Goal: Task Accomplishment & Management: Complete application form

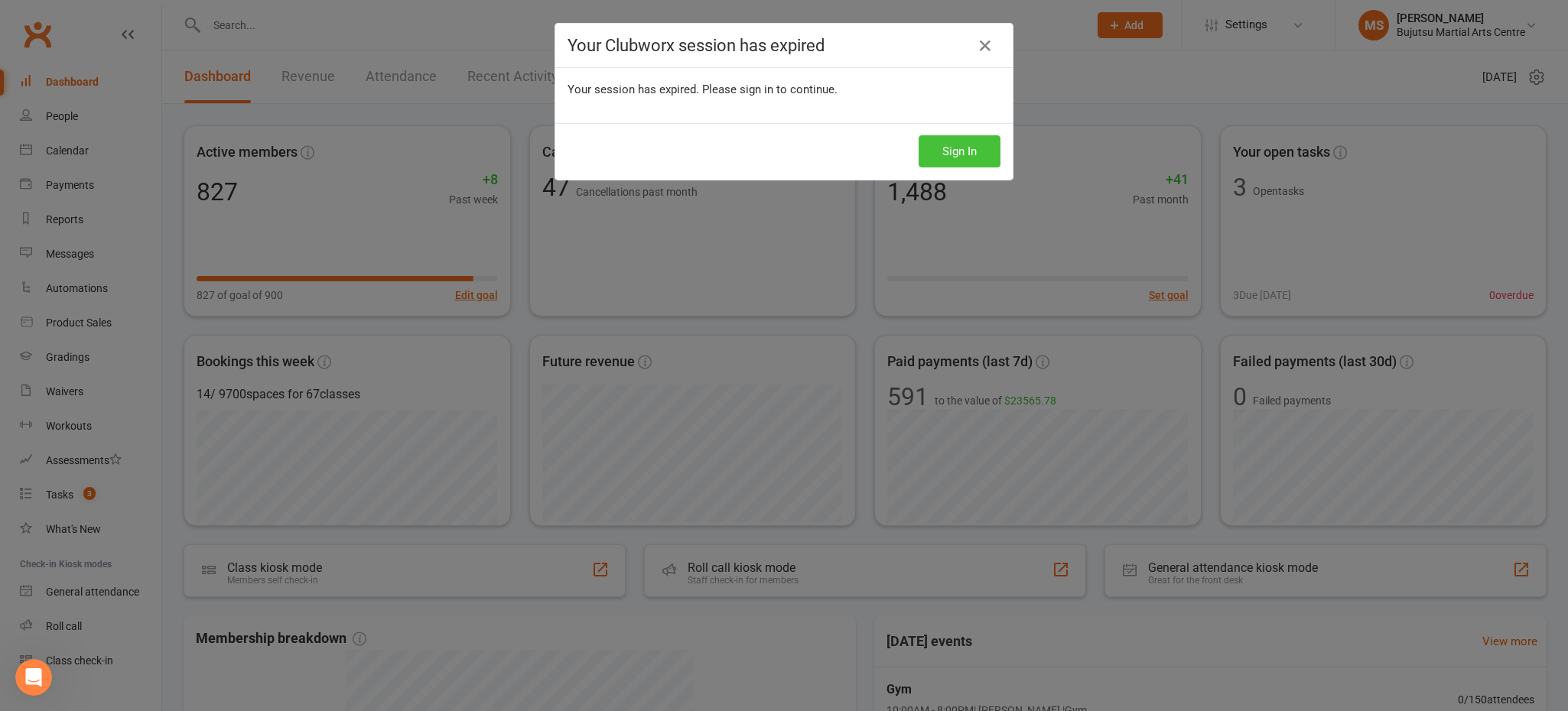
click at [977, 155] on button "Sign In" at bounding box center [959, 151] width 82 height 32
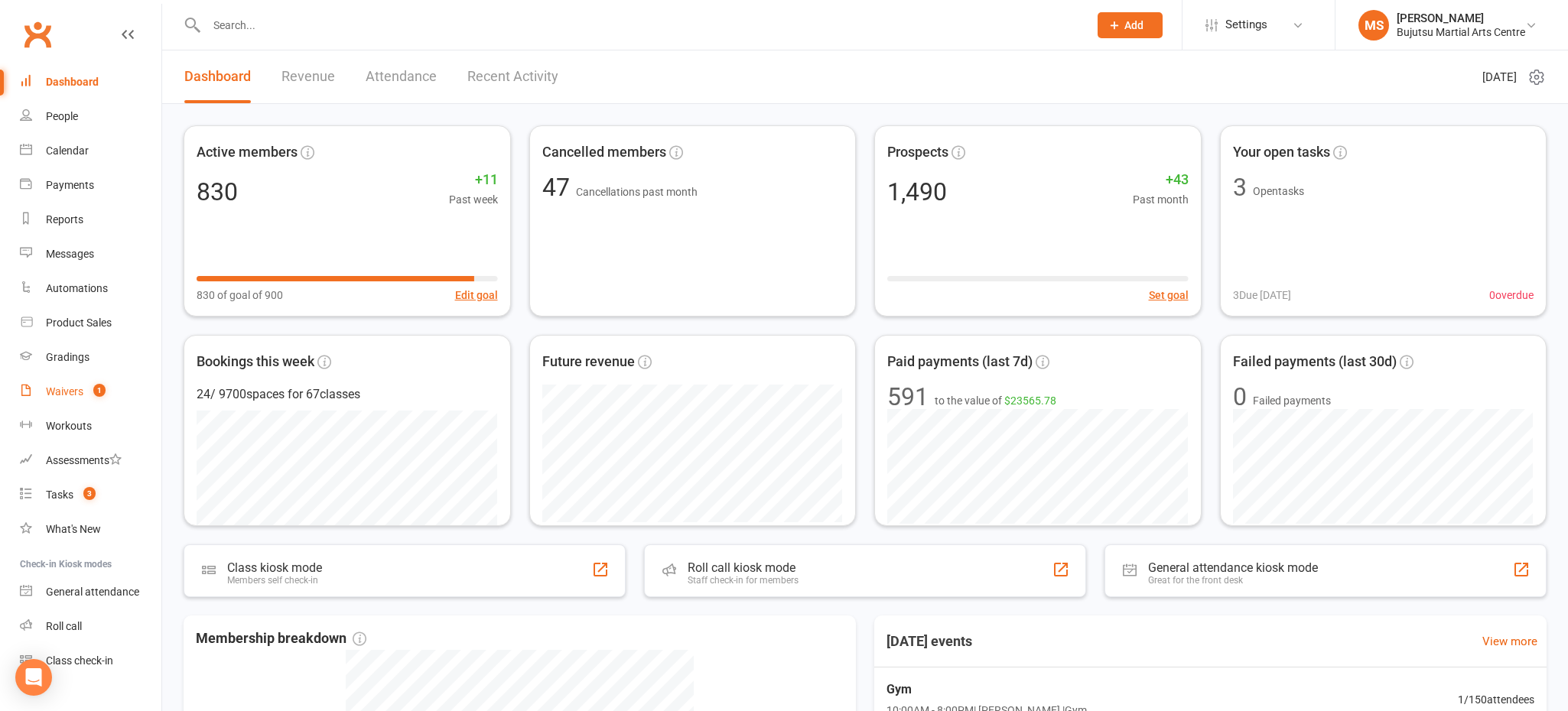
click at [68, 391] on div "Waivers" at bounding box center [65, 392] width 38 height 13
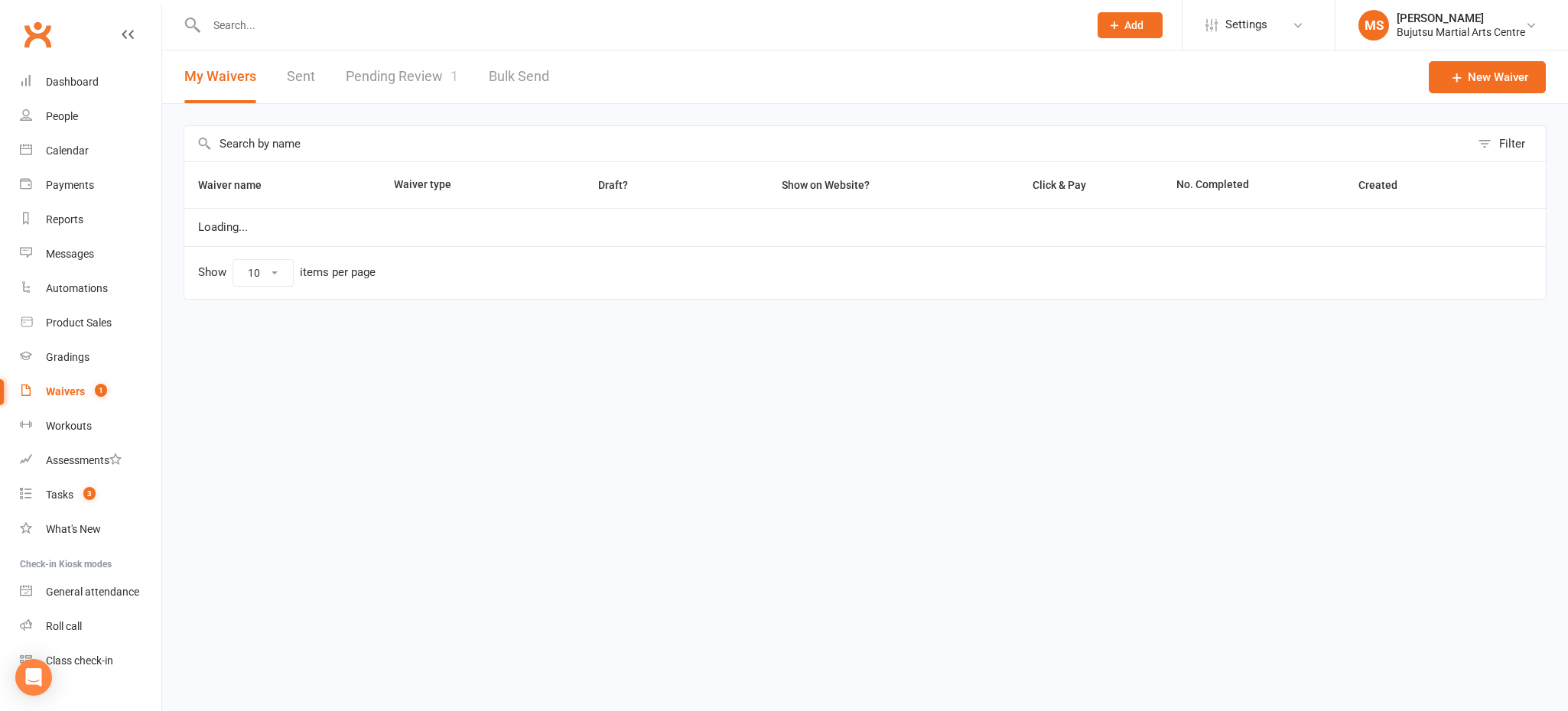
select select "50"
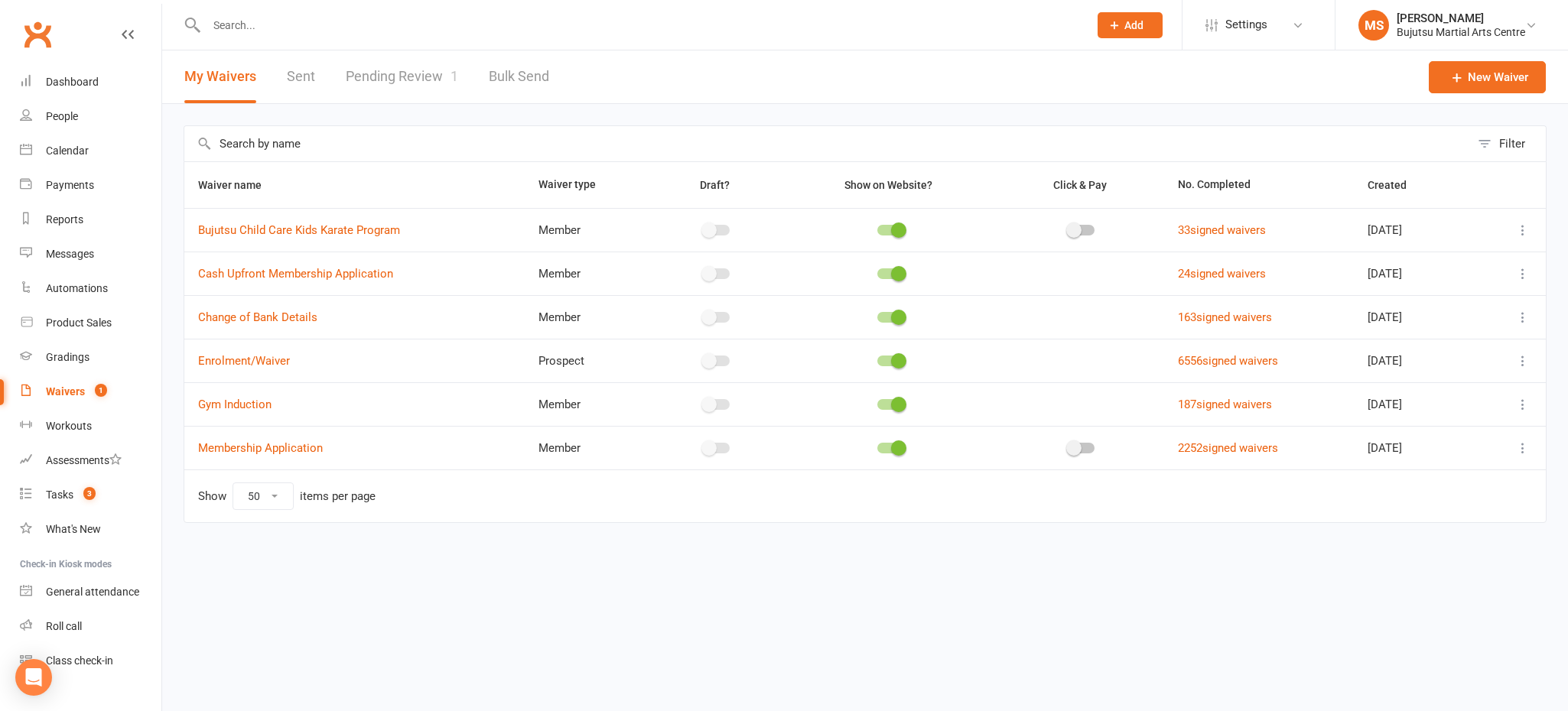
click at [414, 79] on link "Pending Review 1" at bounding box center [402, 76] width 113 height 53
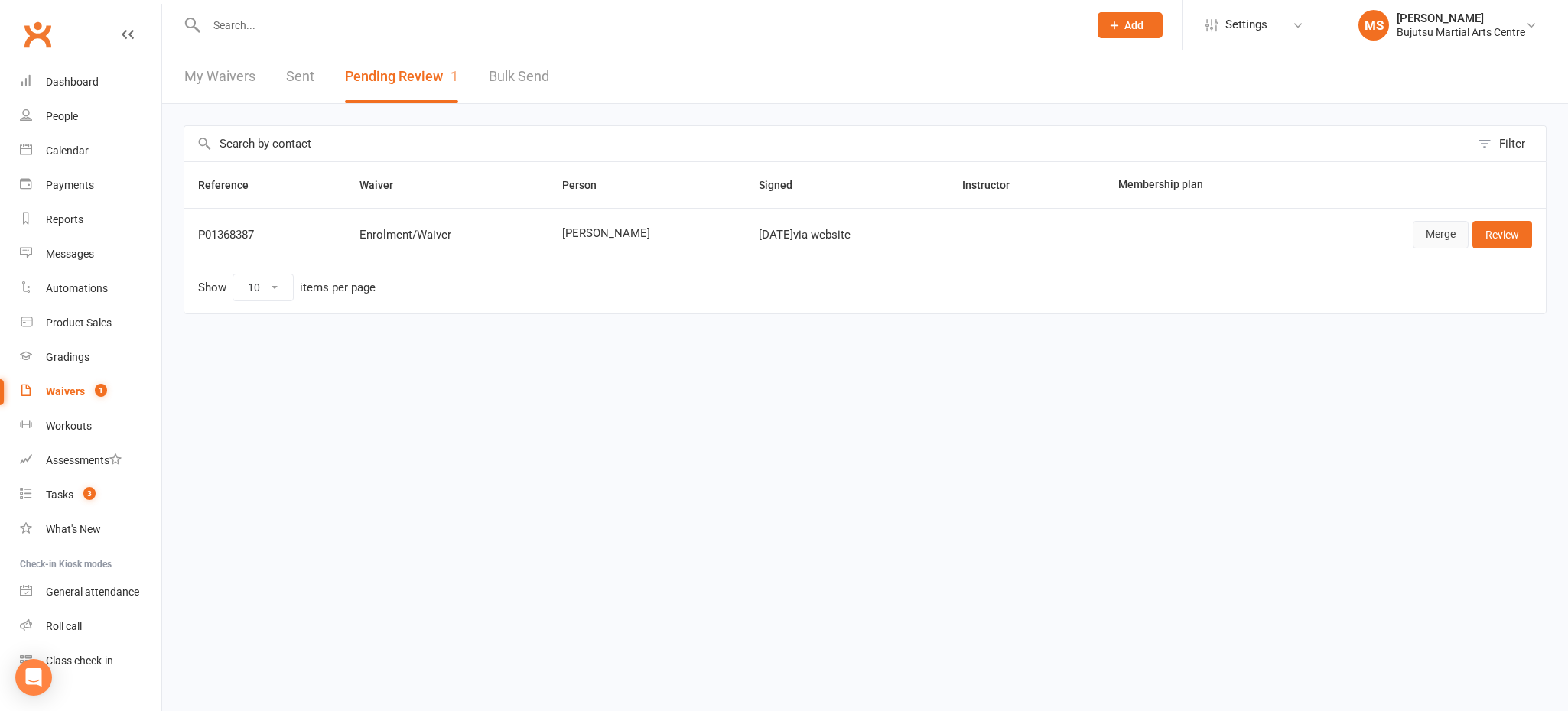
click at [1453, 230] on link "Merge" at bounding box center [1440, 234] width 56 height 28
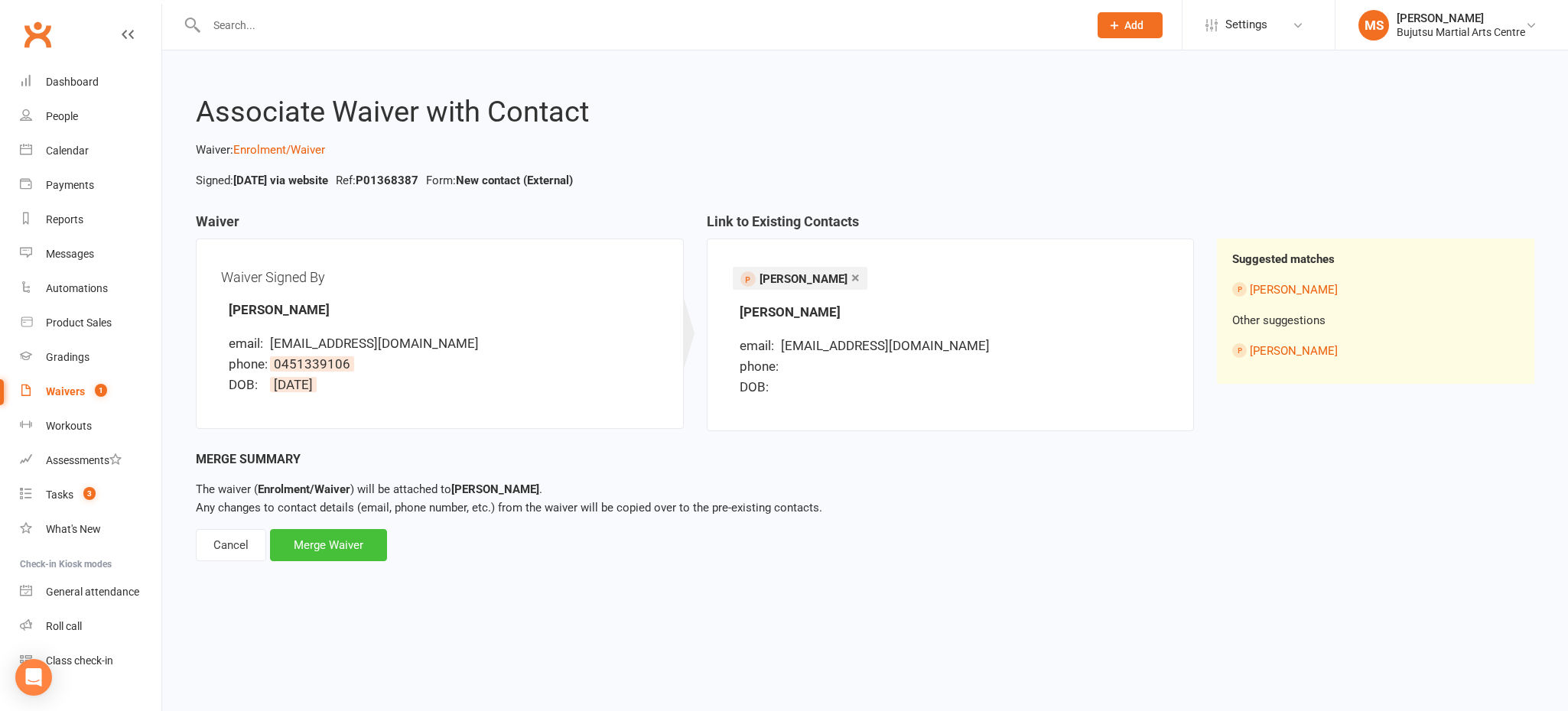
click at [350, 549] on div "Merge Waiver" at bounding box center [329, 545] width 117 height 32
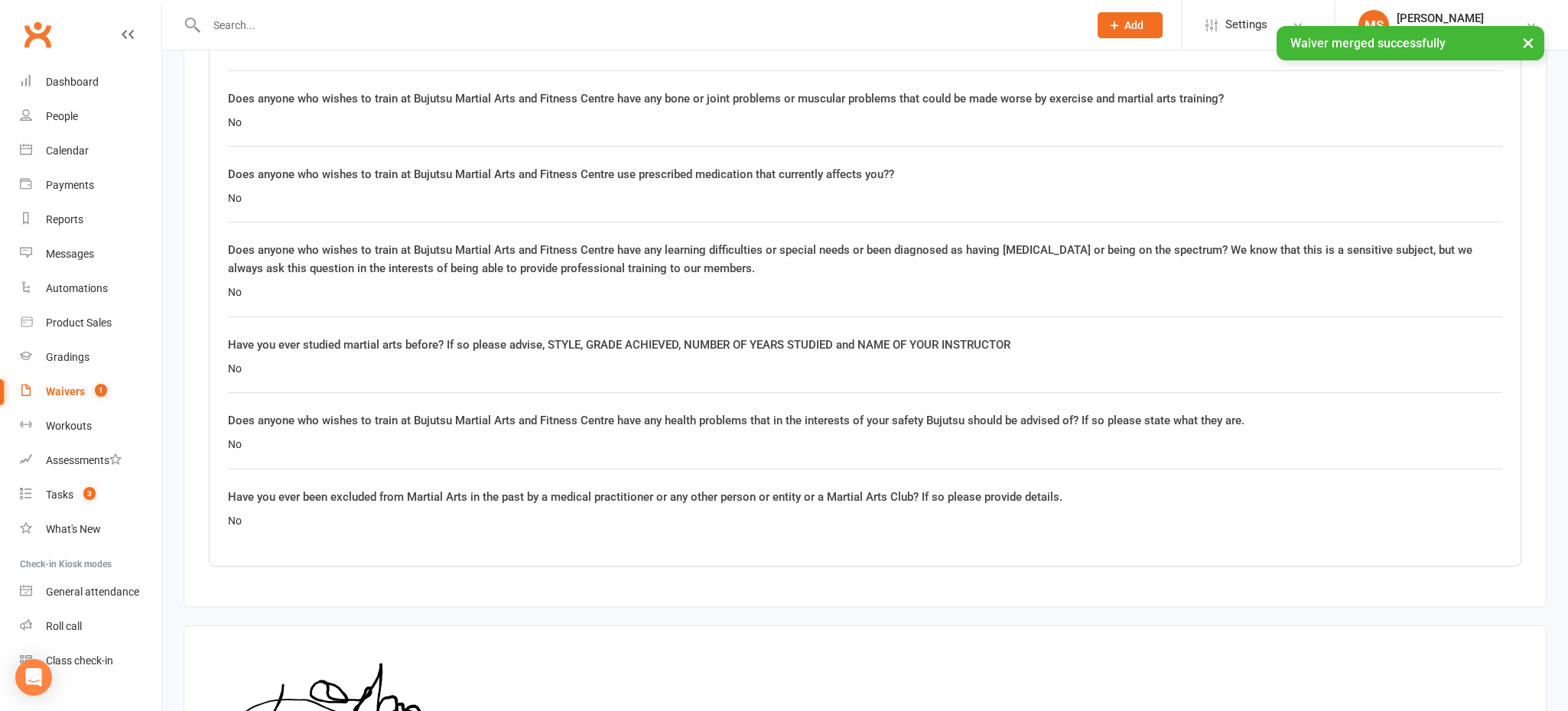
scroll to position [1636, 0]
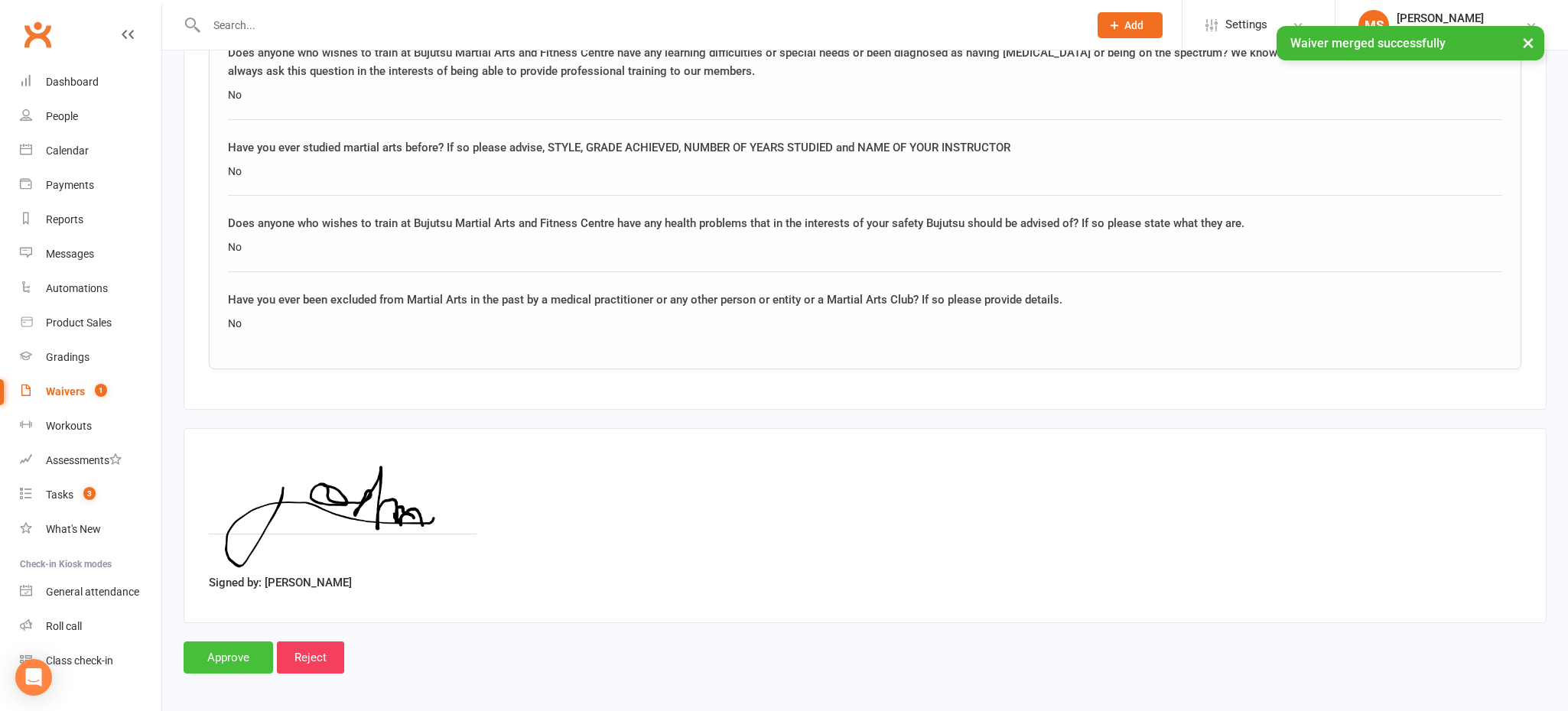
click at [215, 651] on input "Approve" at bounding box center [228, 657] width 89 height 32
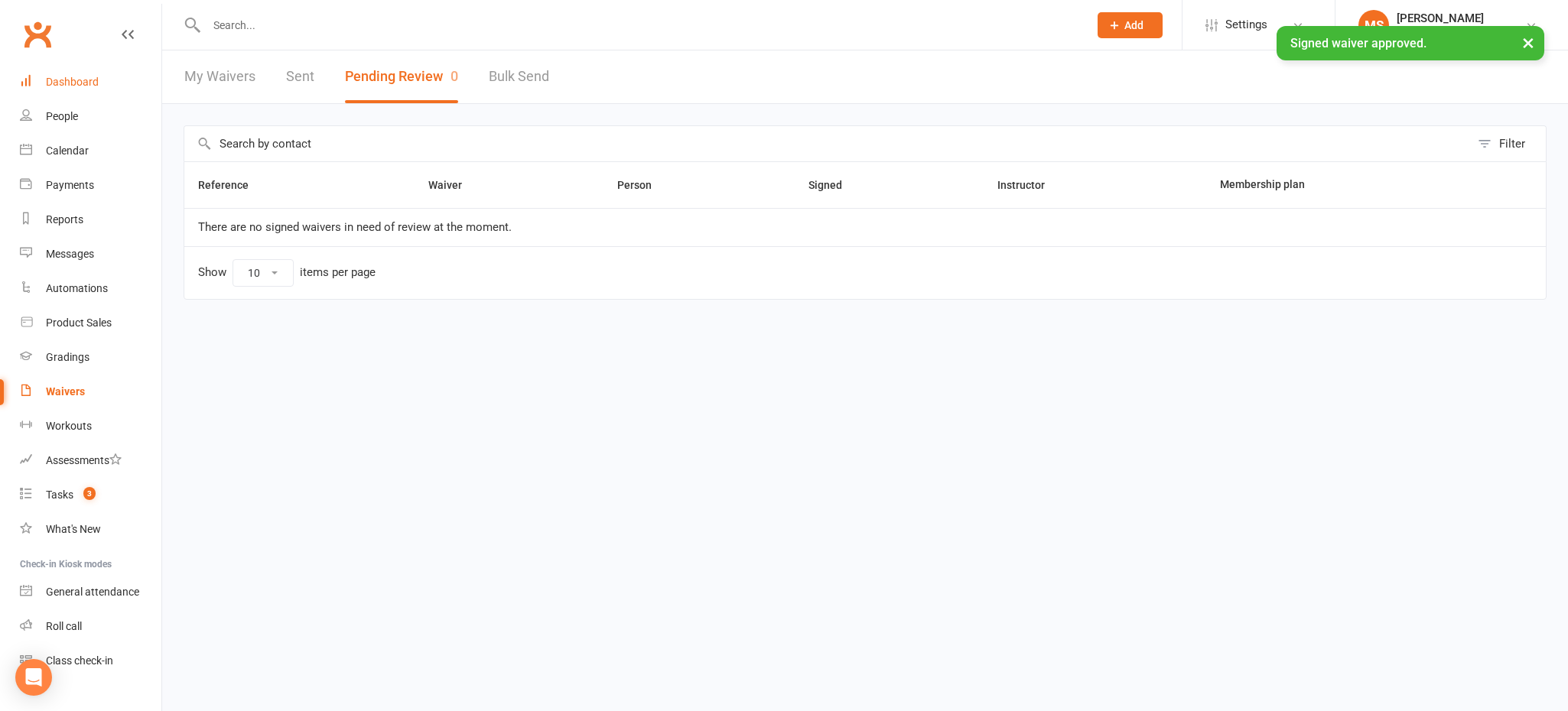
click at [71, 78] on div "Dashboard" at bounding box center [72, 82] width 53 height 13
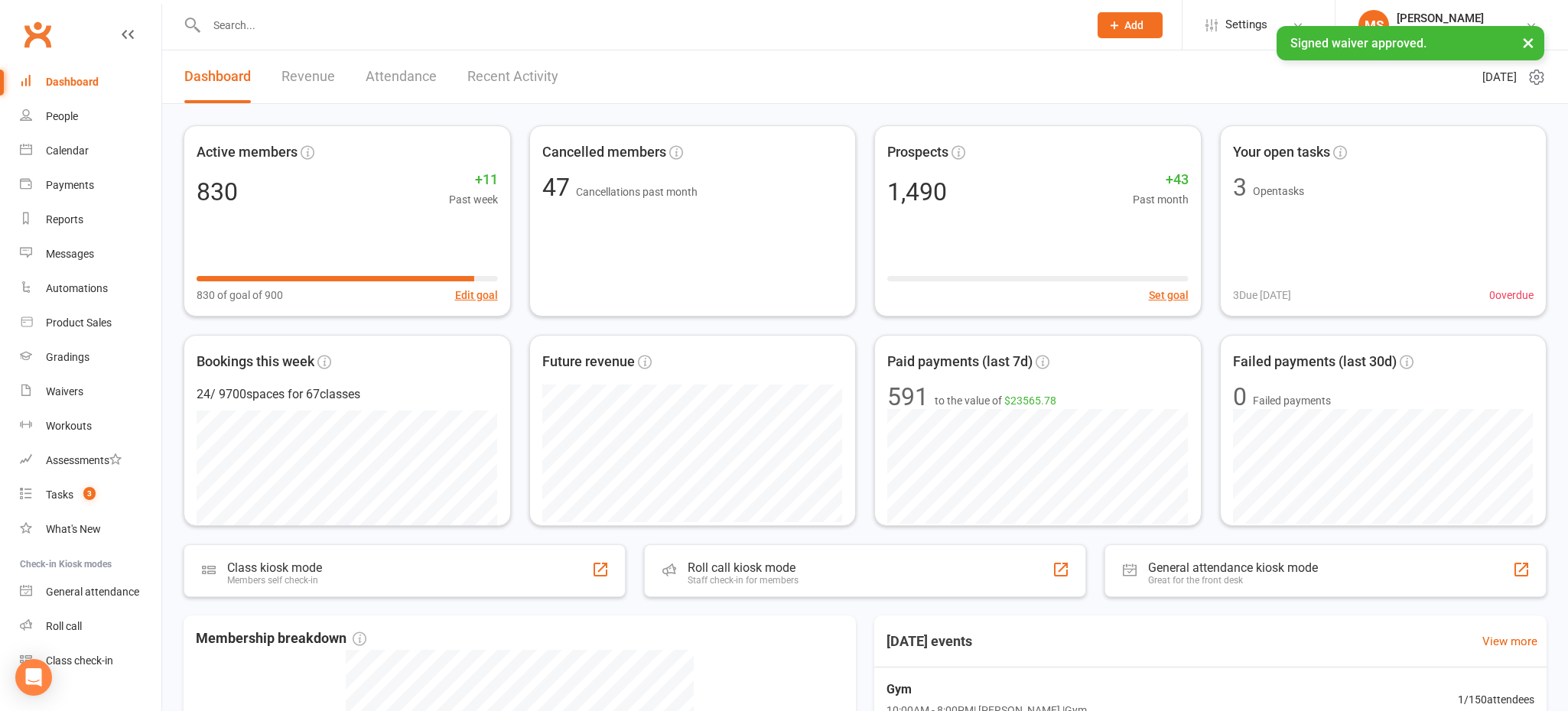
click at [40, 26] on div "× Signed waiver approved." at bounding box center [774, 26] width 1548 height 0
click at [393, 15] on input "text" at bounding box center [639, 25] width 876 height 22
click at [392, 22] on input "text" at bounding box center [639, 25] width 876 height 22
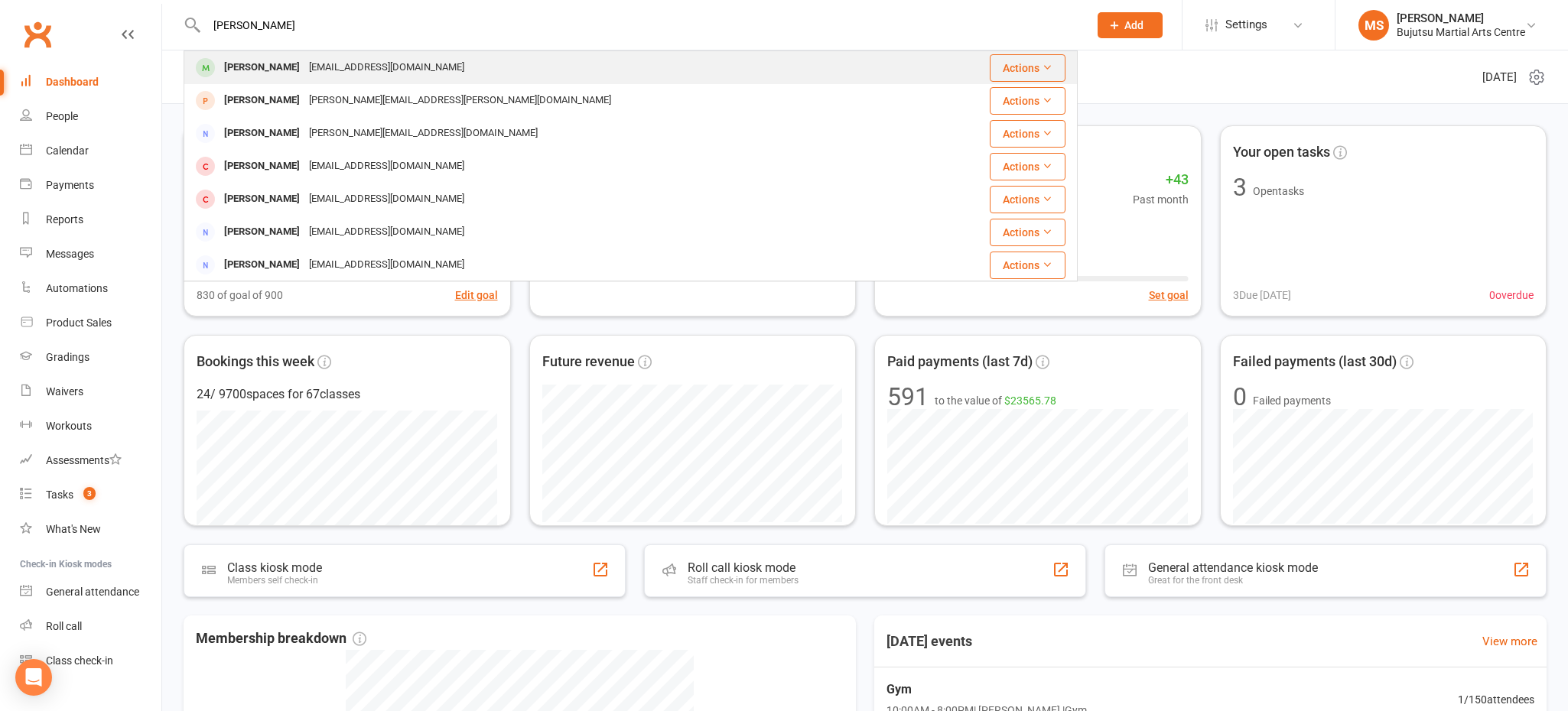
type input "[PERSON_NAME]"
click at [342, 64] on div "[EMAIL_ADDRESS][DOMAIN_NAME]" at bounding box center [386, 68] width 165 height 22
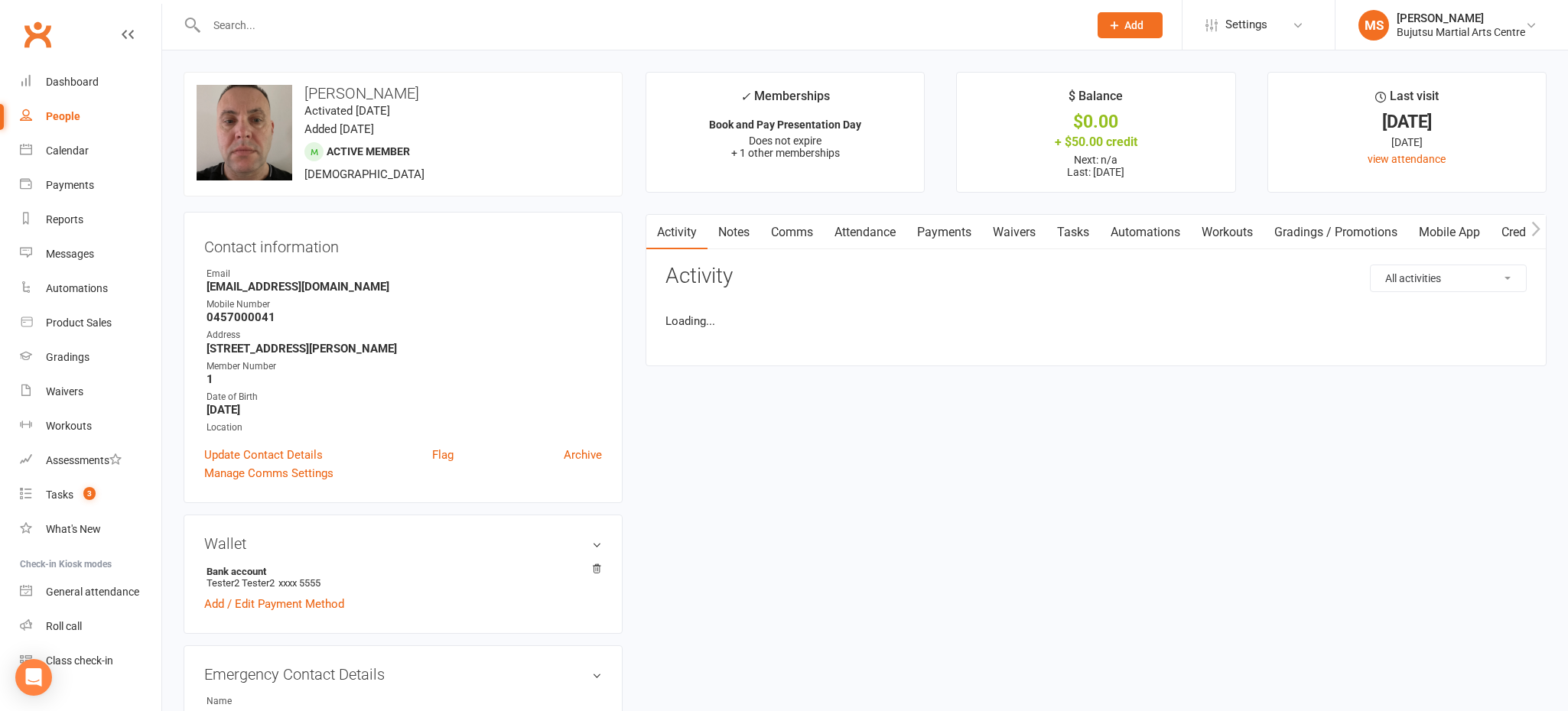
click at [1029, 232] on link "Waivers" at bounding box center [1013, 232] width 64 height 35
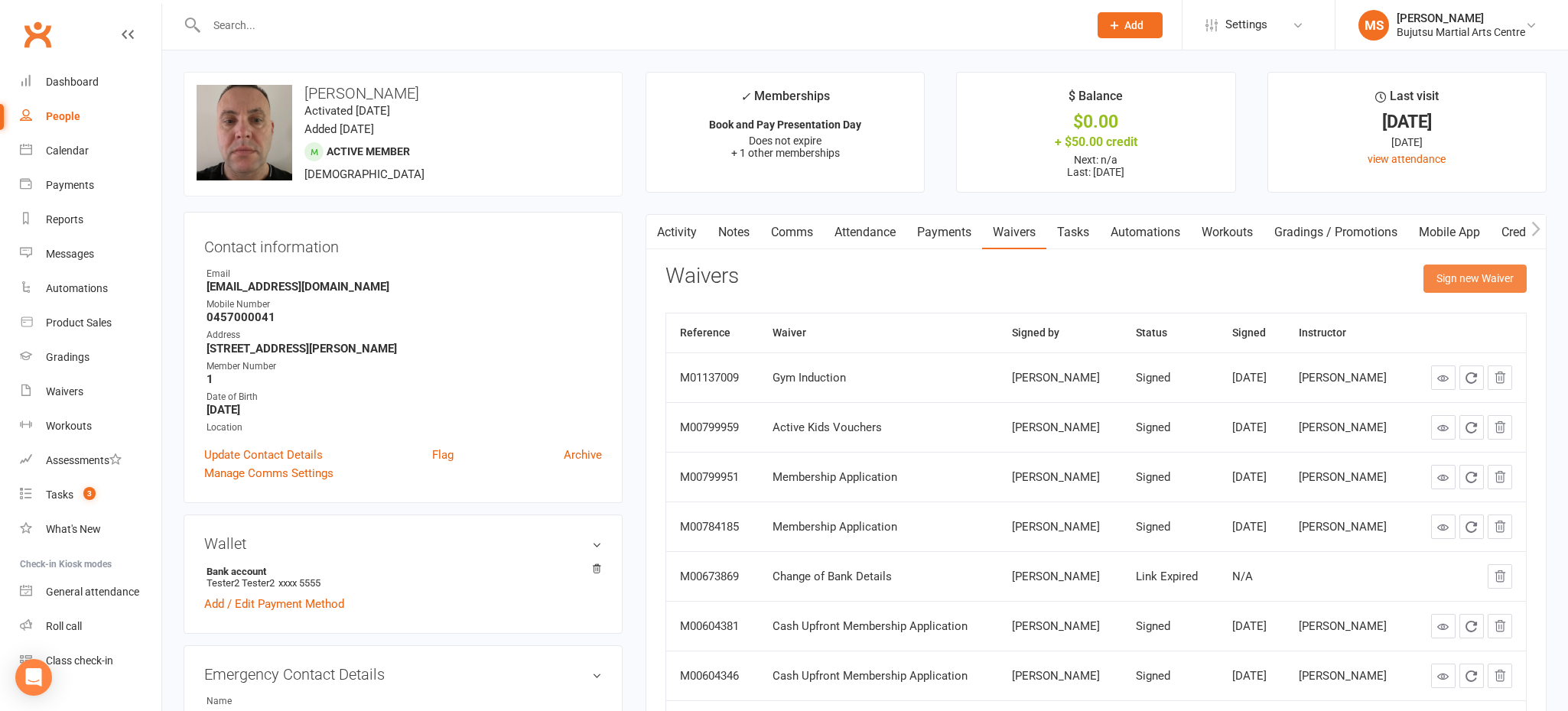
click at [1474, 276] on button "Sign new Waiver" at bounding box center [1474, 278] width 104 height 28
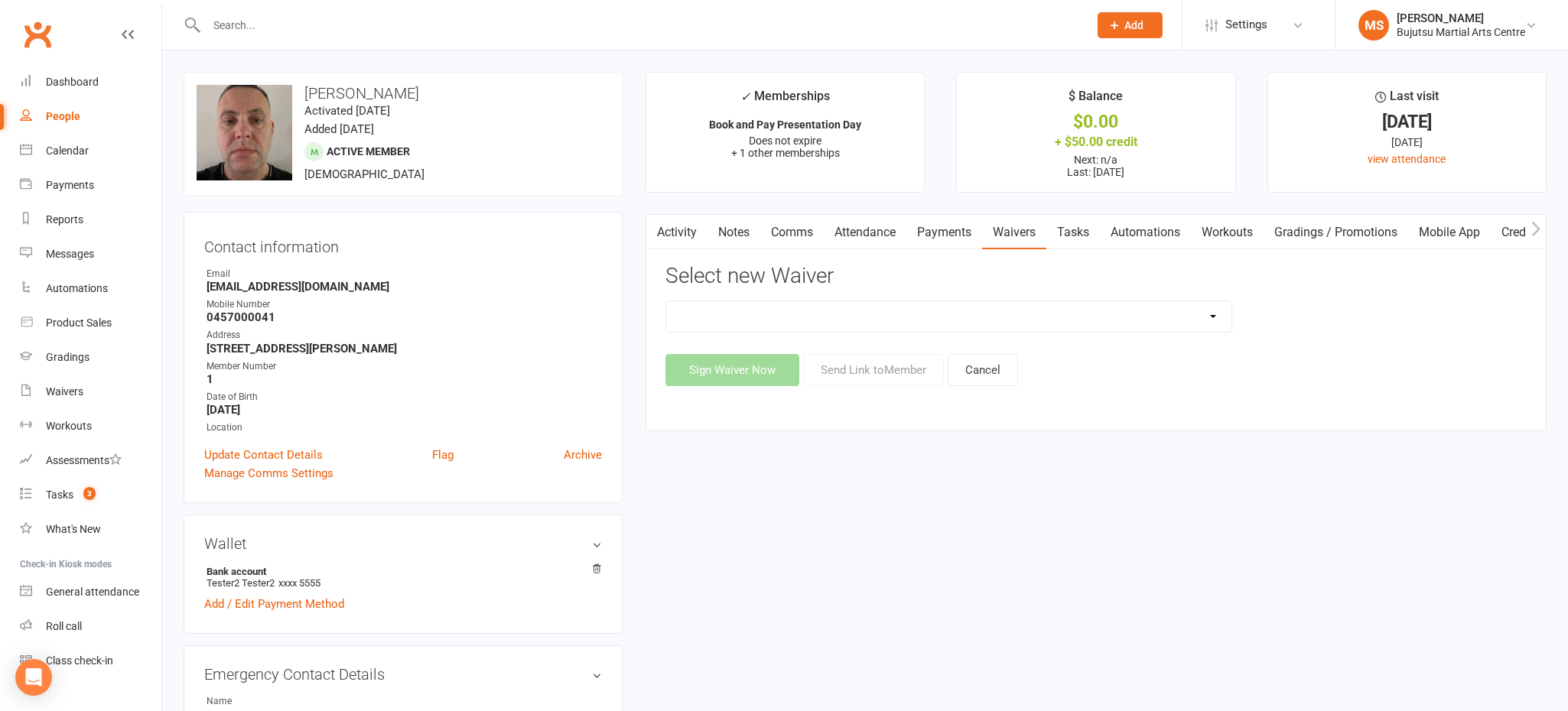
click at [980, 308] on select "Bujutsu Child Care Kids Karate Program Cash Upfront Membership Application Chan…" at bounding box center [949, 317] width 566 height 31
select select "272"
click at [666, 302] on select "Bujutsu Child Care Kids Karate Program Cash Upfront Membership Application Chan…" at bounding box center [949, 317] width 566 height 31
click at [759, 370] on button "Sign Waiver Now" at bounding box center [732, 370] width 134 height 32
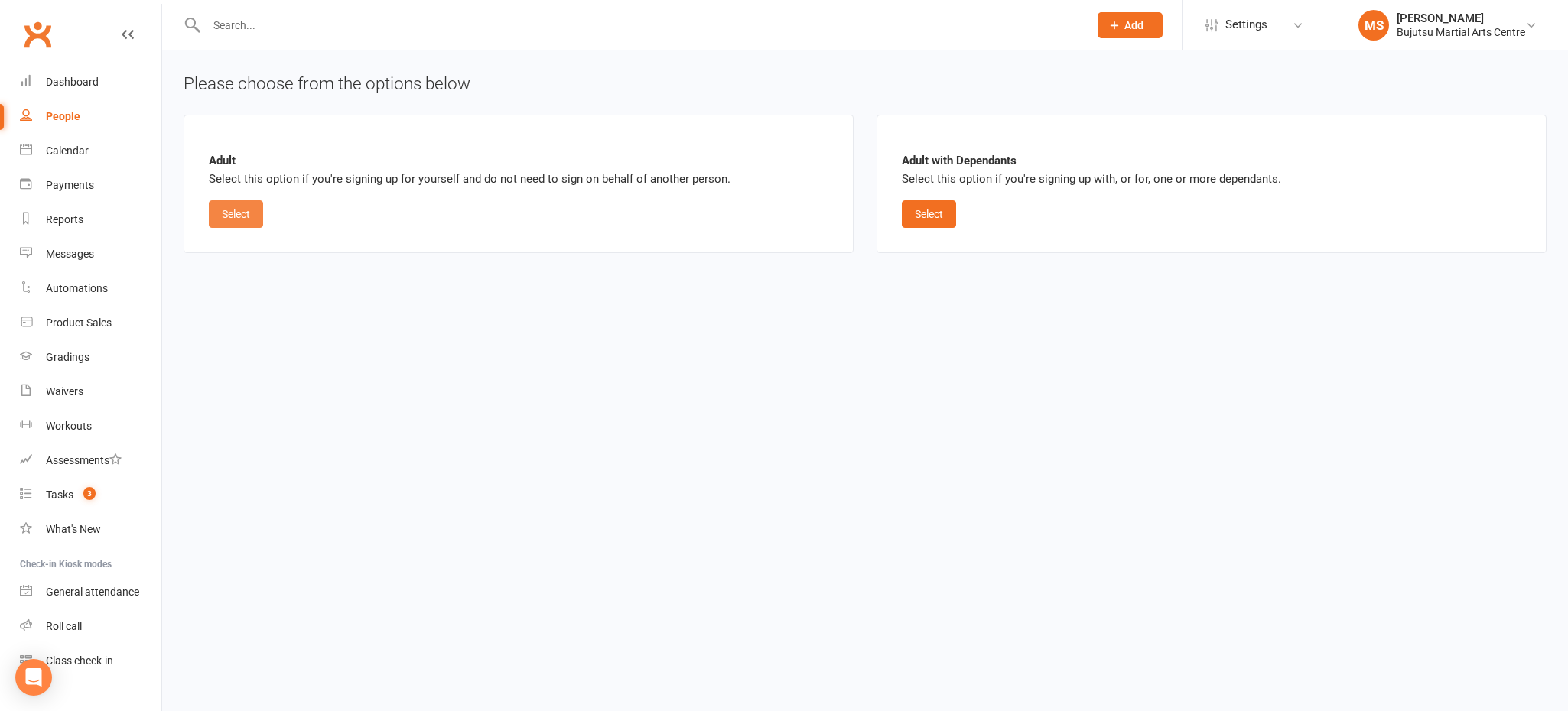
click at [235, 217] on button "Select" at bounding box center [236, 213] width 54 height 28
select select "bank_account"
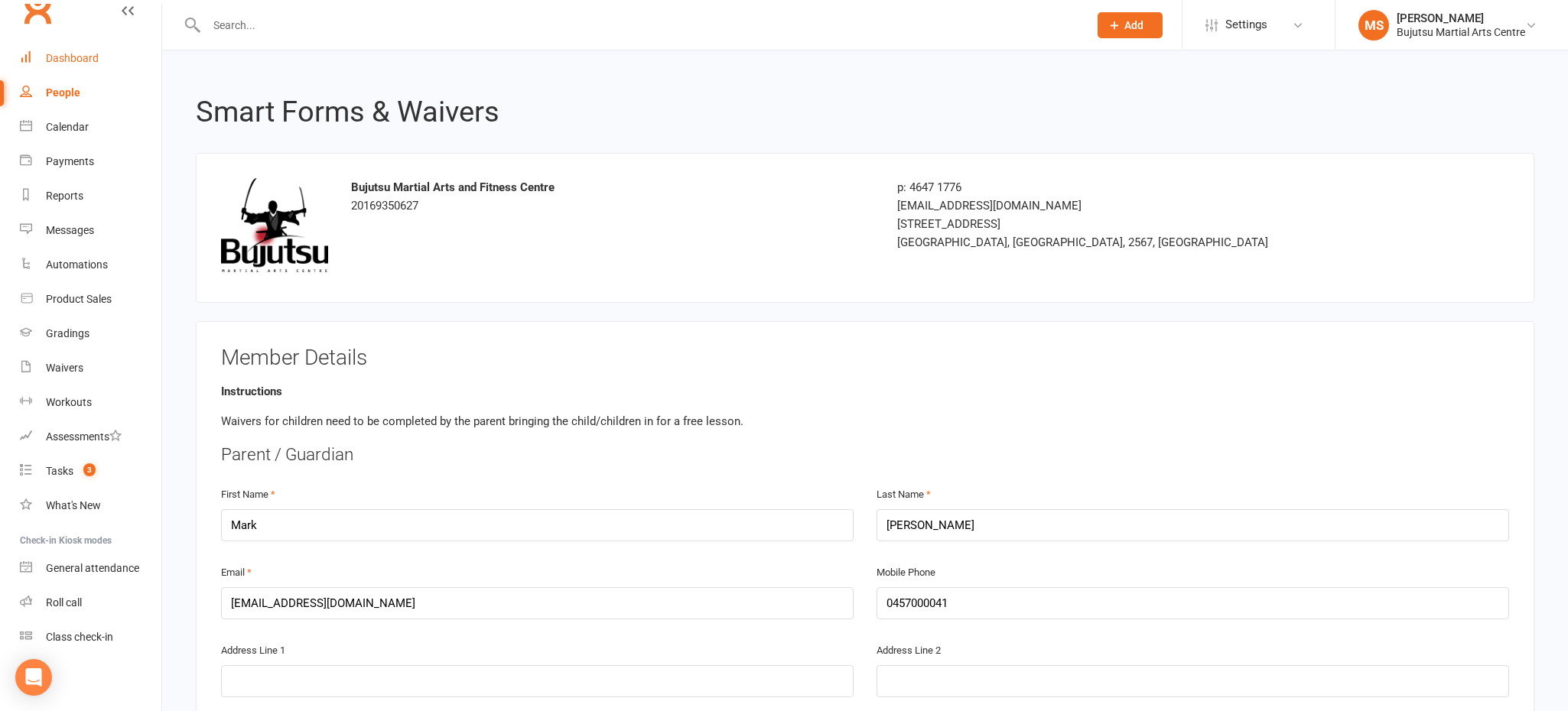
click at [74, 56] on div "Dashboard" at bounding box center [72, 58] width 53 height 13
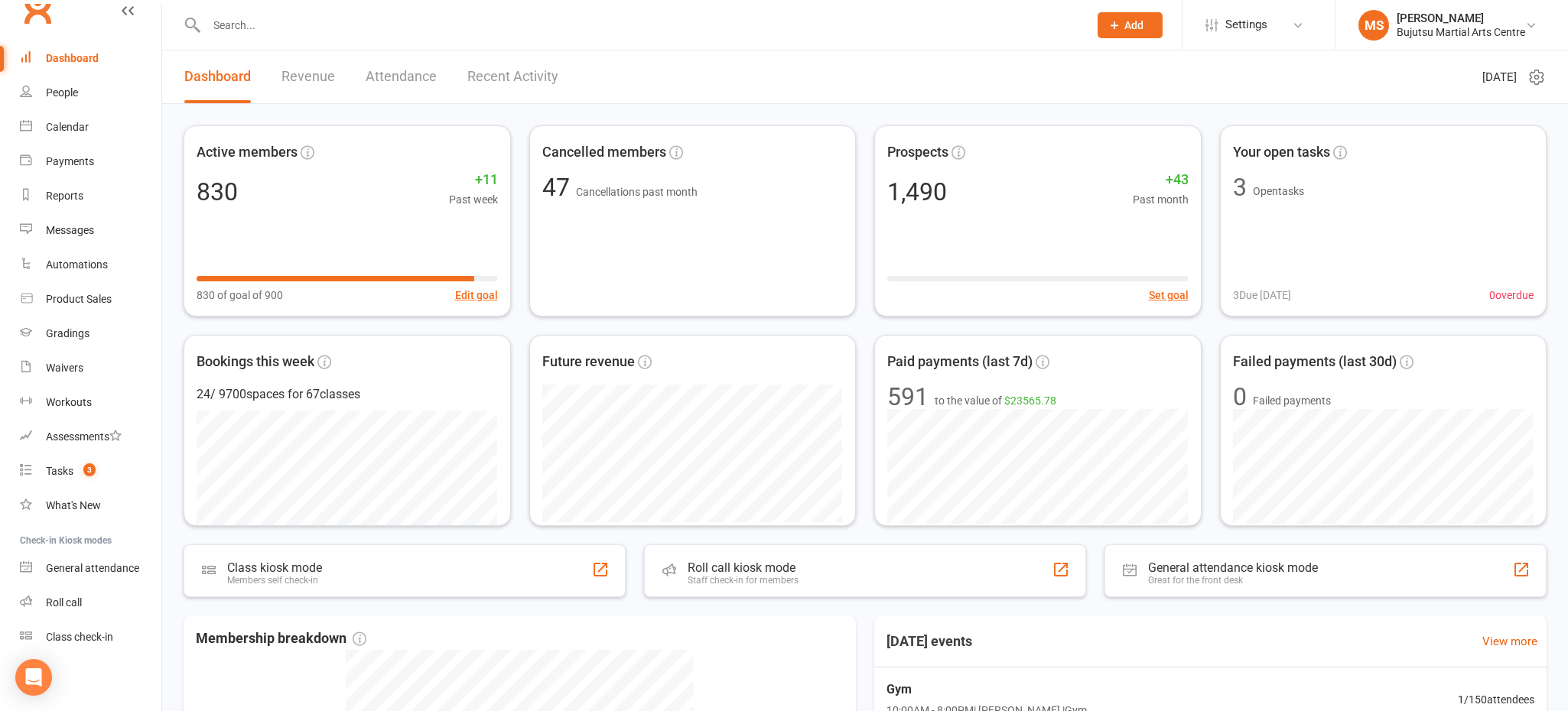
click at [50, 20] on link "Clubworx" at bounding box center [37, 11] width 38 height 38
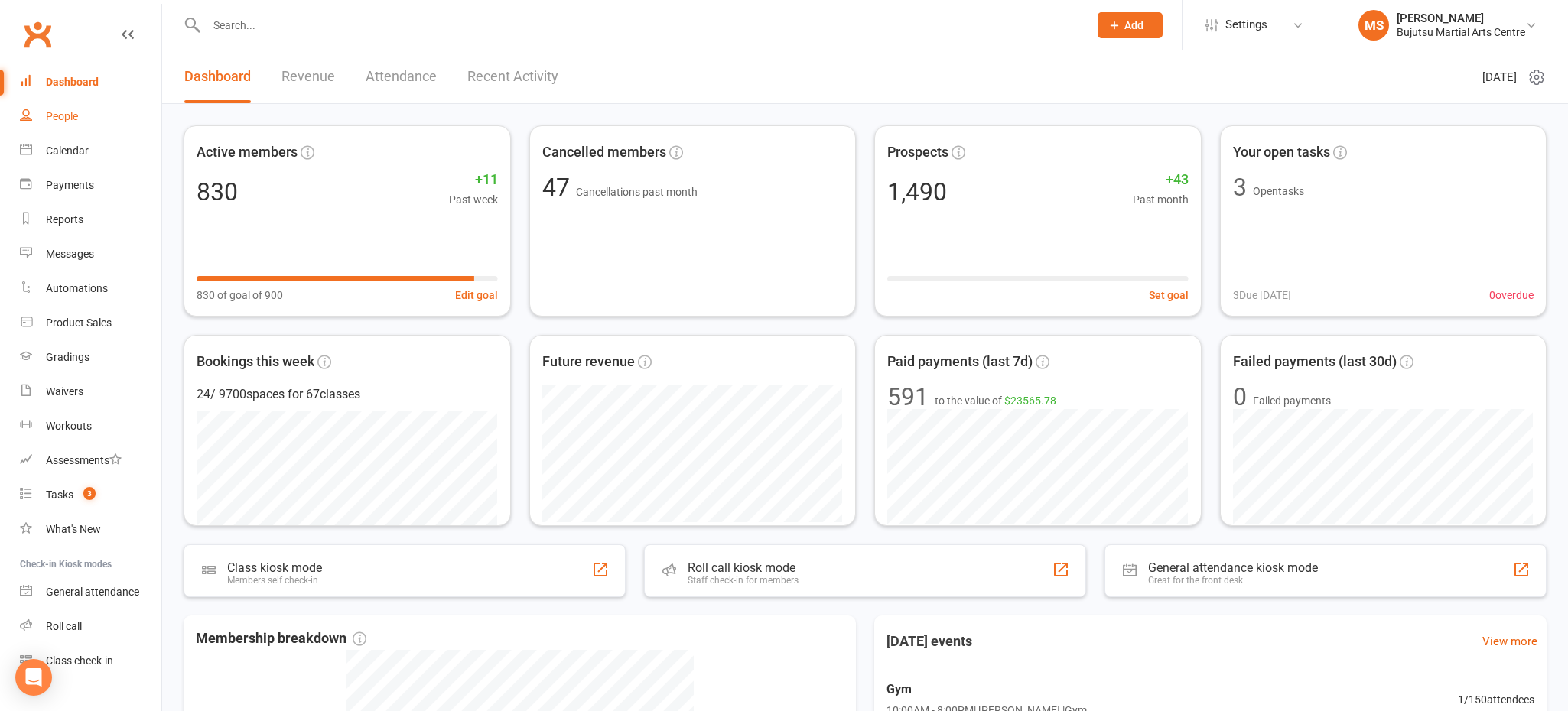
click at [83, 119] on link "People" at bounding box center [90, 116] width 141 height 34
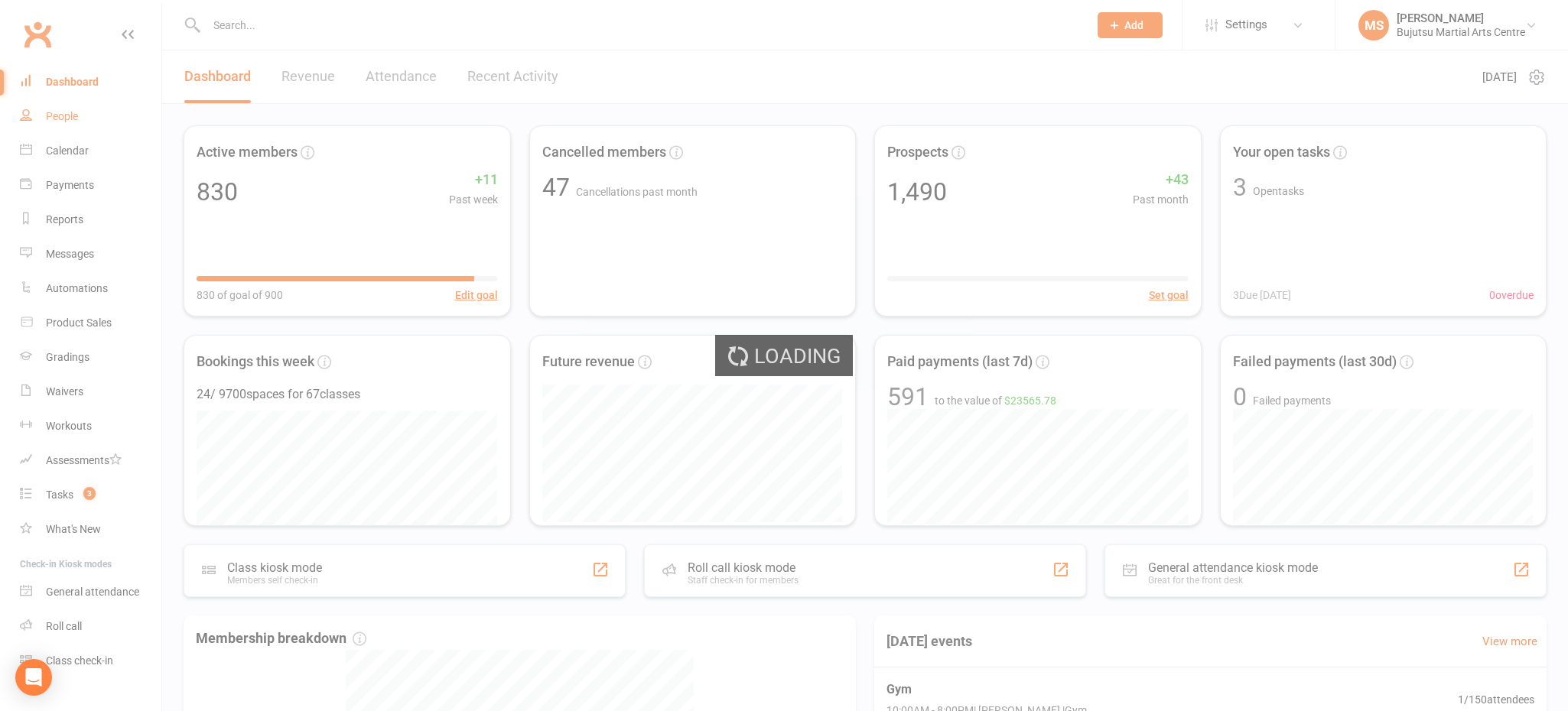
select select "100"
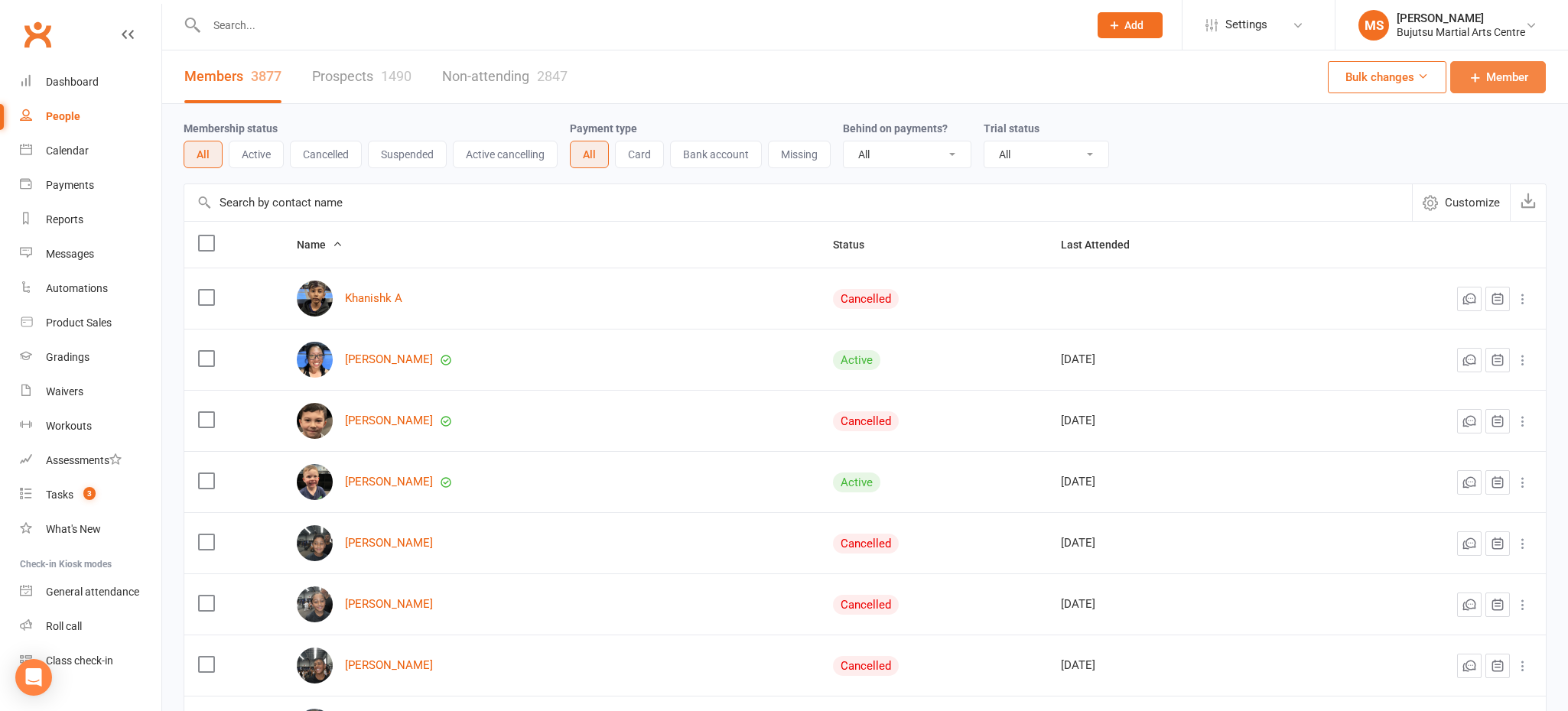
click at [1484, 71] on link "Member" at bounding box center [1498, 77] width 95 height 32
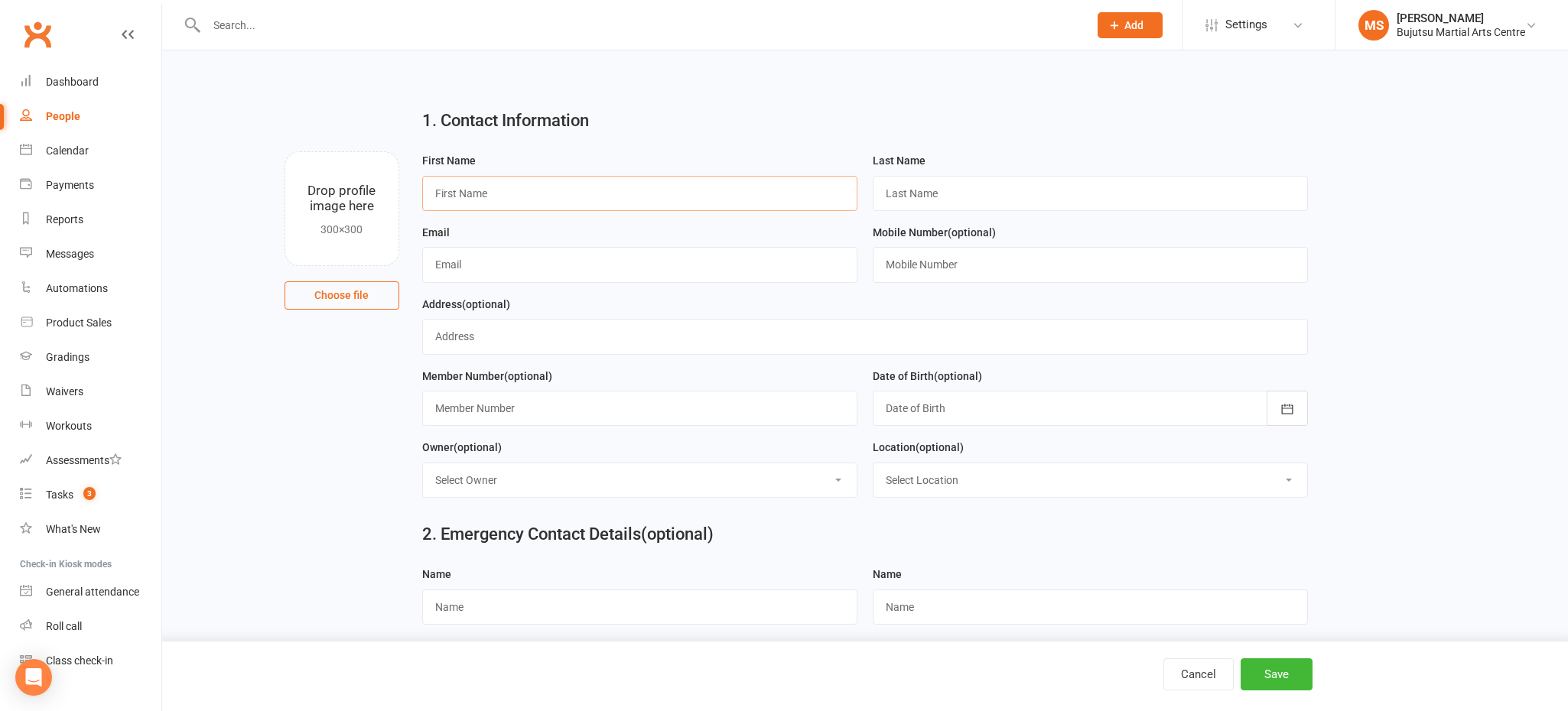
click at [705, 195] on input "text" at bounding box center [639, 193] width 435 height 35
type input "tester"
type input "Tester"
type input "t"
type input "[EMAIL_ADDRESS][DOMAIN_NAME]"
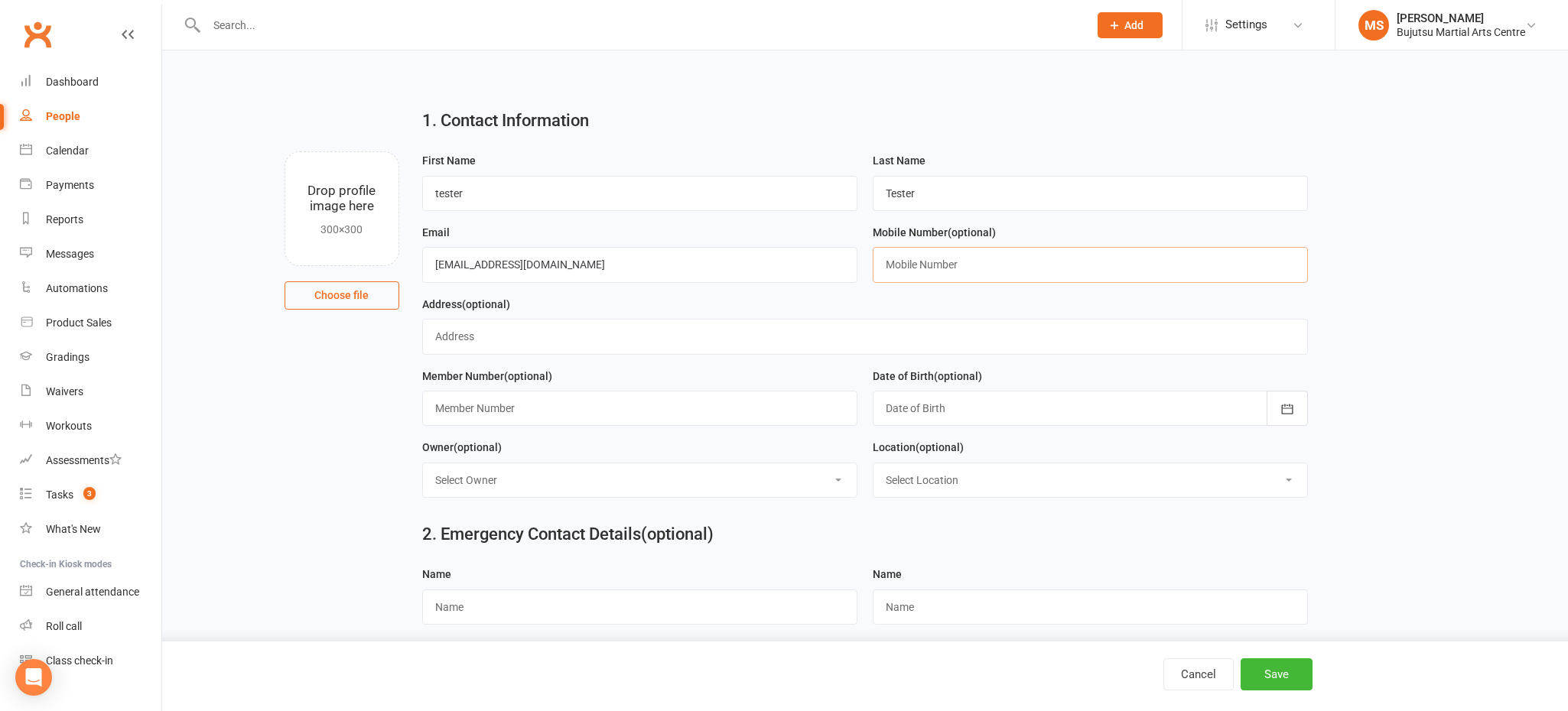
type input "0457000041"
type input "[STREET_ADDRESS]"
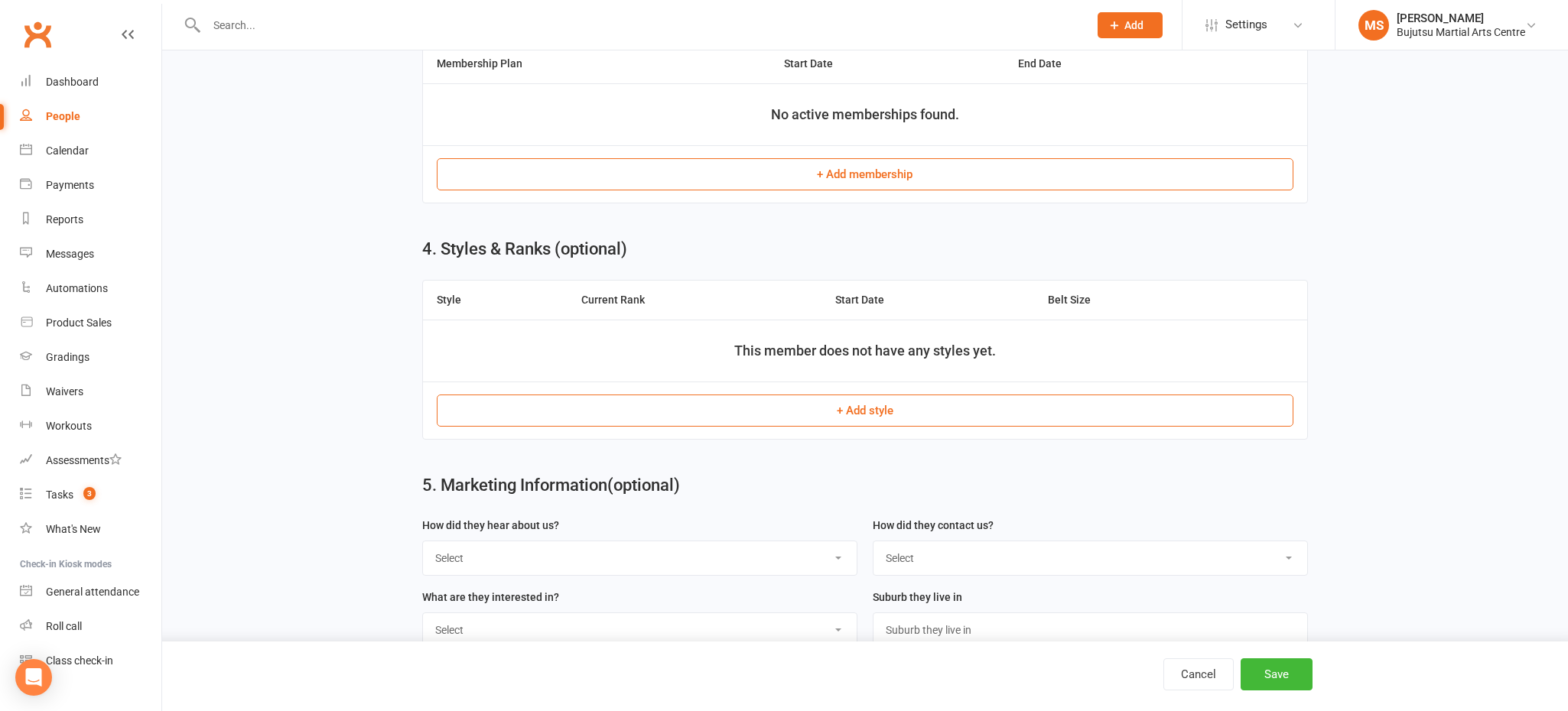
scroll to position [1152, 0]
click at [1275, 681] on button "Save" at bounding box center [1276, 674] width 72 height 32
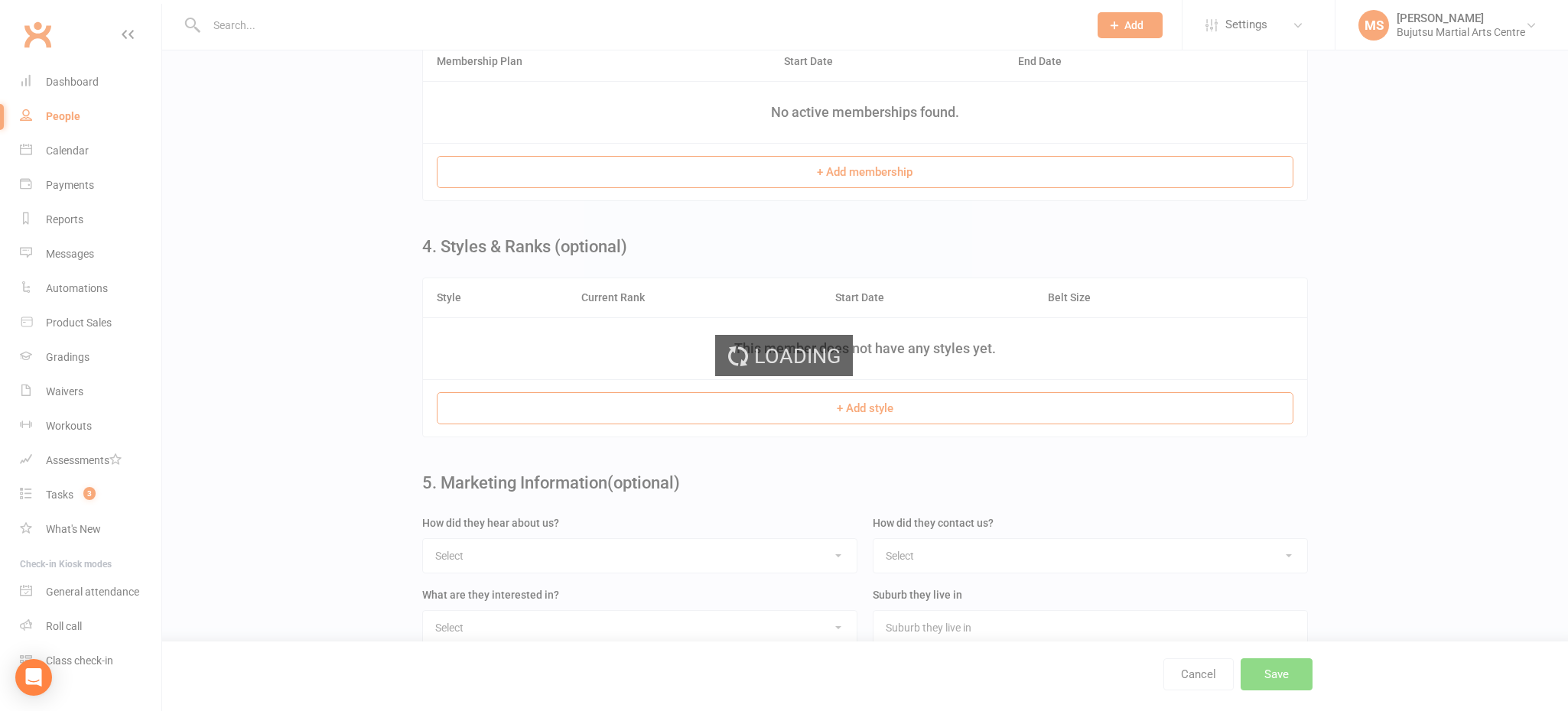
scroll to position [0, 0]
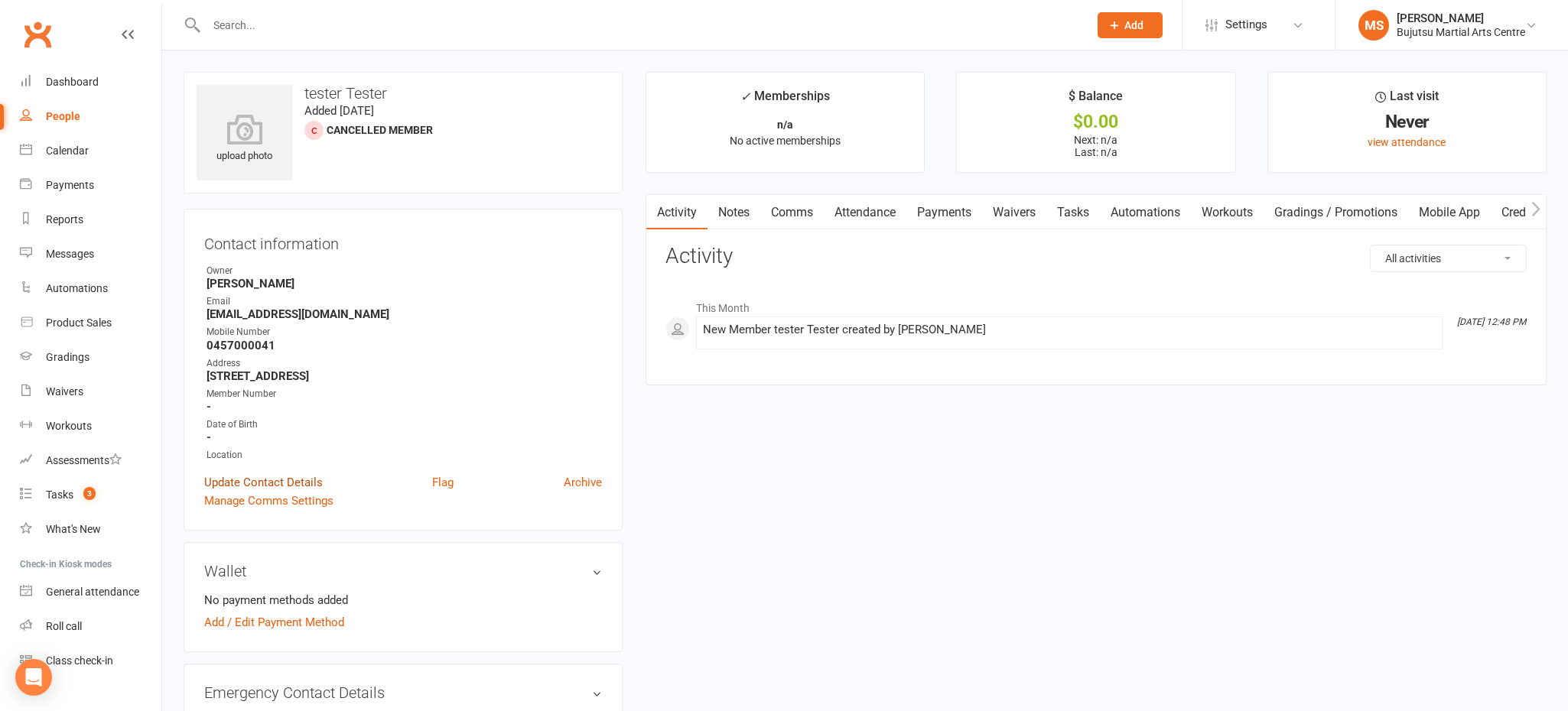
click at [290, 473] on link "Update Contact Details" at bounding box center [264, 482] width 119 height 18
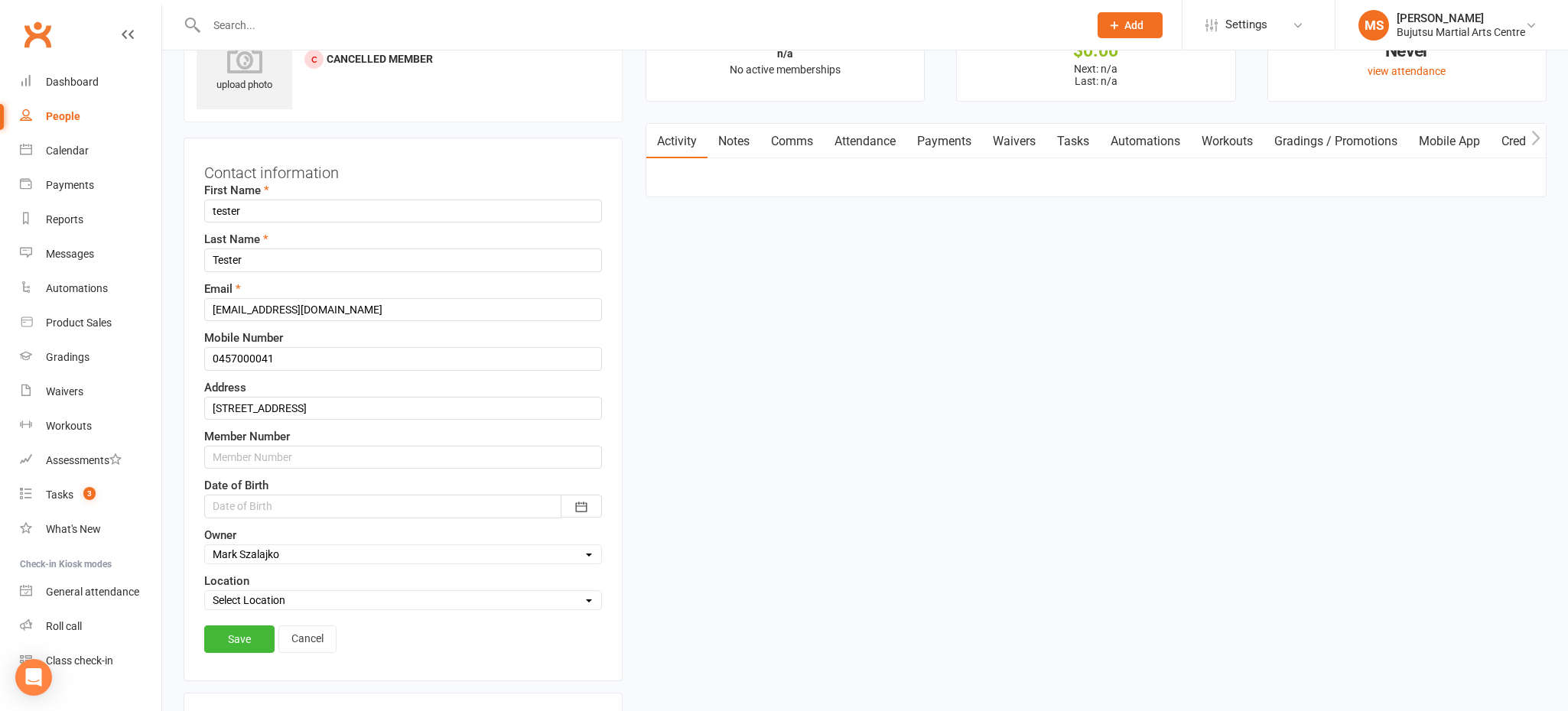
scroll to position [72, 0]
click at [318, 497] on div at bounding box center [403, 505] width 398 height 22
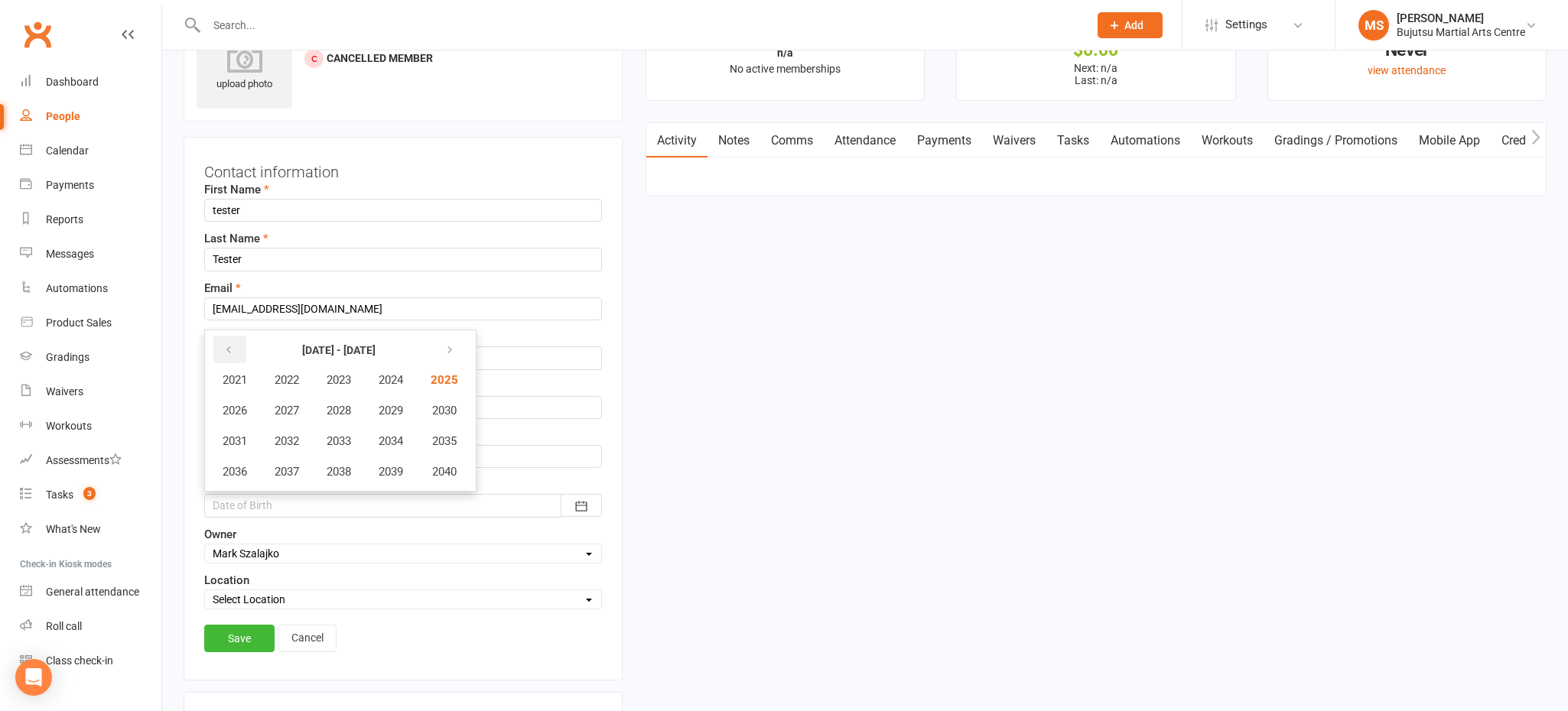
click at [230, 350] on icon "button" at bounding box center [229, 350] width 11 height 13
click at [393, 408] on span "1989" at bounding box center [390, 410] width 24 height 14
click at [352, 402] on button "May" at bounding box center [331, 410] width 109 height 29
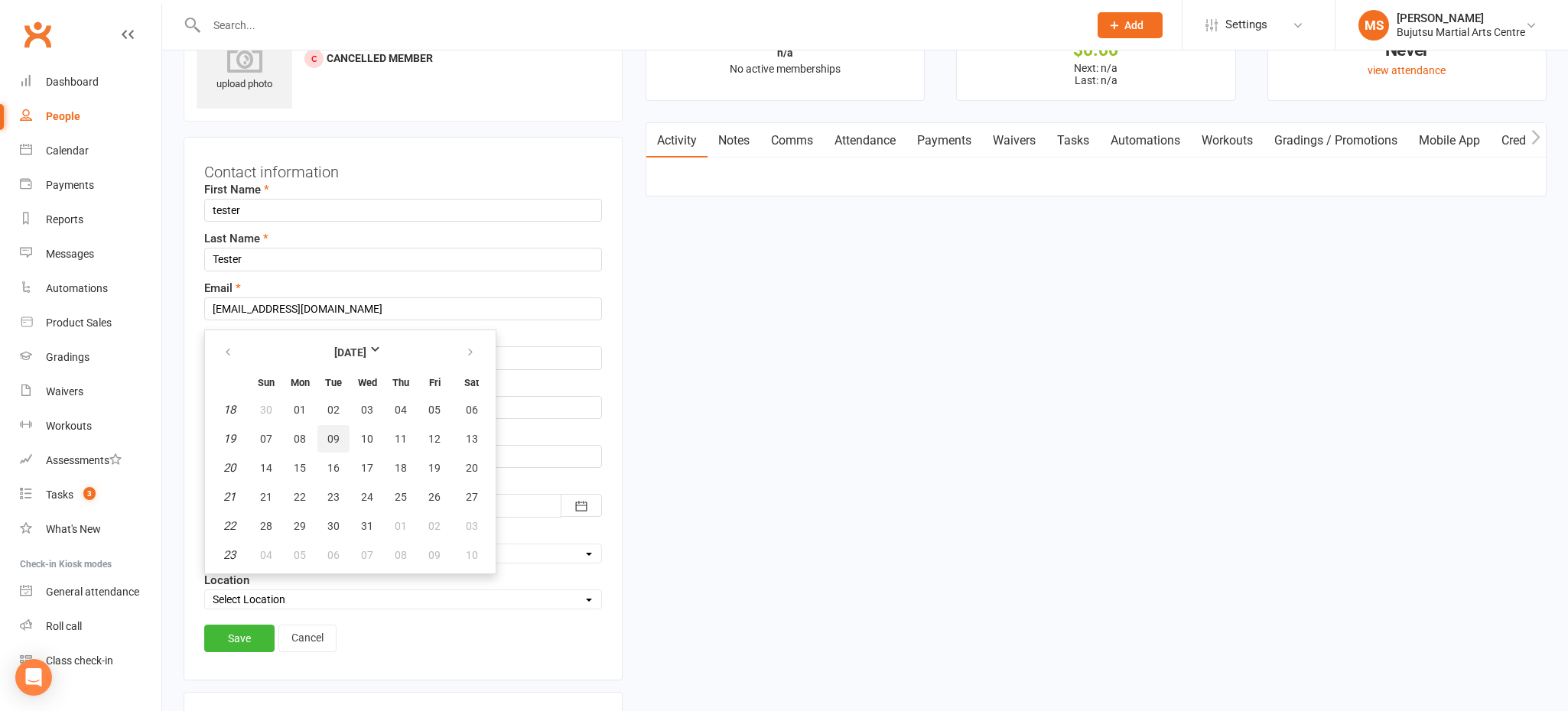
click at [327, 436] on span "09" at bounding box center [333, 439] width 13 height 13
type input "09 May 1989"
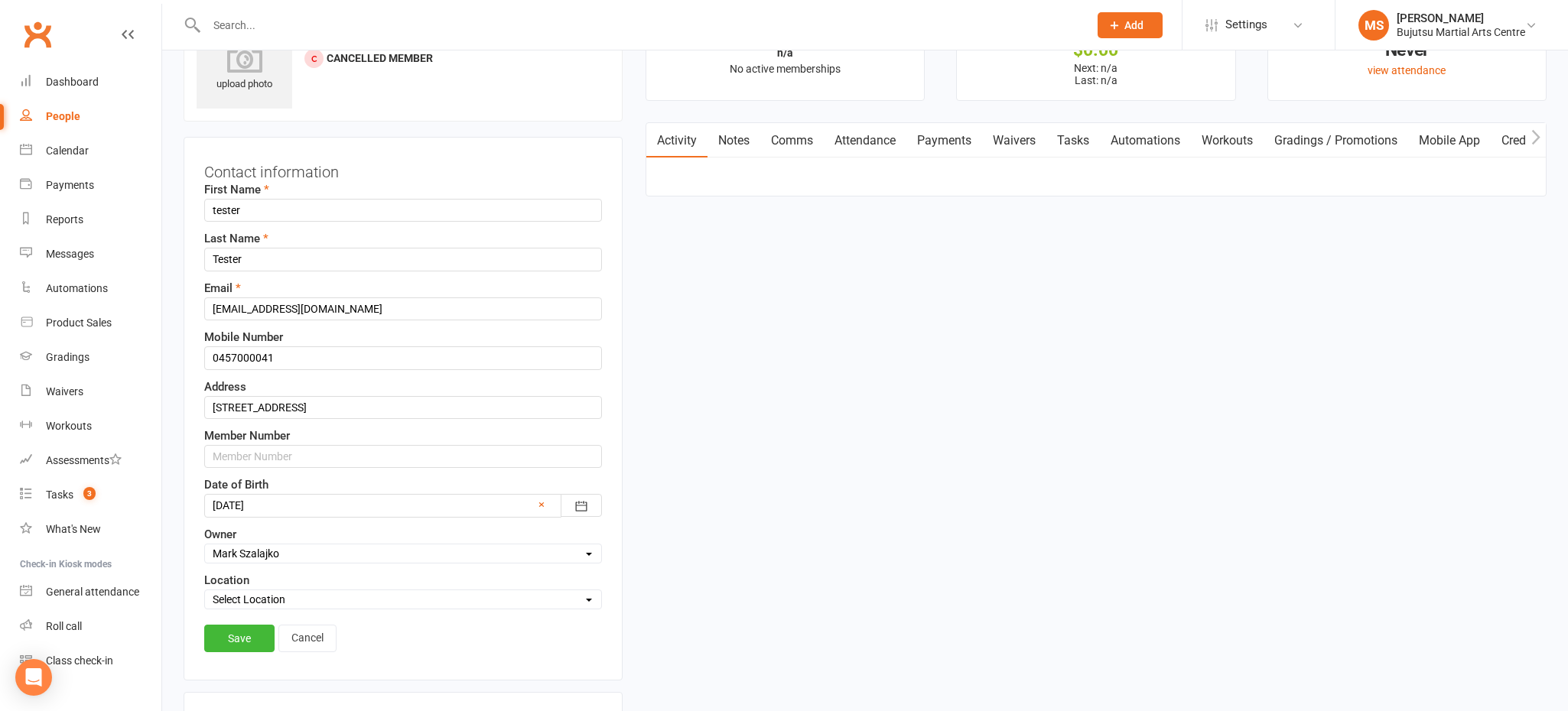
scroll to position [74, 0]
click at [247, 635] on link "Save" at bounding box center [240, 635] width 70 height 28
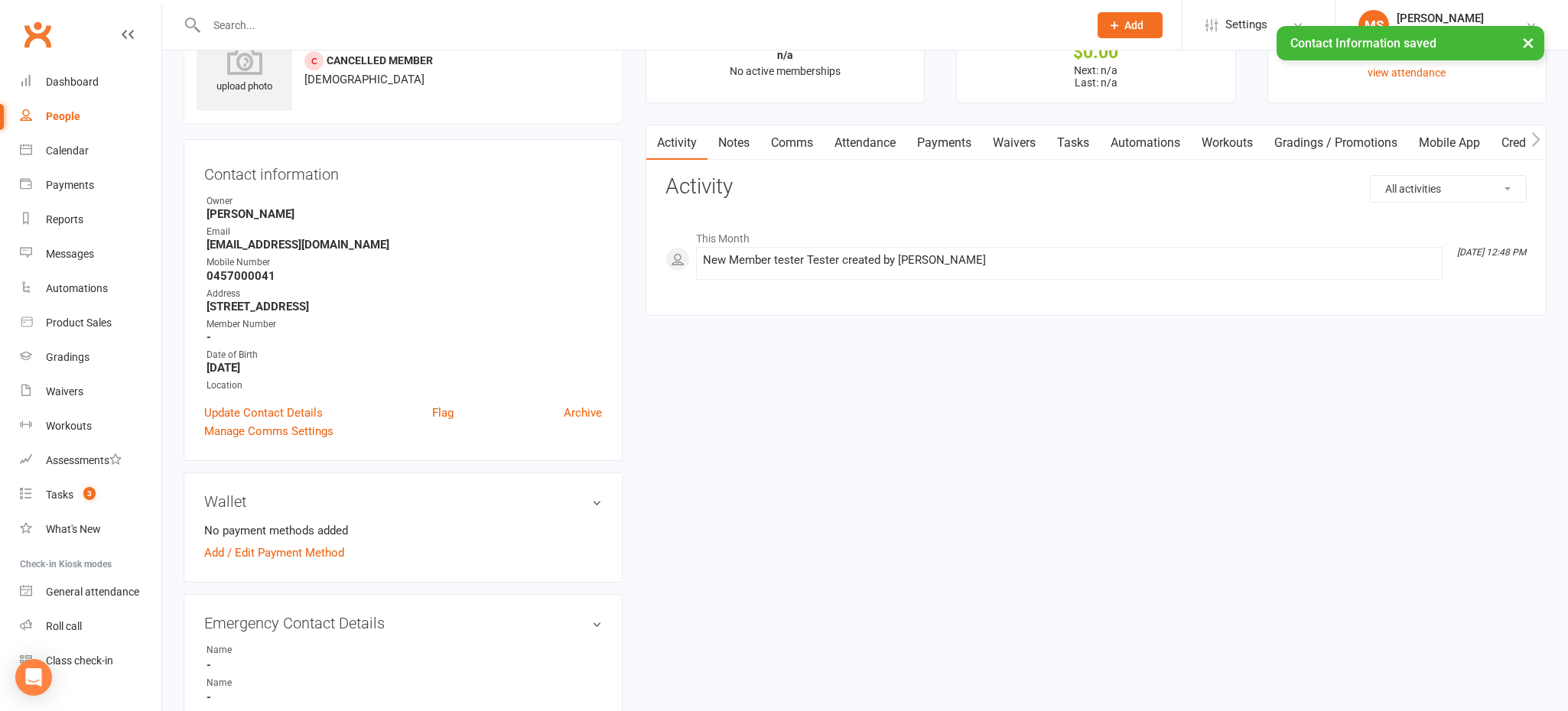
click at [1021, 144] on link "Waivers" at bounding box center [1013, 142] width 64 height 35
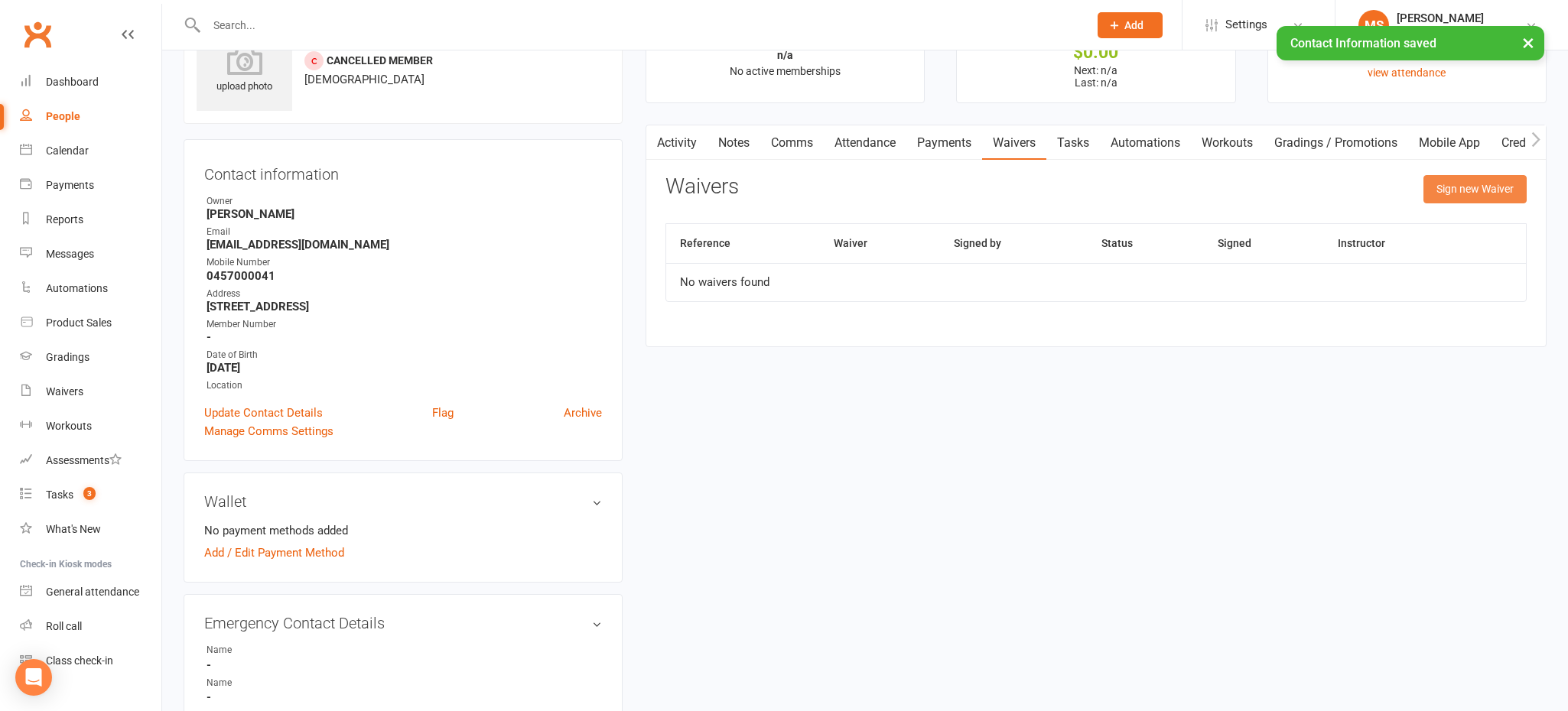
click at [1437, 196] on button "Sign new Waiver" at bounding box center [1474, 188] width 104 height 28
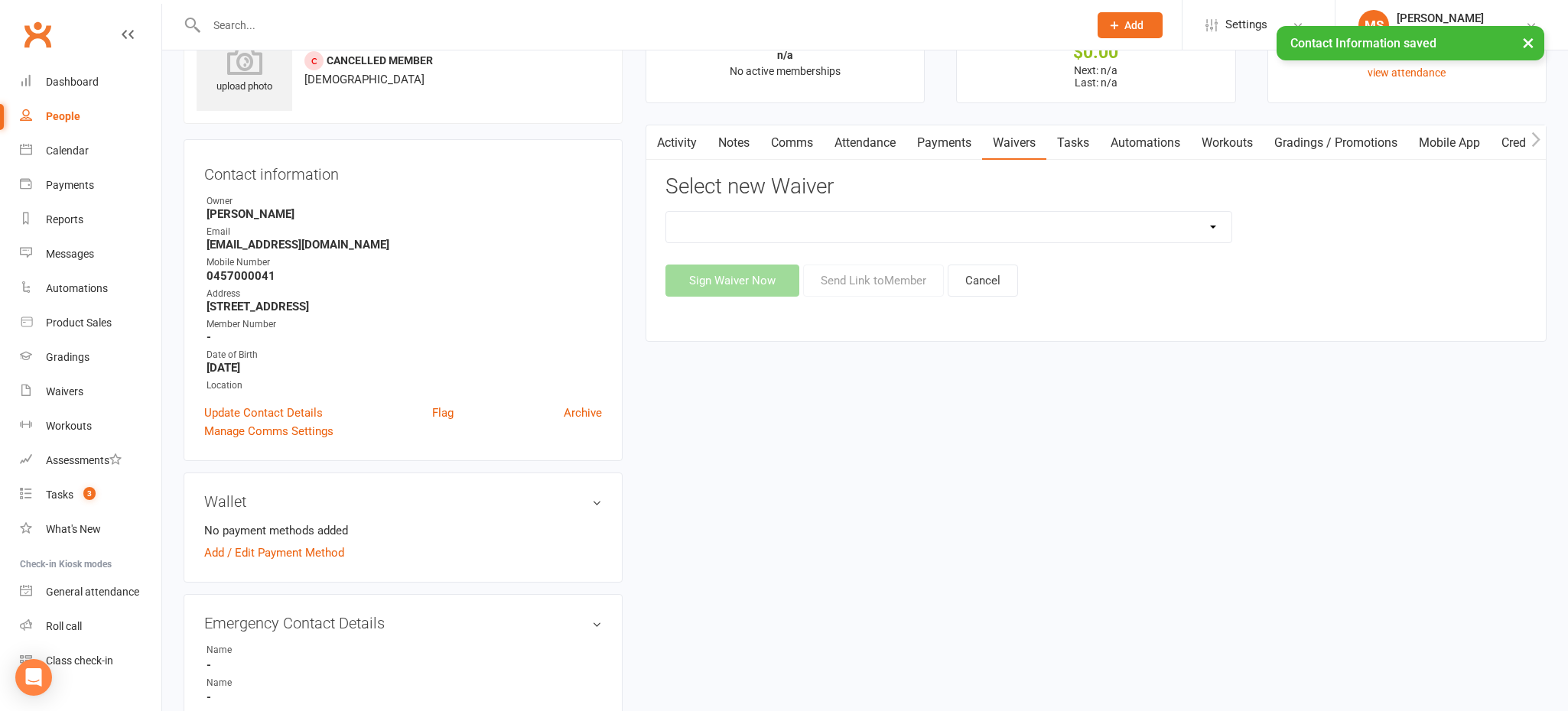
click at [1016, 225] on select "Bujutsu Child Care Kids Karate Program Cash Upfront Membership Application Chan…" at bounding box center [949, 227] width 566 height 31
select select "272"
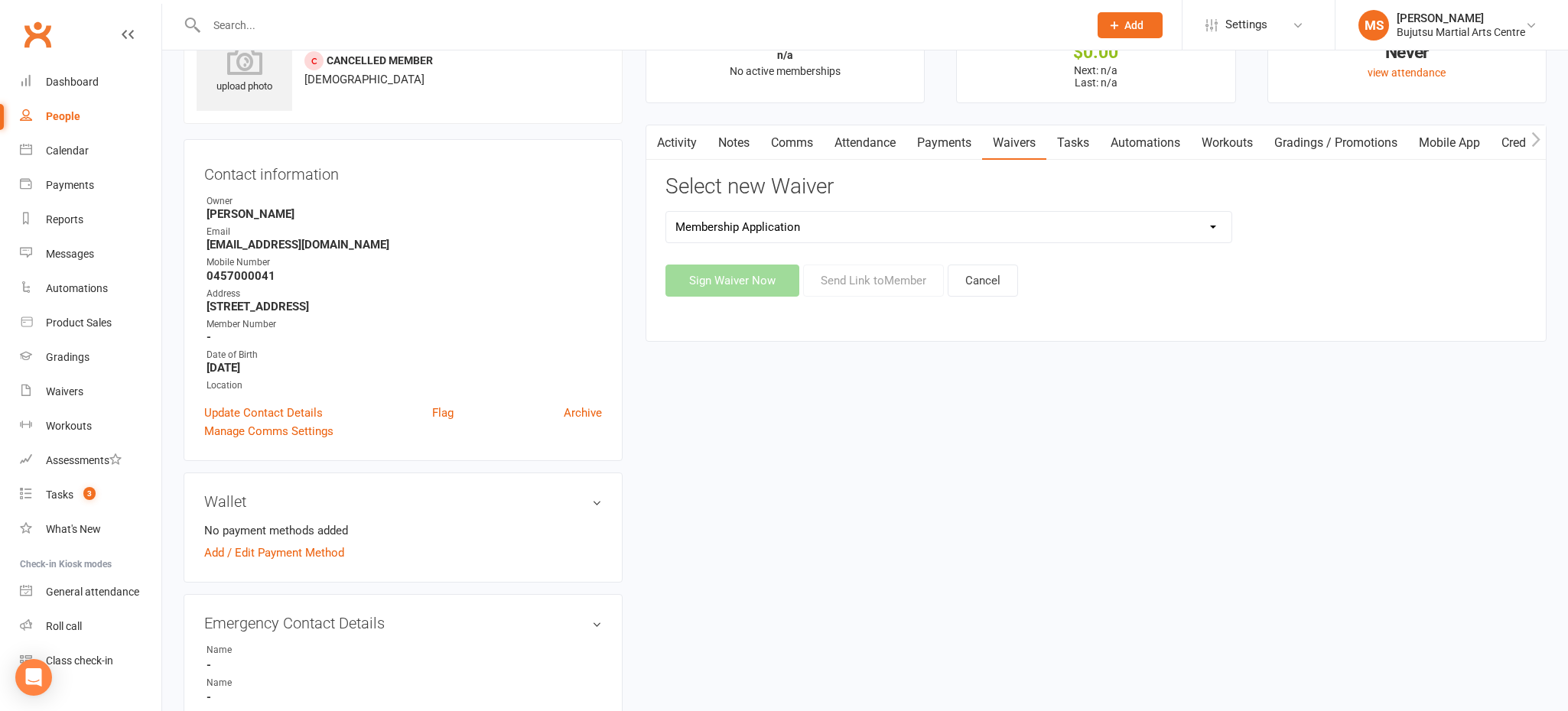
click at [666, 212] on select "Bujutsu Child Care Kids Karate Program Cash Upfront Membership Application Chan…" at bounding box center [949, 227] width 566 height 31
click at [767, 281] on button "Sign Waiver Now" at bounding box center [732, 281] width 134 height 32
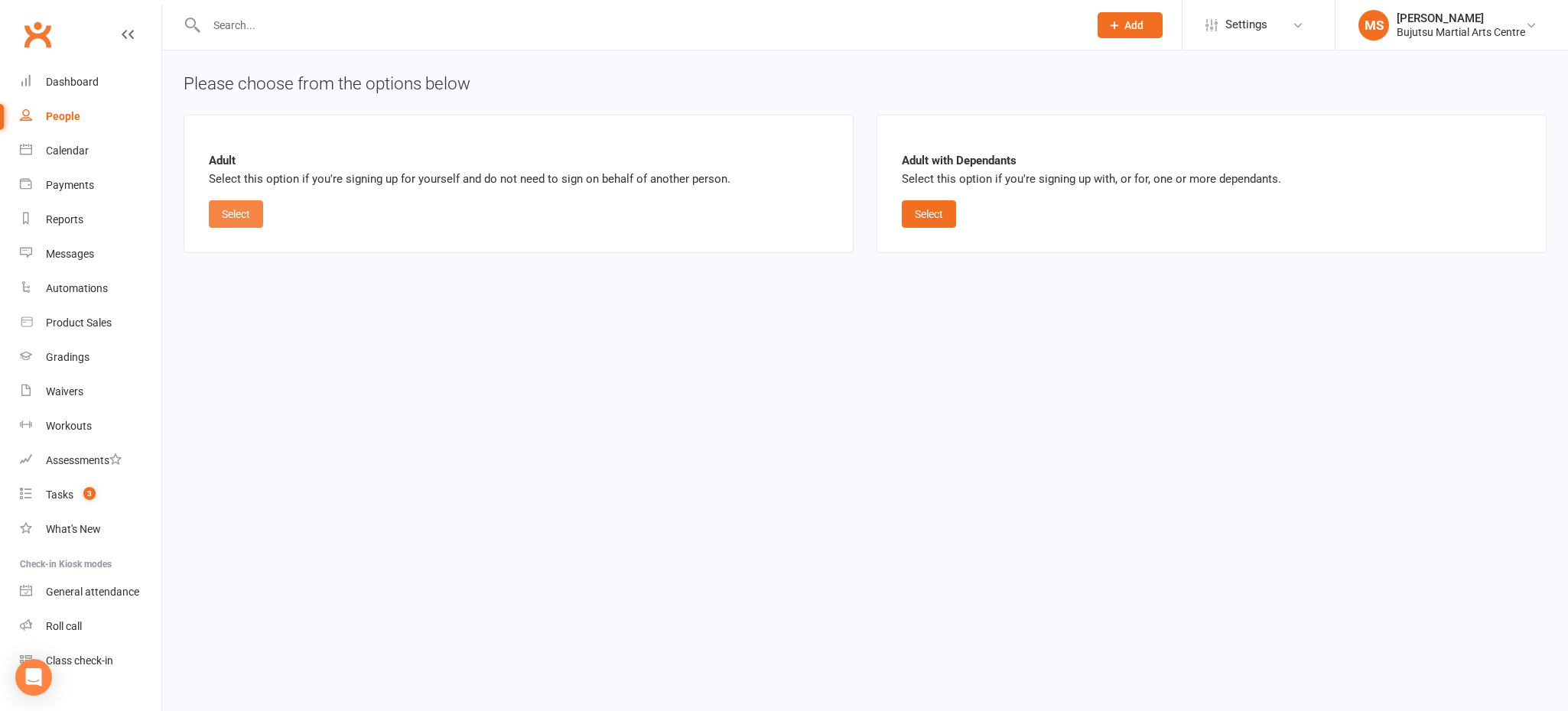
click at [228, 208] on button "Select" at bounding box center [236, 213] width 54 height 28
select select "bank_account"
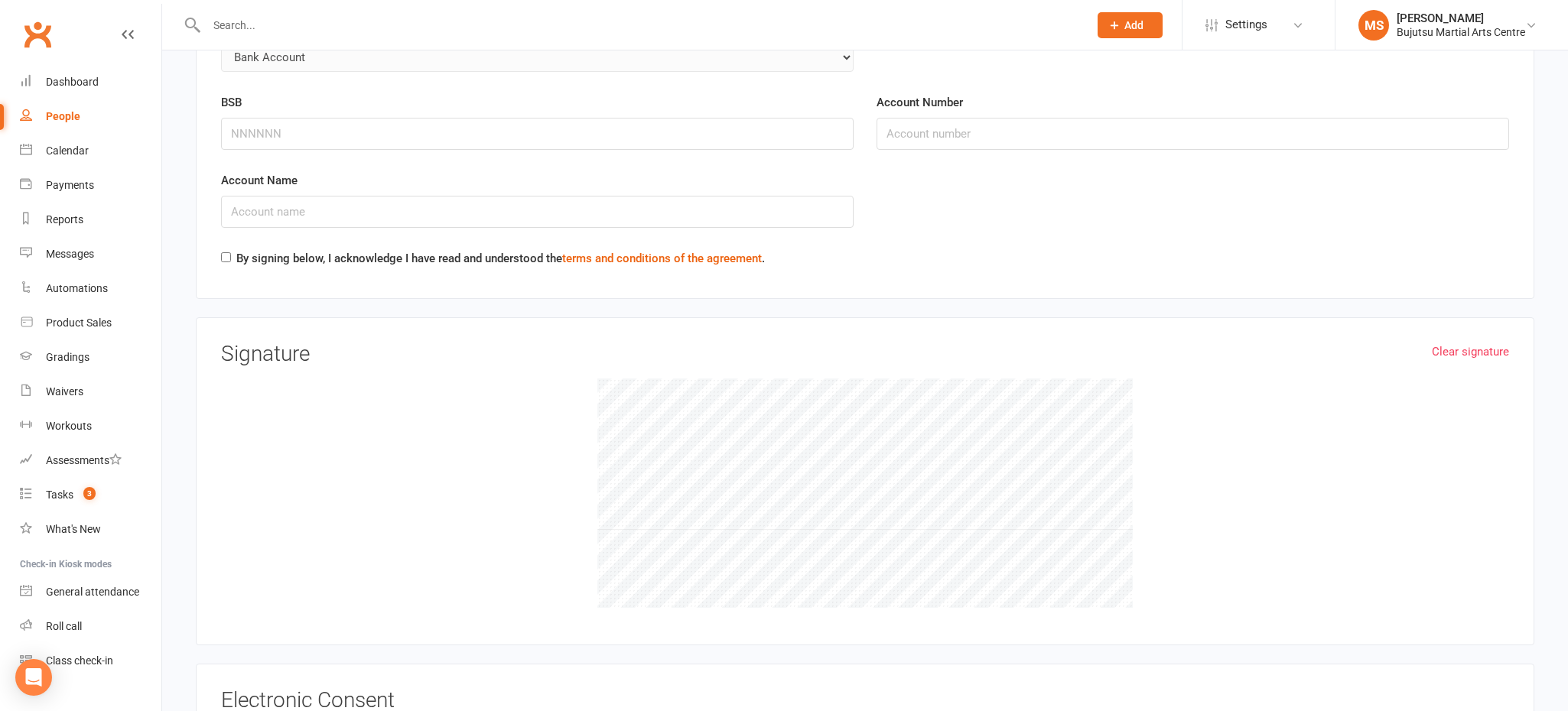
scroll to position [2232, 0]
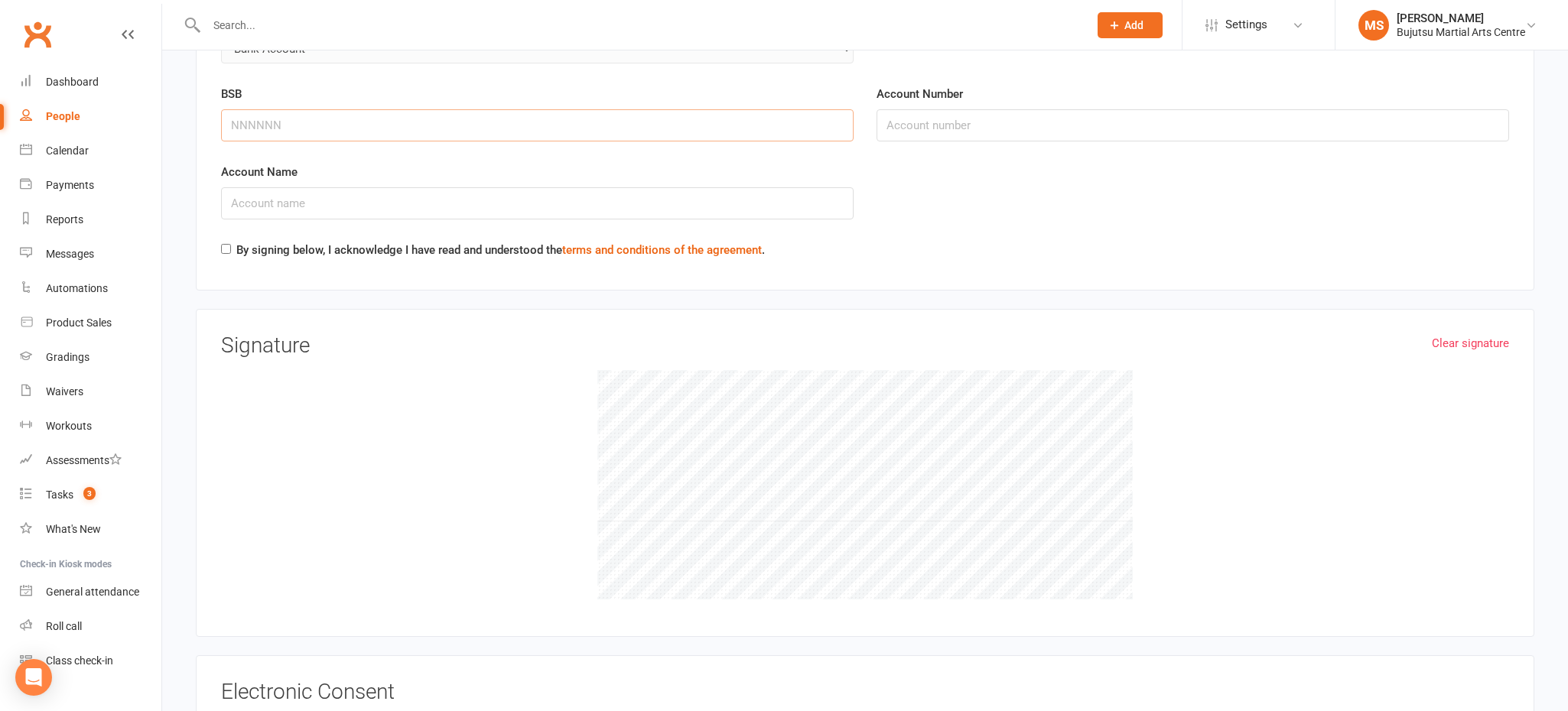
click at [336, 119] on input "BSB" at bounding box center [537, 125] width 632 height 32
click at [304, 119] on input "BSB" at bounding box center [537, 125] width 632 height 32
type input "082494"
type input "731198583"
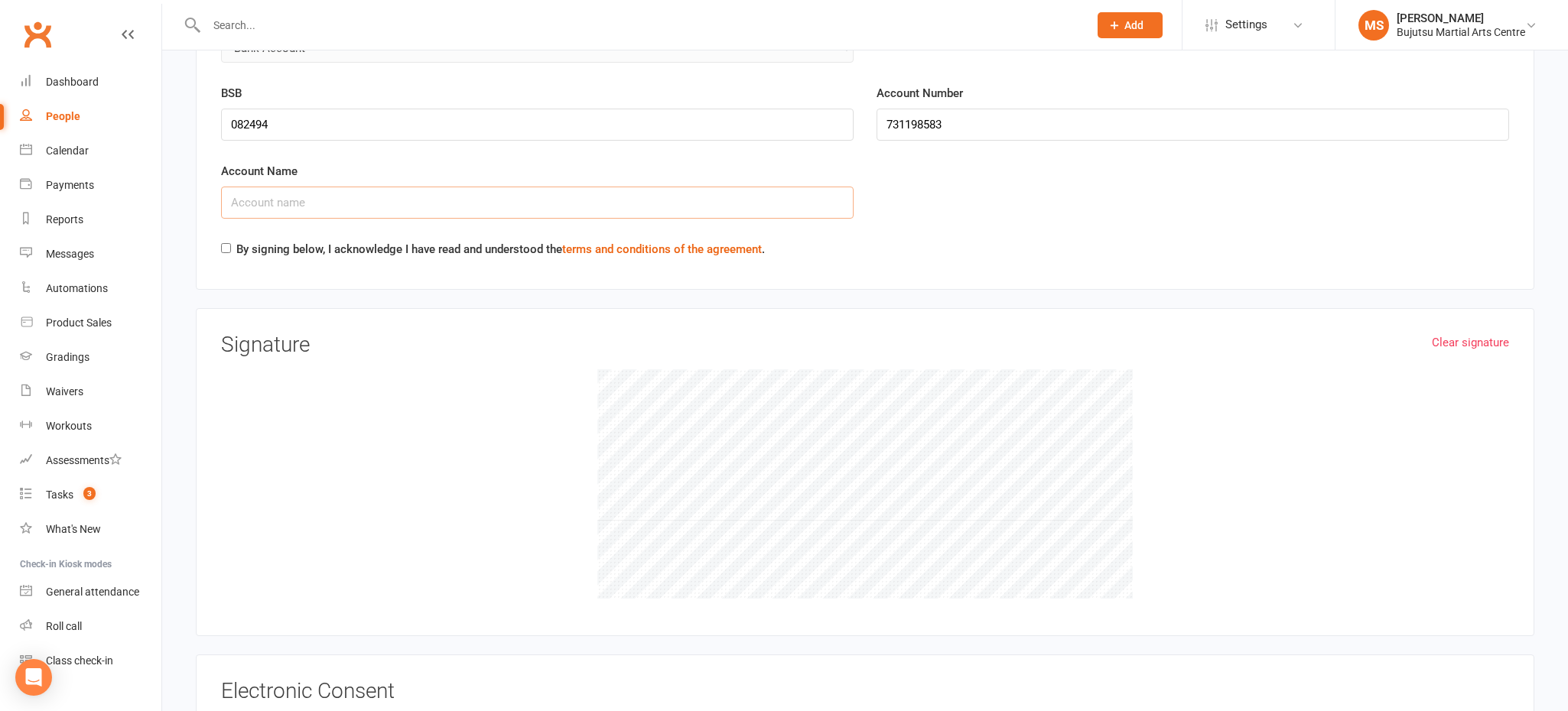
click at [285, 197] on input "Account Name" at bounding box center [537, 202] width 632 height 32
type input "Bujutsu"
click at [225, 244] on input "By signing below, I acknowledge I have read and understood the terms and condit…" at bounding box center [225, 248] width 10 height 10
checkbox input "true"
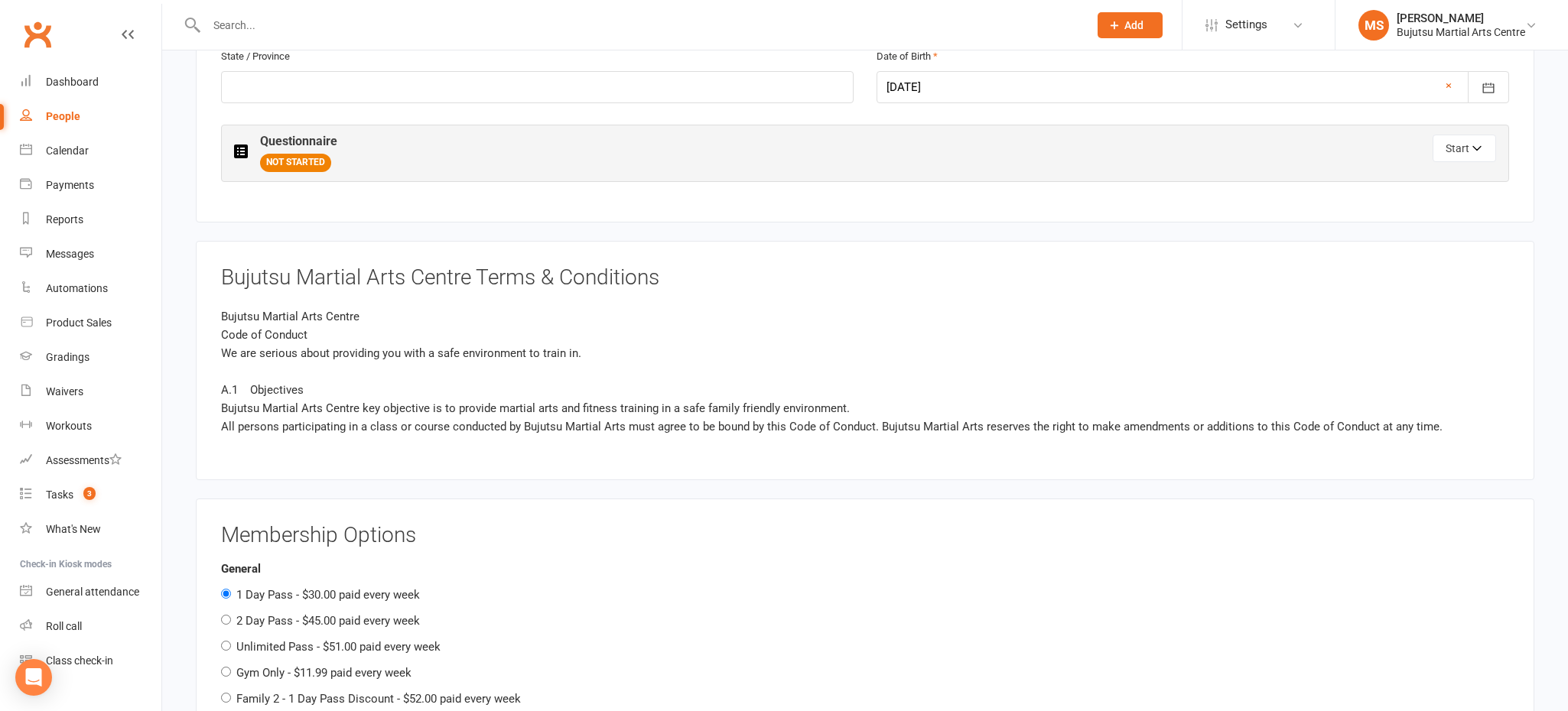
scroll to position [707, 0]
drag, startPoint x: 1462, startPoint y: 144, endPoint x: 1447, endPoint y: 160, distance: 21.9
click at [1462, 145] on button "Start" at bounding box center [1464, 148] width 63 height 28
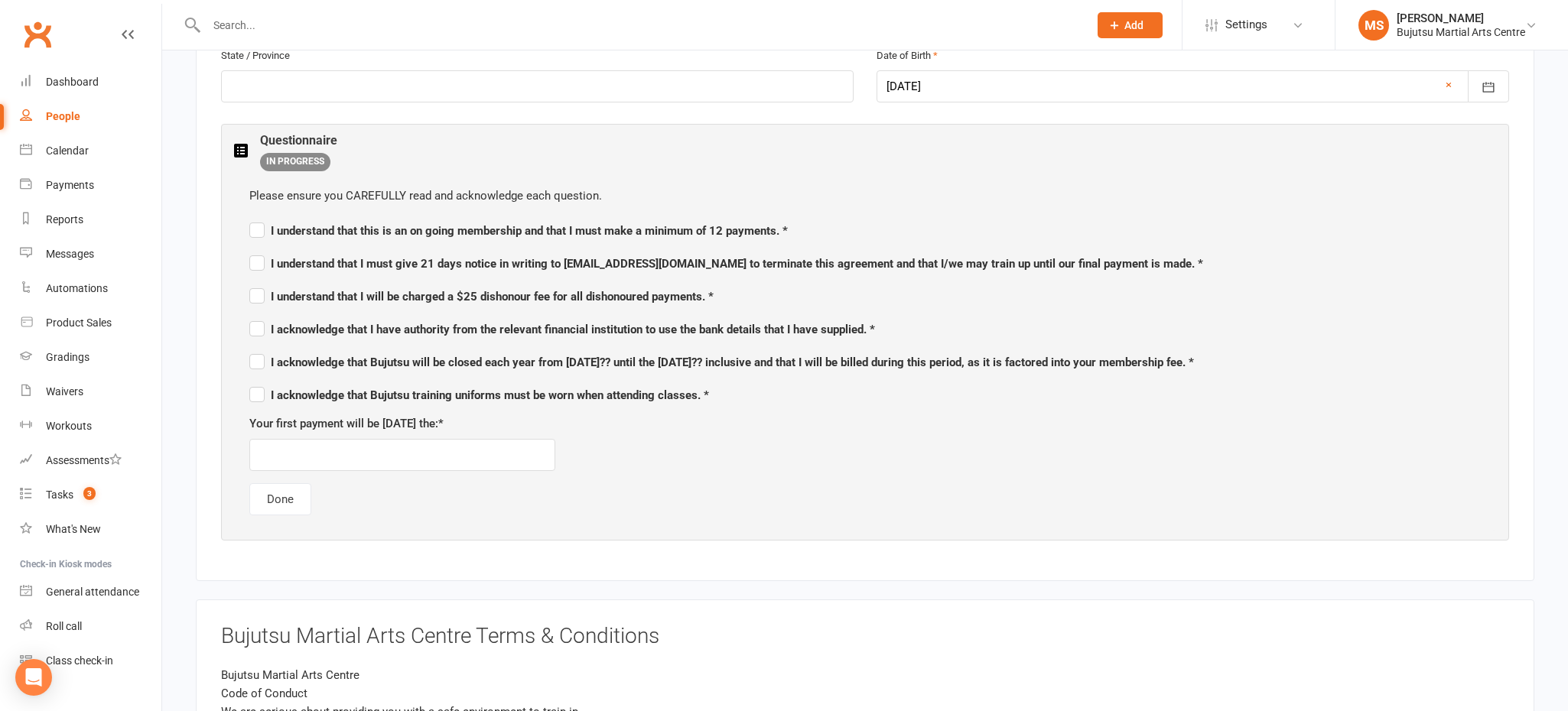
drag, startPoint x: 254, startPoint y: 226, endPoint x: 247, endPoint y: 236, distance: 12.2
click at [252, 228] on label "I understand that this is an on going membership and that I must make a minimum…" at bounding box center [519, 229] width 539 height 18
click at [252, 217] on input "I understand that this is an on going membership and that I must make a minimum…" at bounding box center [519, 217] width 539 height 0
drag, startPoint x: 257, startPoint y: 256, endPoint x: 261, endPoint y: 284, distance: 28.3
click at [258, 256] on label "I understand that I must give 21 days notice in writing to admin@bujutsumartial…" at bounding box center [726, 261] width 954 height 18
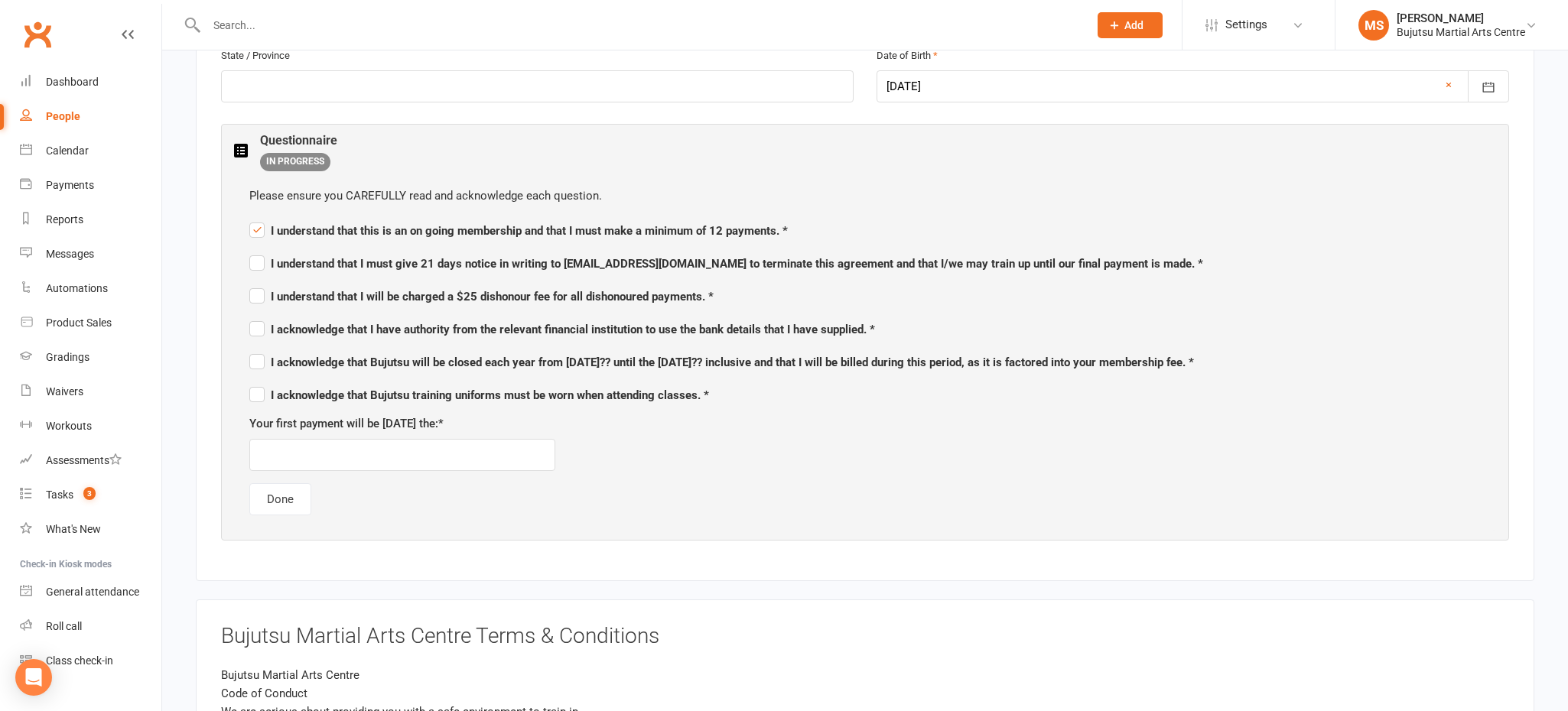
click at [258, 250] on input "I understand that I must give 21 days notice in writing to admin@bujutsumartial…" at bounding box center [726, 250] width 954 height 0
drag, startPoint x: 261, startPoint y: 290, endPoint x: 259, endPoint y: 312, distance: 22.1
click at [260, 291] on label "I understand that I will be charged a $25 dishonour fee for all dishonoured pay…" at bounding box center [481, 294] width 464 height 18
click at [260, 283] on input "I understand that I will be charged a $25 dishonour fee for all dishonoured pay…" at bounding box center [481, 283] width 464 height 0
drag, startPoint x: 260, startPoint y: 317, endPoint x: 261, endPoint y: 336, distance: 19.0
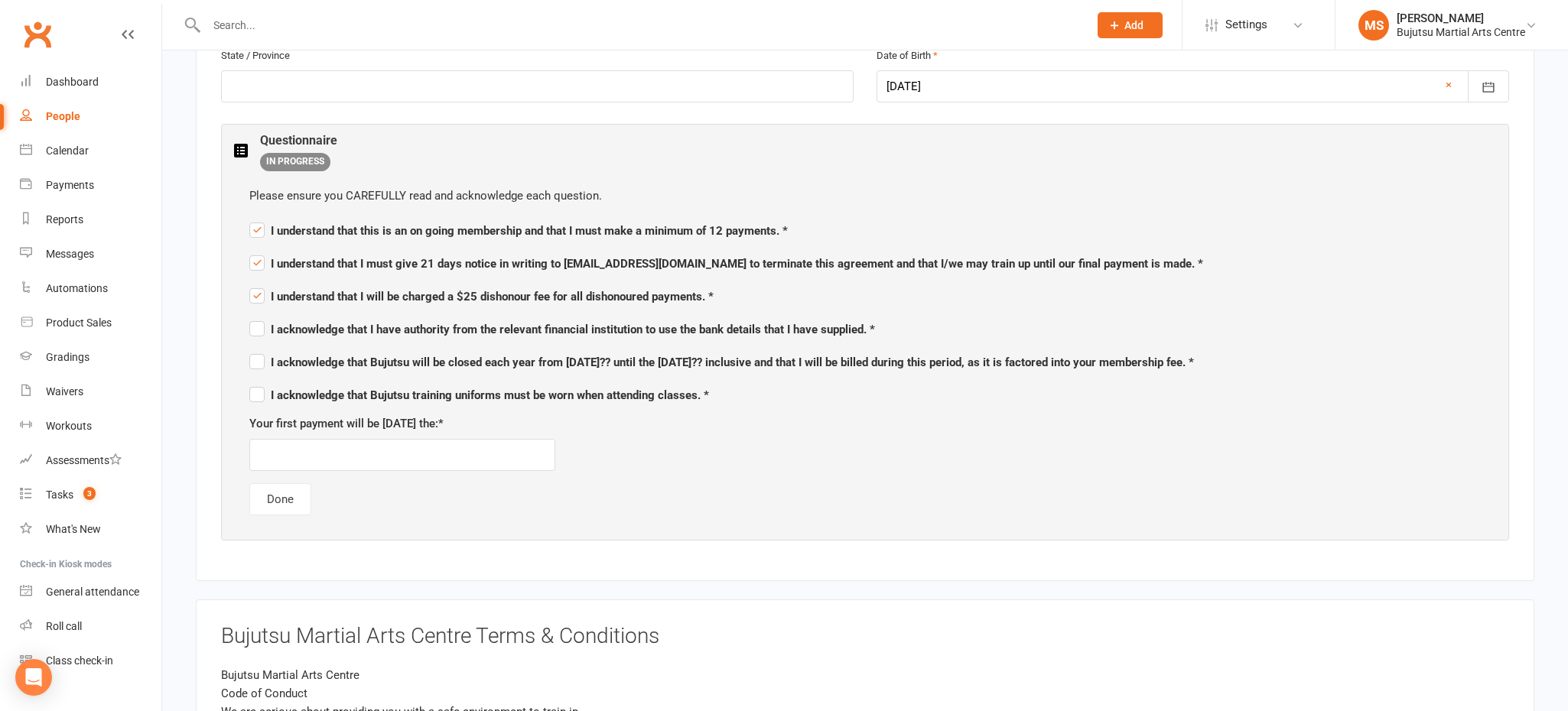
click at [260, 319] on label "I acknowledge that I have authority from the relevant financial institution to …" at bounding box center [562, 327] width 626 height 18
click at [260, 316] on input "I acknowledge that I have authority from the relevant financial institution to …" at bounding box center [562, 316] width 626 height 0
drag, startPoint x: 258, startPoint y: 351, endPoint x: 258, endPoint y: 372, distance: 21.0
click at [258, 352] on label "I acknowledge that Bujutsu will be closed each year from 23rd December 20?? unt…" at bounding box center [721, 360] width 945 height 18
click at [258, 348] on input "I acknowledge that Bujutsu will be closed each year from 23rd December 20?? unt…" at bounding box center [721, 348] width 945 height 0
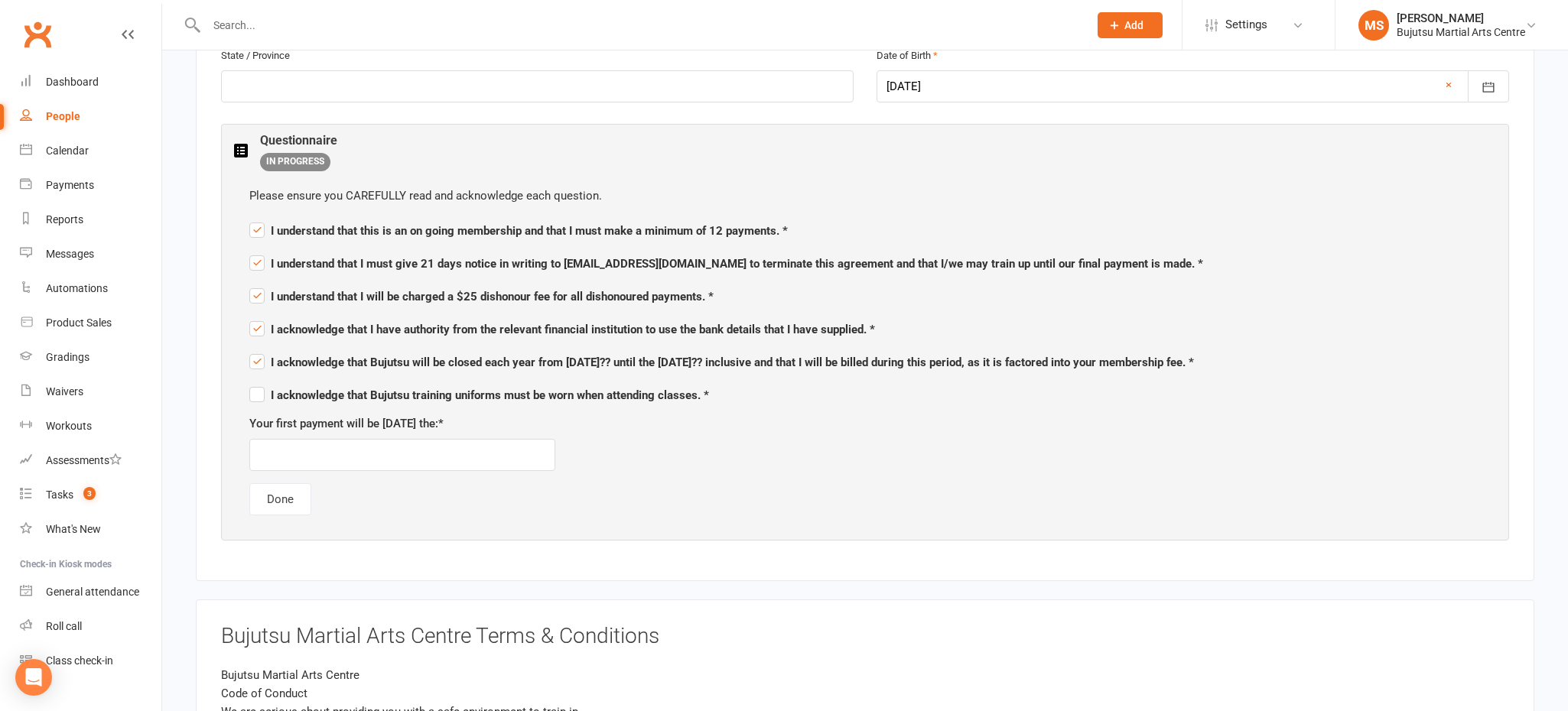
click at [256, 387] on label "I acknowledge that Bujutsu training uniforms must be worn when attending classe…" at bounding box center [479, 392] width 459 height 18
click at [256, 382] on input "I acknowledge that Bujutsu training uniforms must be worn when attending classe…" at bounding box center [479, 382] width 459 height 0
click at [304, 448] on input "text" at bounding box center [403, 454] width 306 height 32
type input "18/10/2025"
click at [610, 475] on div "Please ensure you CAREFULLY read and acknowledge each question. I understand th…" at bounding box center [865, 350] width 1262 height 359
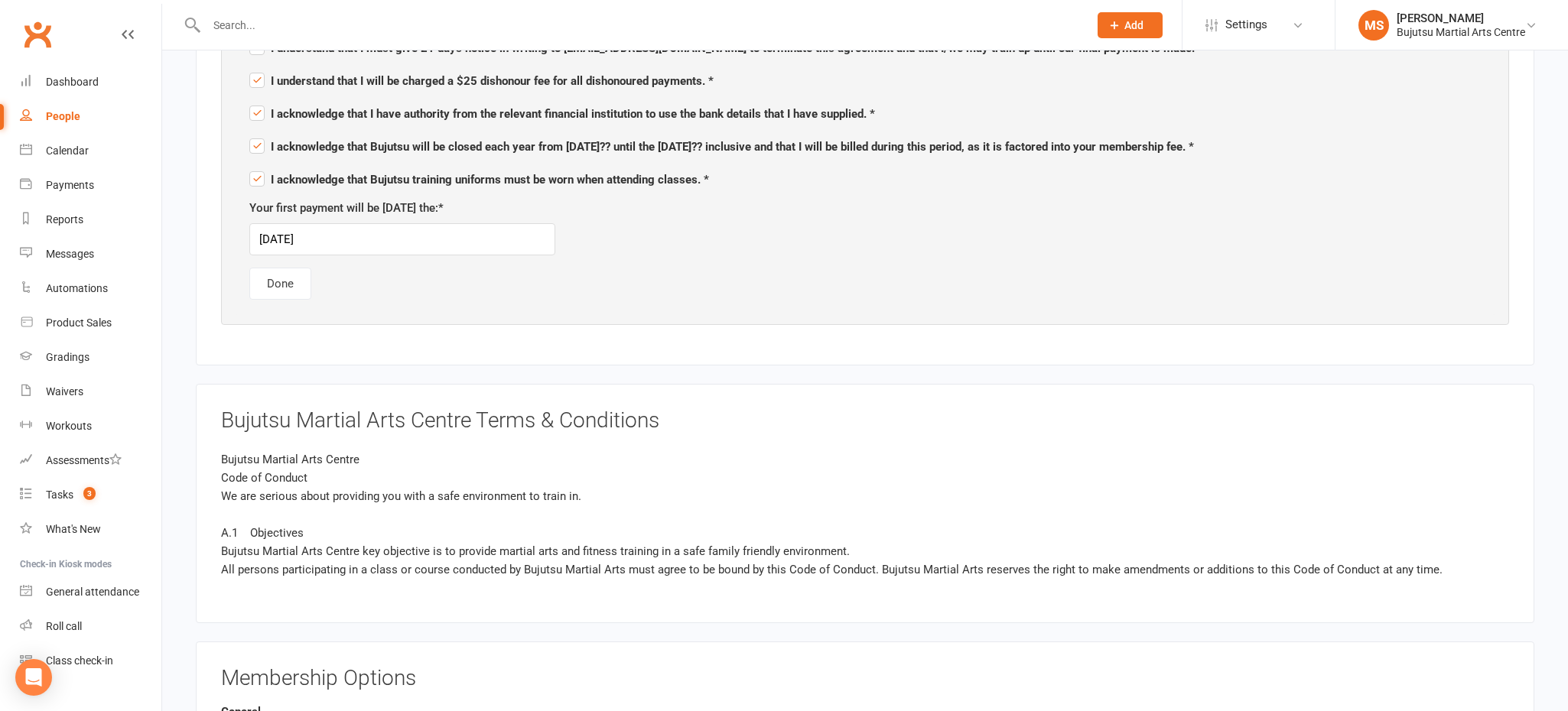
scroll to position [917, 0]
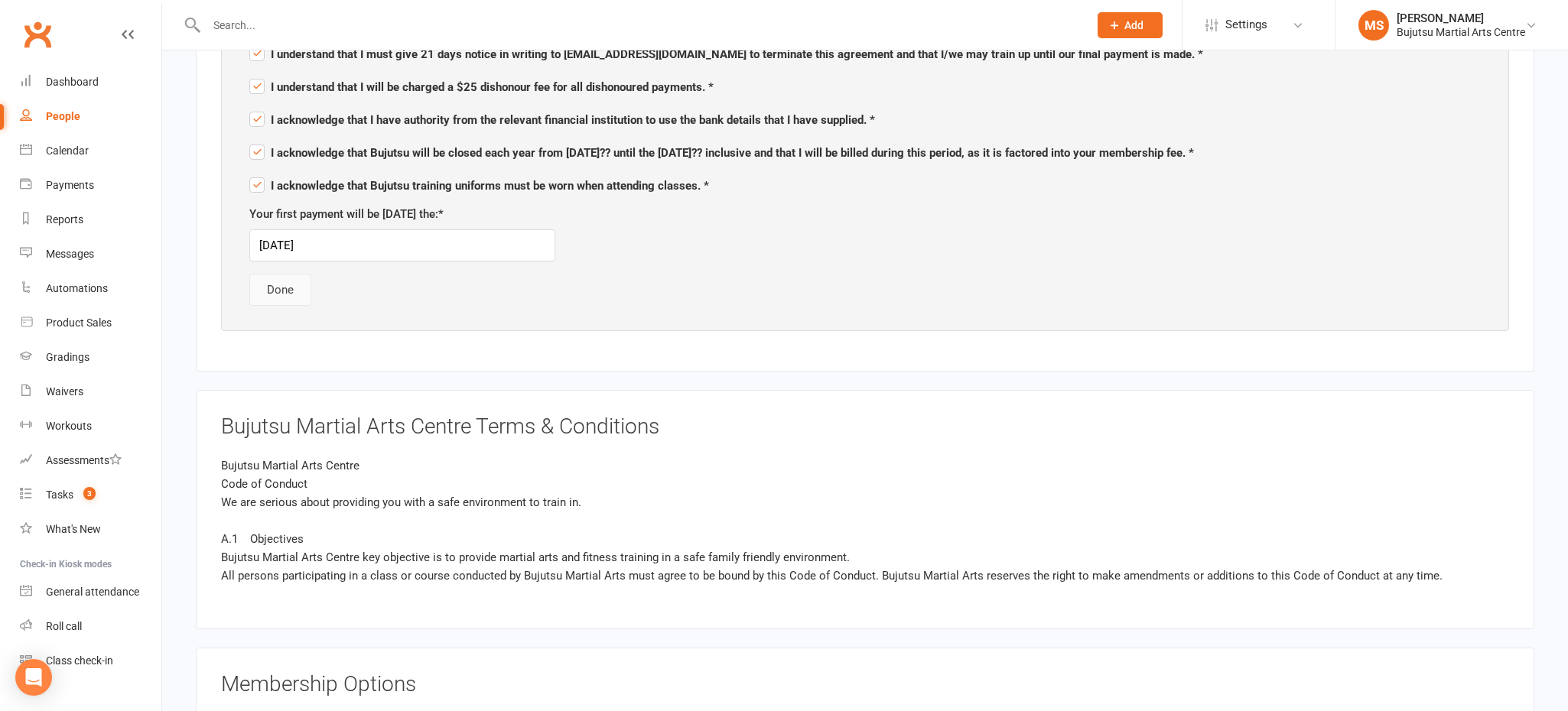
click at [281, 286] on button "Done" at bounding box center [280, 290] width 62 height 32
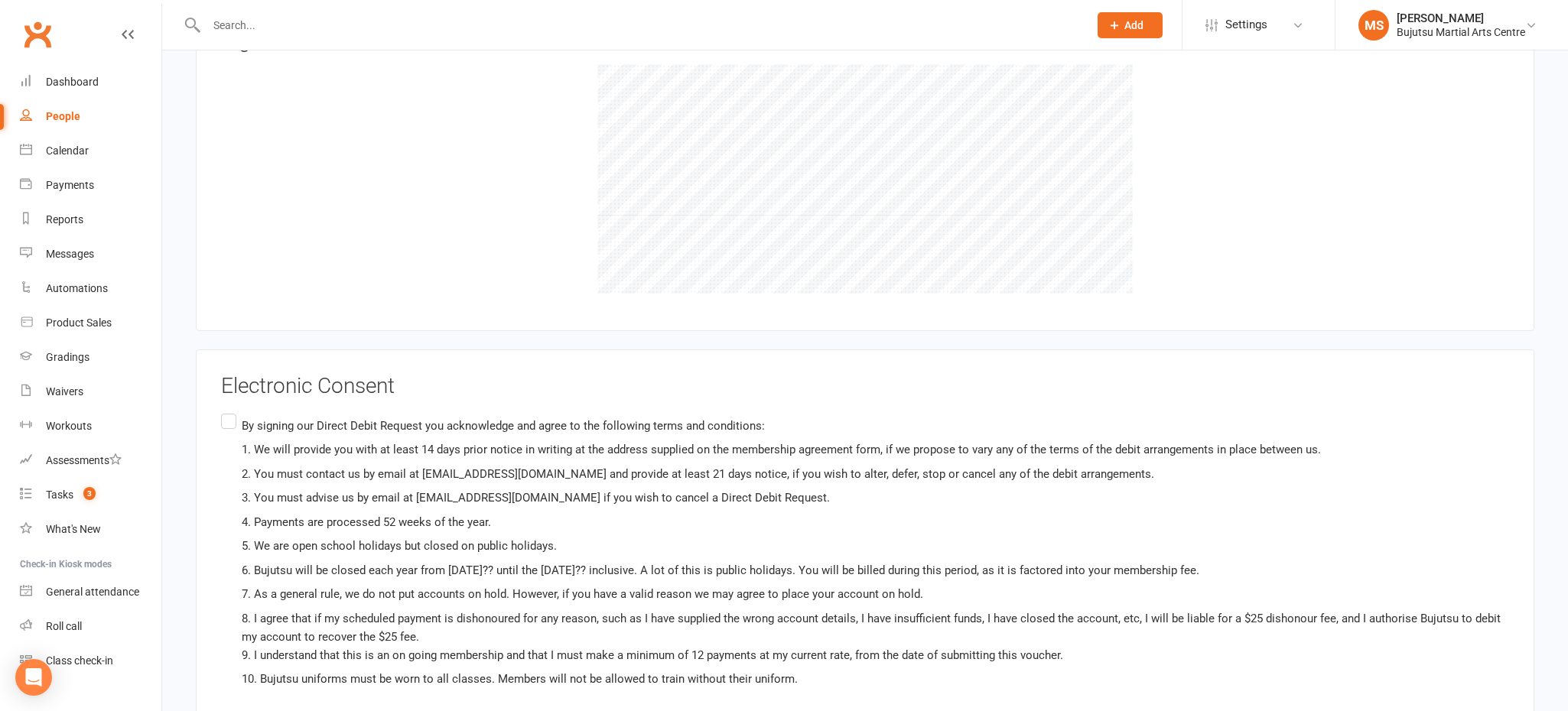
scroll to position [2545, 0]
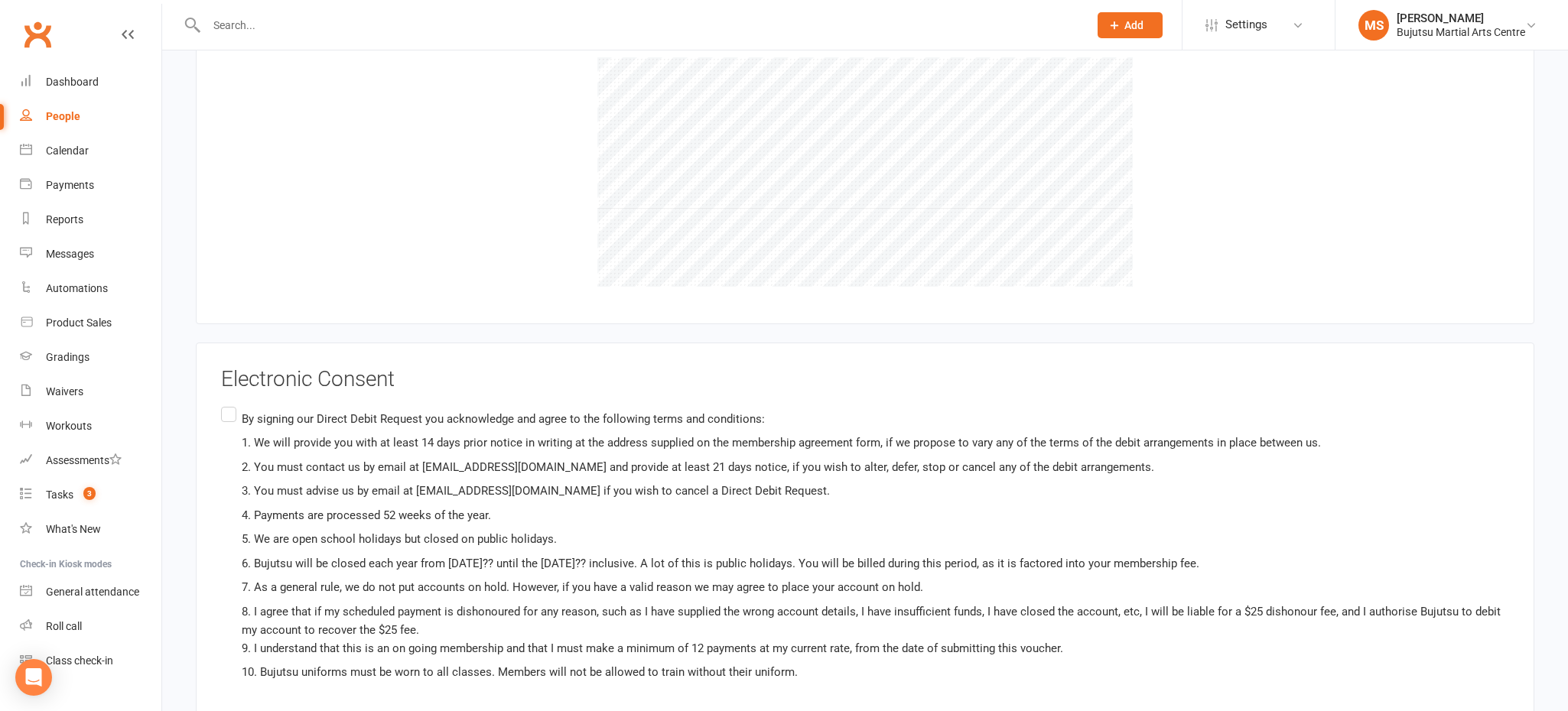
click at [230, 410] on label "By signing our Direct Debit Request you acknowledge and agree to the following …" at bounding box center [865, 569] width 1288 height 332
click at [230, 403] on input "By signing our Direct Debit Request you acknowledge and agree to the following …" at bounding box center [225, 403] width 10 height 0
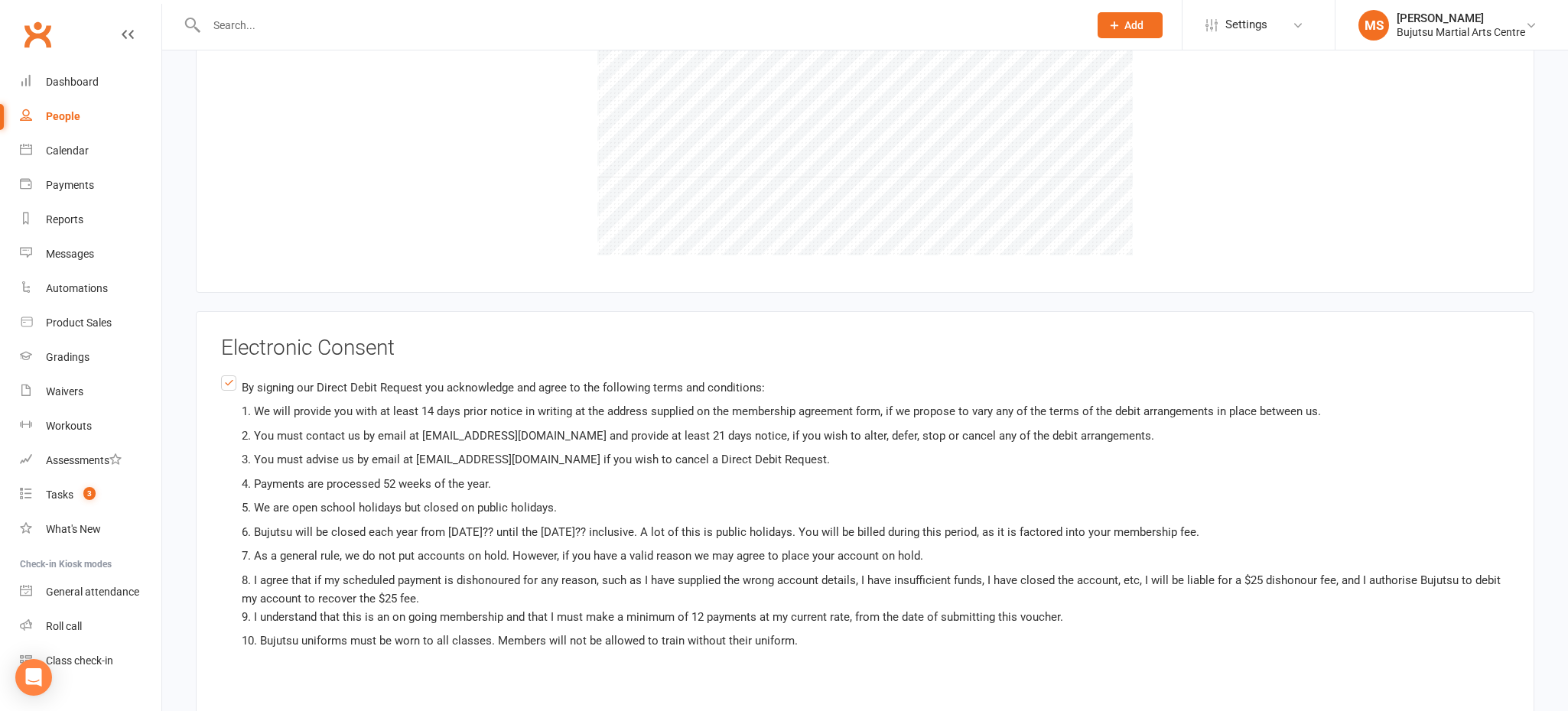
scroll to position [2707, 0]
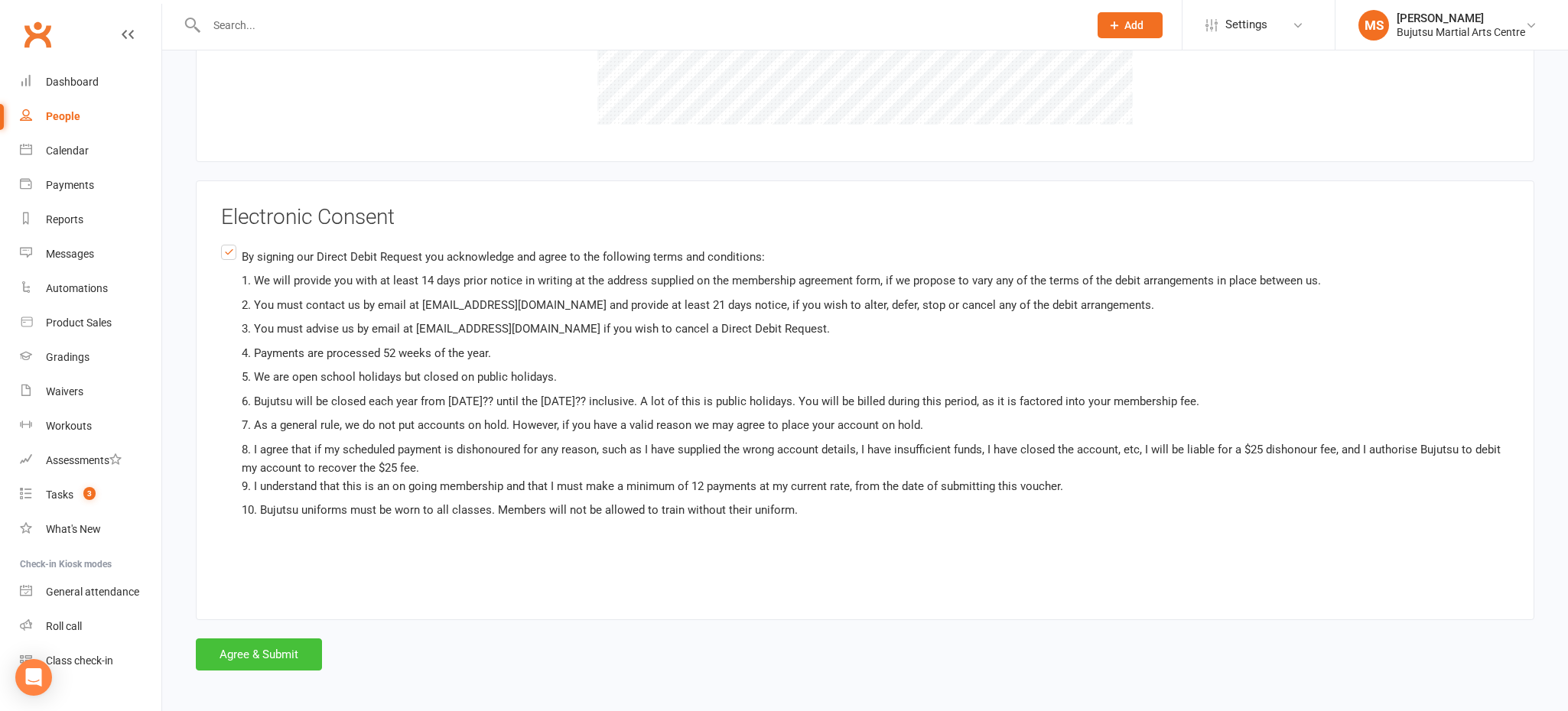
click at [240, 642] on button "Agree & Submit" at bounding box center [258, 654] width 126 height 32
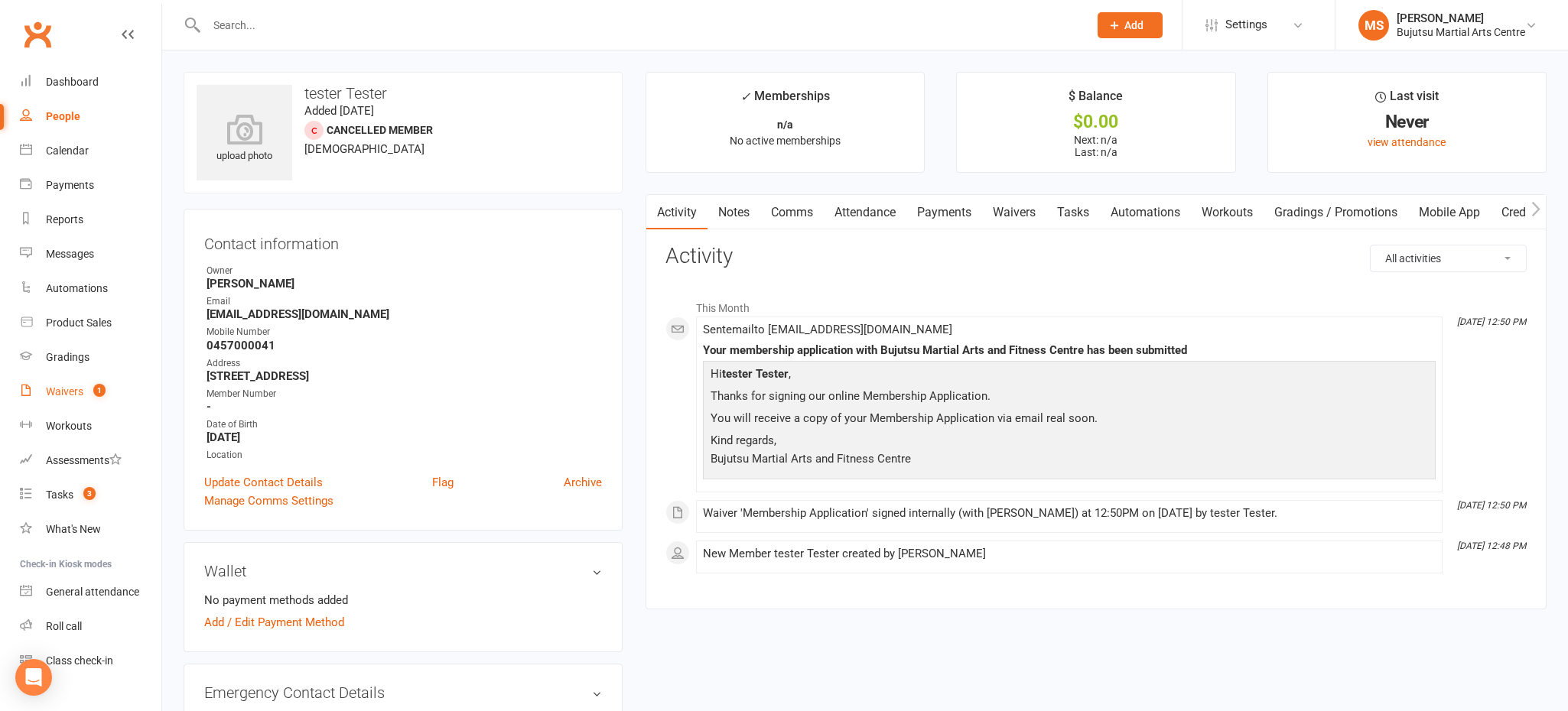
click at [68, 406] on link "Waivers 1" at bounding box center [90, 392] width 141 height 34
select select "50"
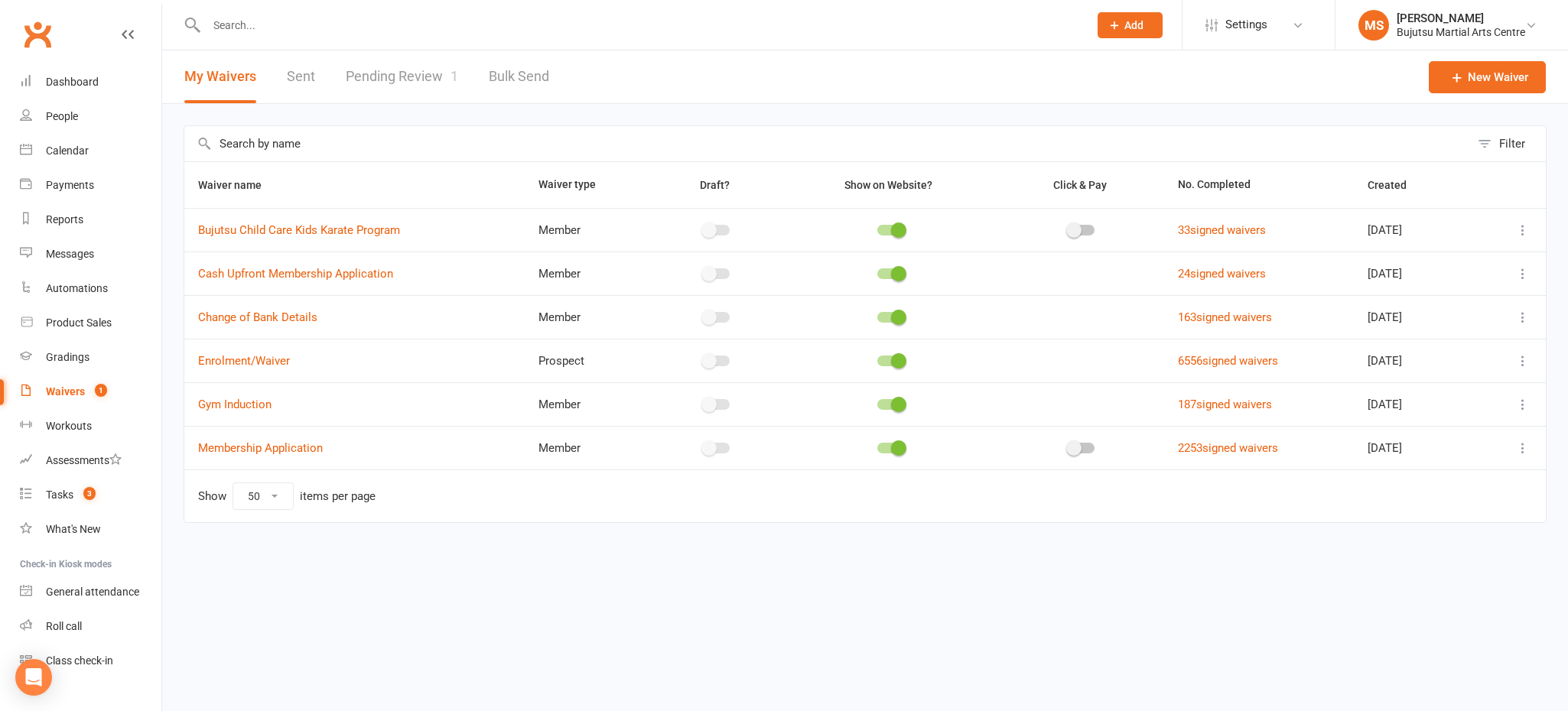
click at [67, 396] on div "Waivers" at bounding box center [65, 392] width 39 height 13
click at [405, 76] on link "Pending Review 1" at bounding box center [402, 76] width 113 height 53
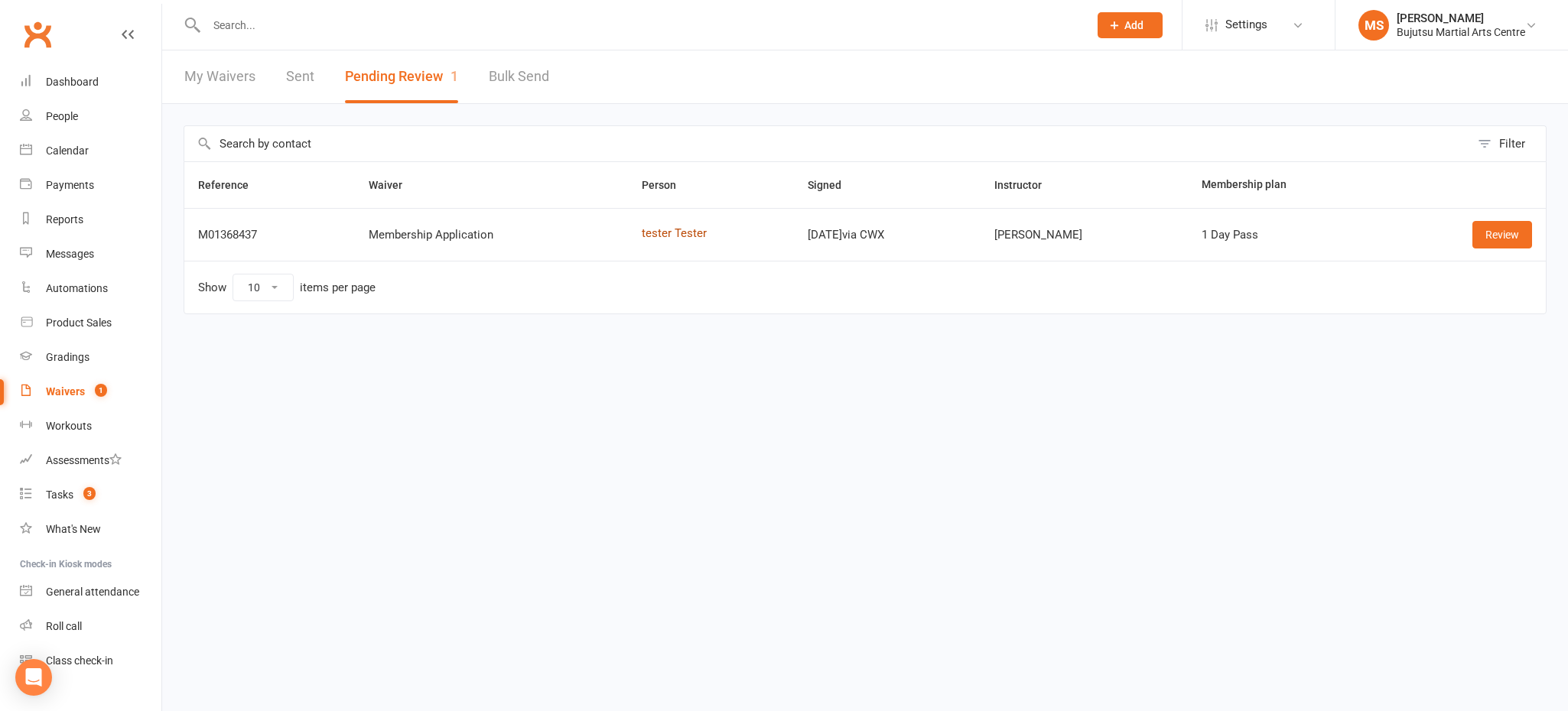
click at [646, 231] on link "tester Tester" at bounding box center [711, 233] width 139 height 13
click at [1491, 239] on link "Review" at bounding box center [1502, 234] width 59 height 28
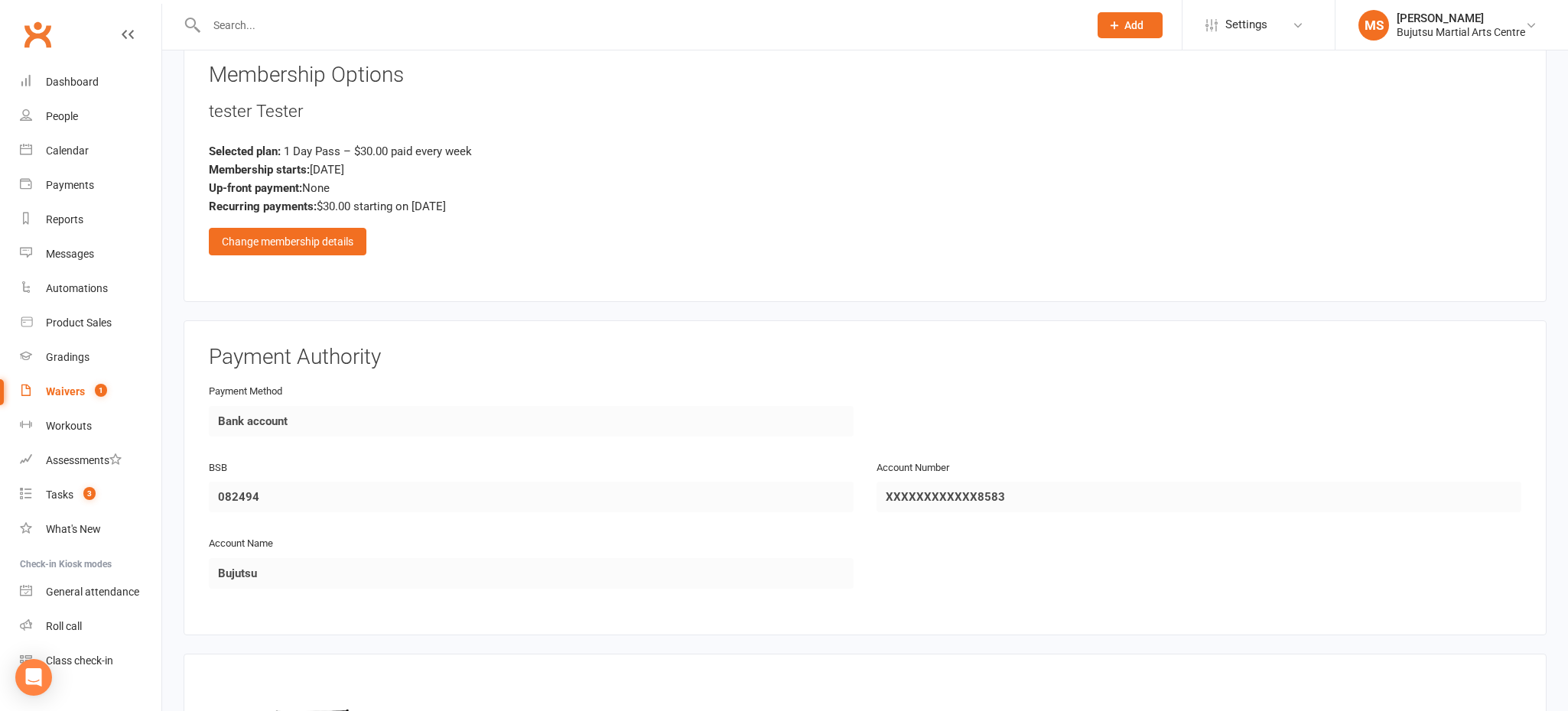
scroll to position [1482, 0]
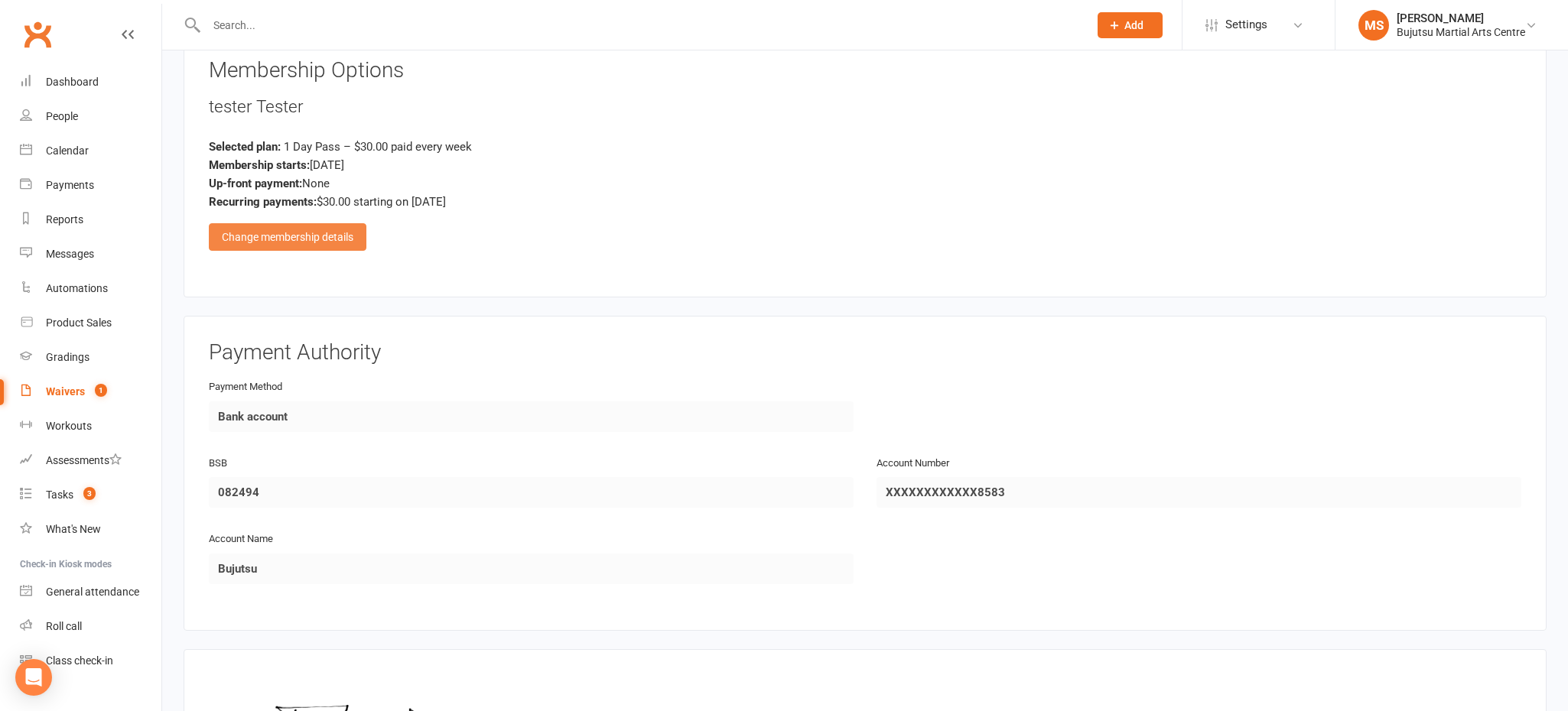
click at [336, 234] on div "Change membership details" at bounding box center [287, 237] width 158 height 28
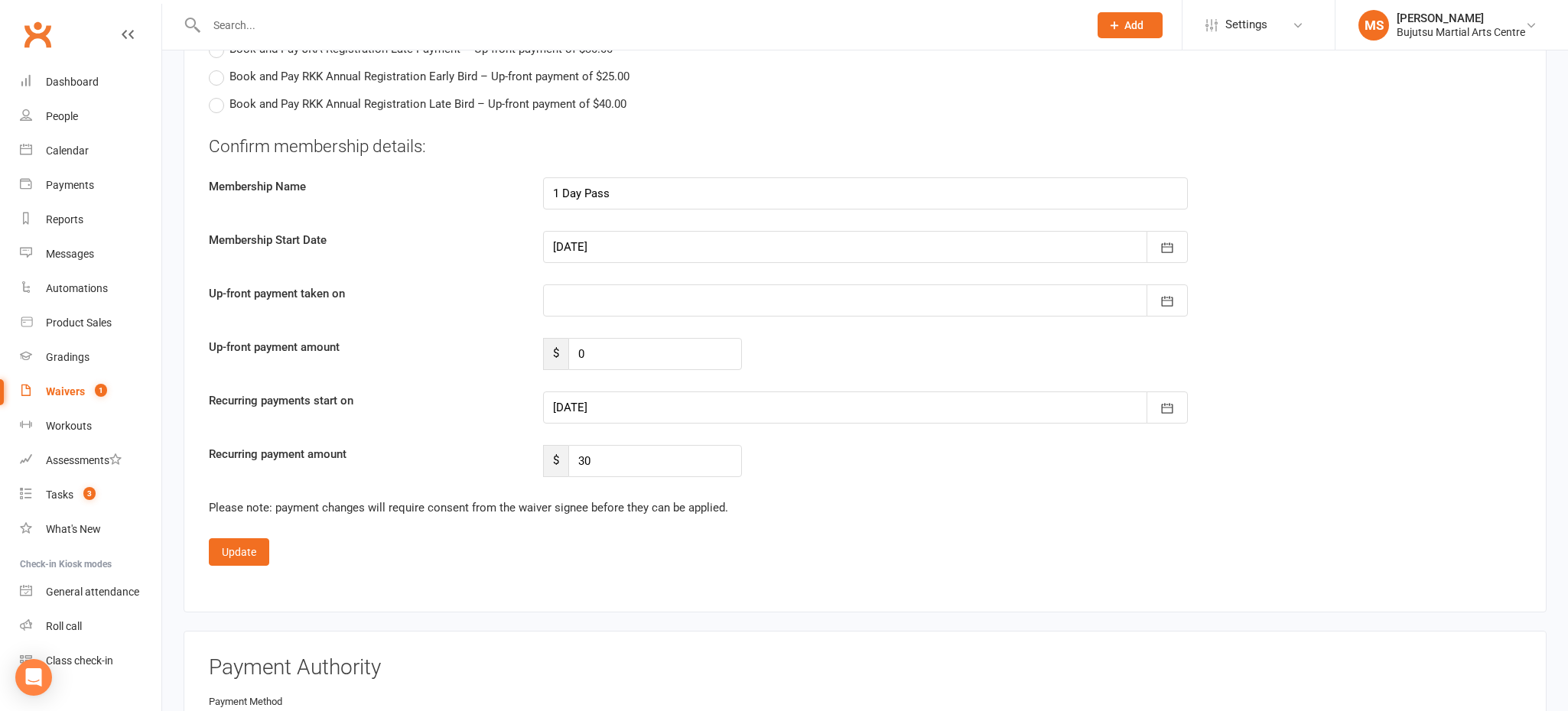
scroll to position [3630, 0]
click at [642, 243] on div at bounding box center [866, 246] width 645 height 32
drag, startPoint x: 1057, startPoint y: 345, endPoint x: 1046, endPoint y: 343, distance: 11.2
click at [1052, 344] on div "Up-front payment amount $ 0" at bounding box center [865, 353] width 1336 height 32
click at [725, 296] on div at bounding box center [866, 299] width 645 height 32
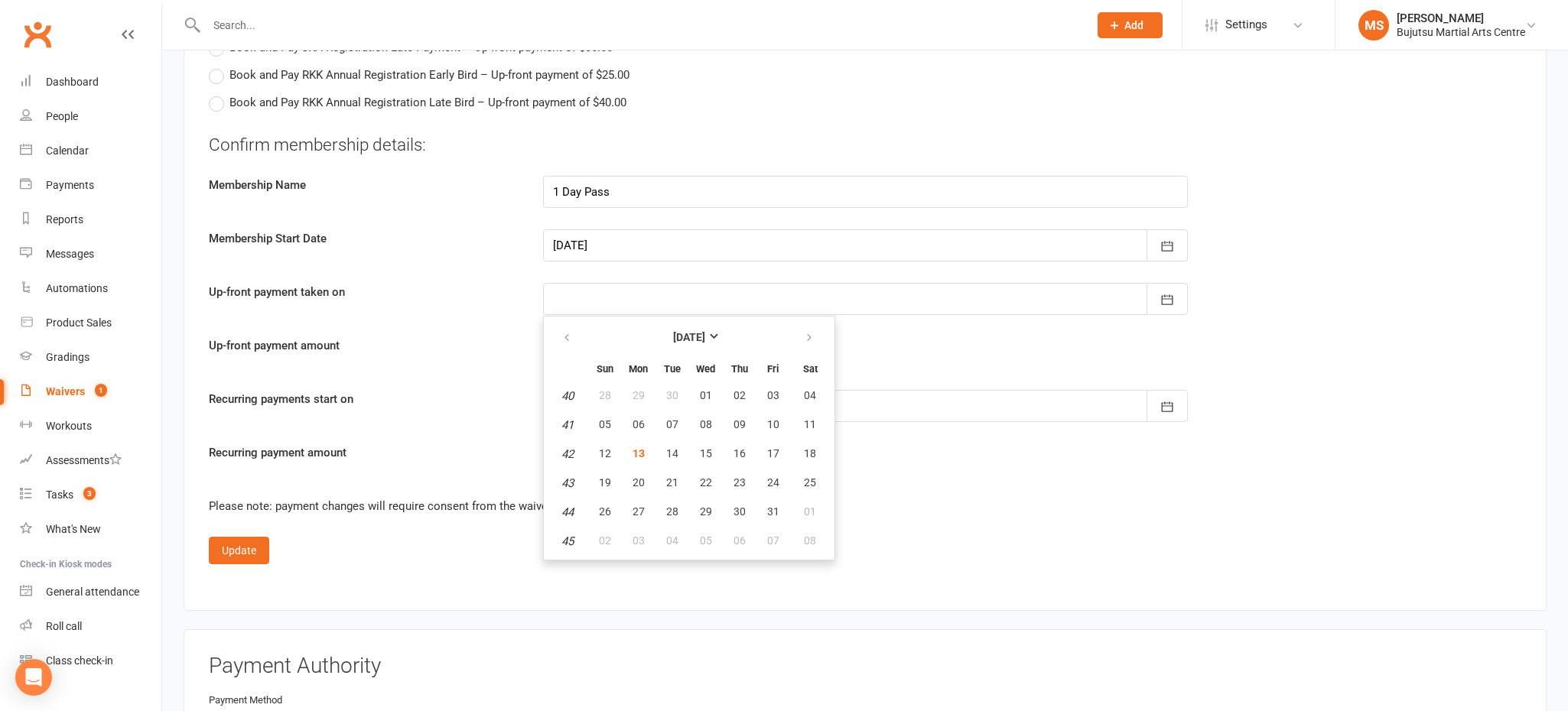
drag, startPoint x: 868, startPoint y: 351, endPoint x: 855, endPoint y: 350, distance: 13.0
click at [867, 351] on div "Up-front payment amount $ 0" at bounding box center [865, 353] width 1336 height 32
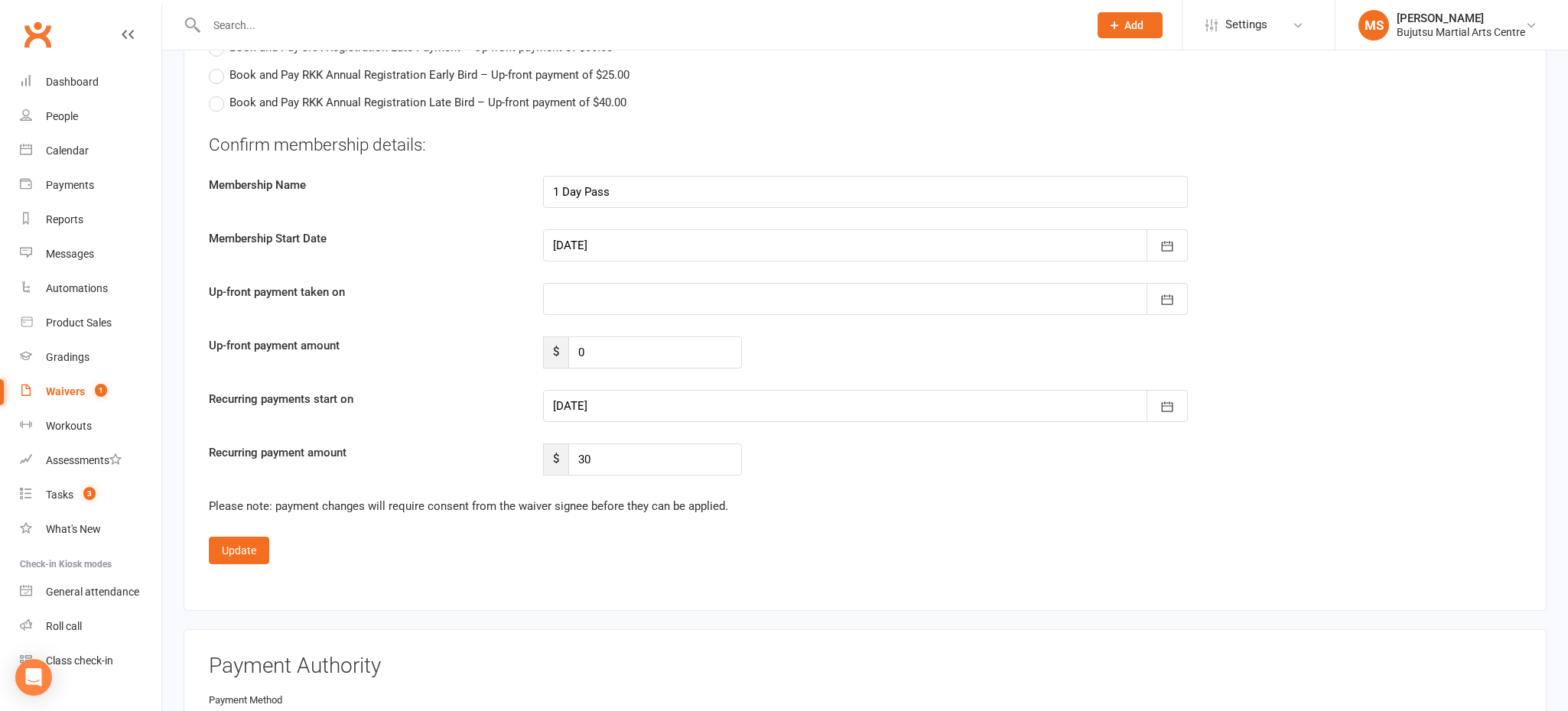
click at [799, 399] on div at bounding box center [866, 406] width 645 height 32
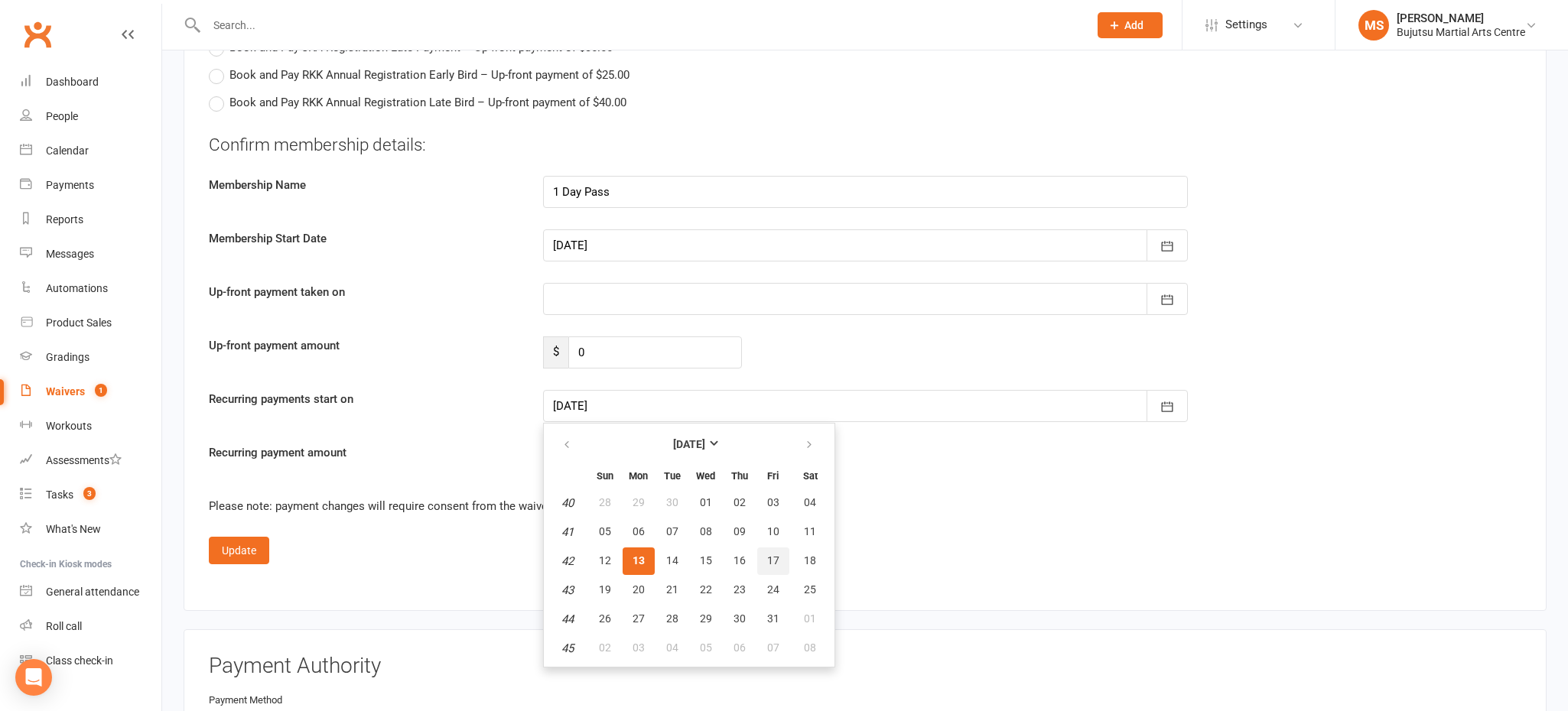
click at [771, 554] on span "17" at bounding box center [774, 561] width 13 height 13
type input "17 Oct 2025"
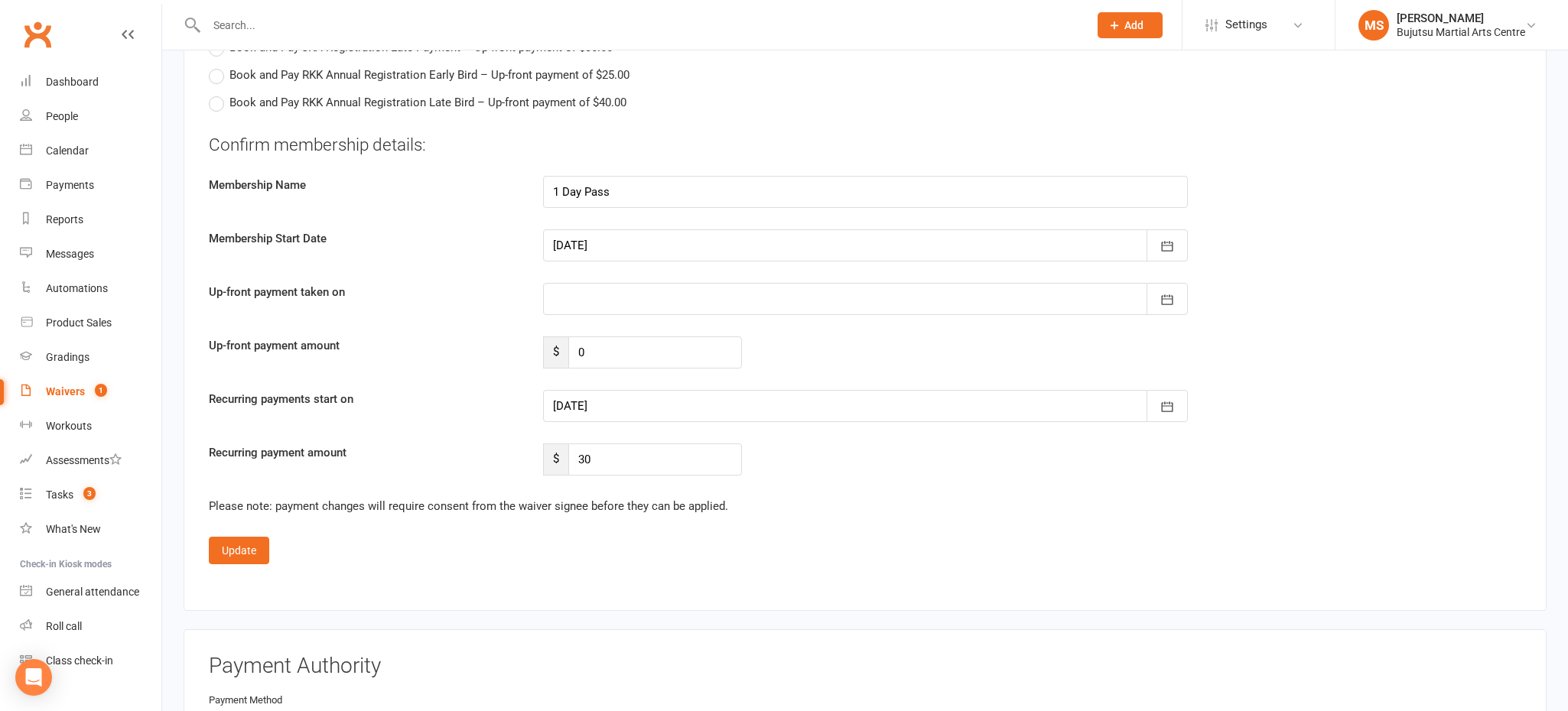
drag, startPoint x: 946, startPoint y: 518, endPoint x: 925, endPoint y: 520, distance: 21.1
click at [946, 518] on fieldset "Confirm membership details: Membership Name 1 Day Pass Membership Start Date 13…" at bounding box center [865, 348] width 1312 height 431
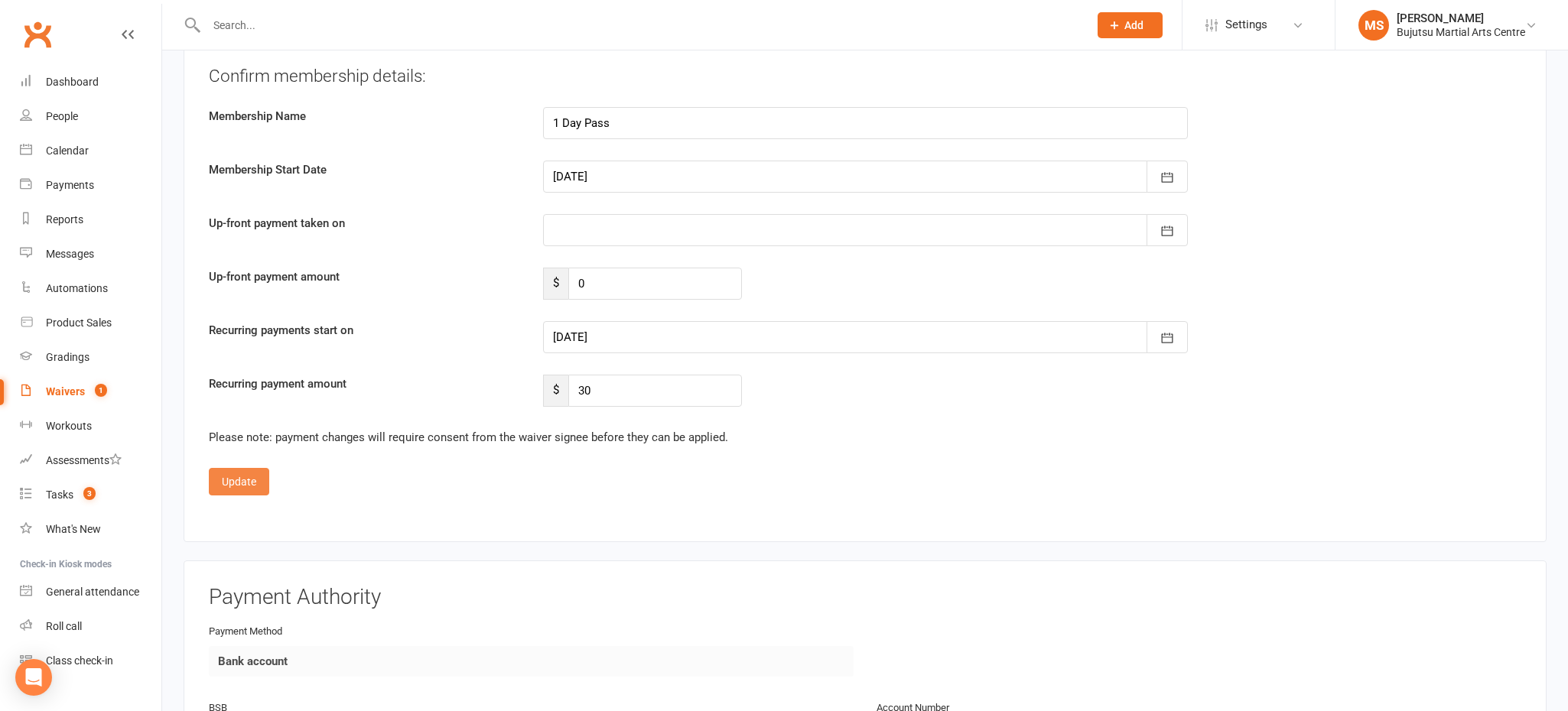
click at [240, 477] on button "Update" at bounding box center [239, 482] width 60 height 28
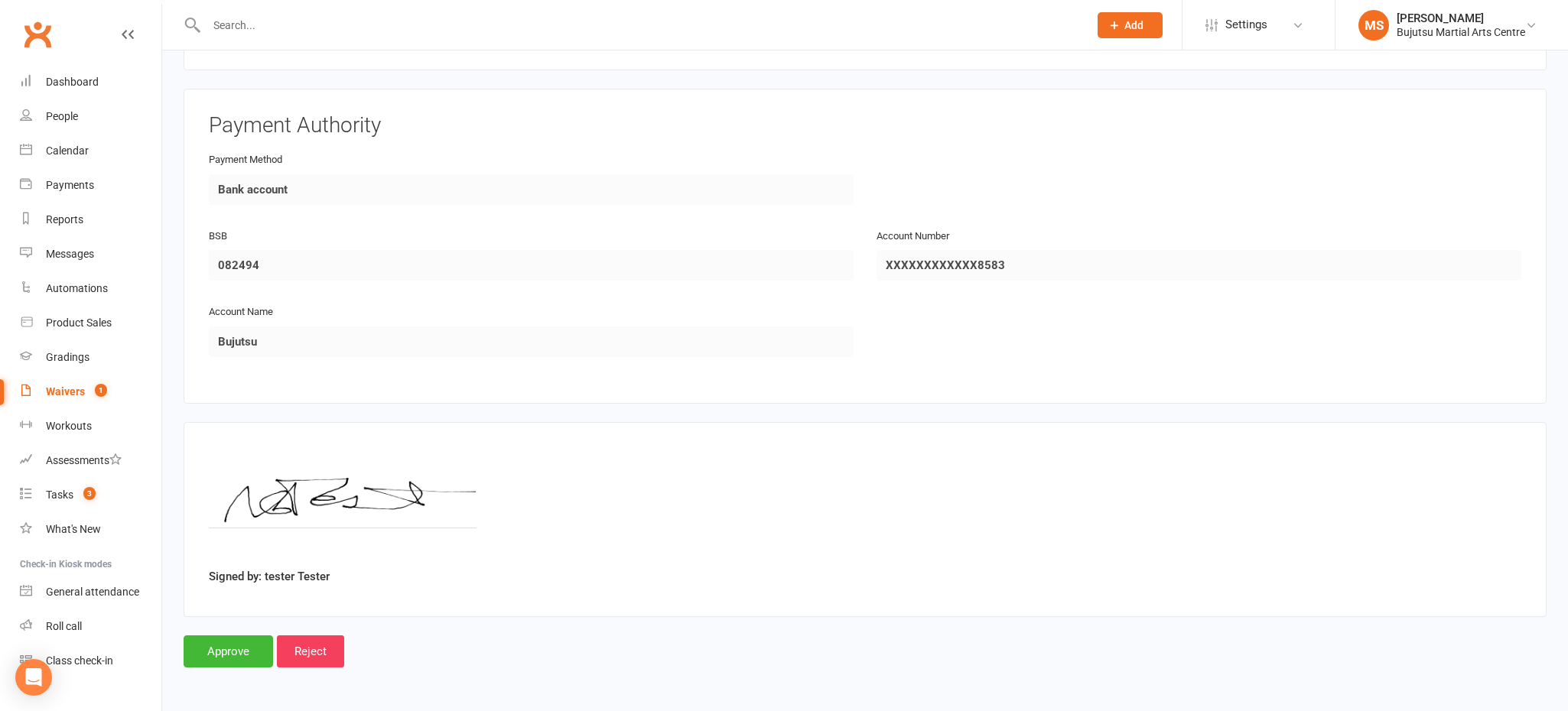
scroll to position [1704, 0]
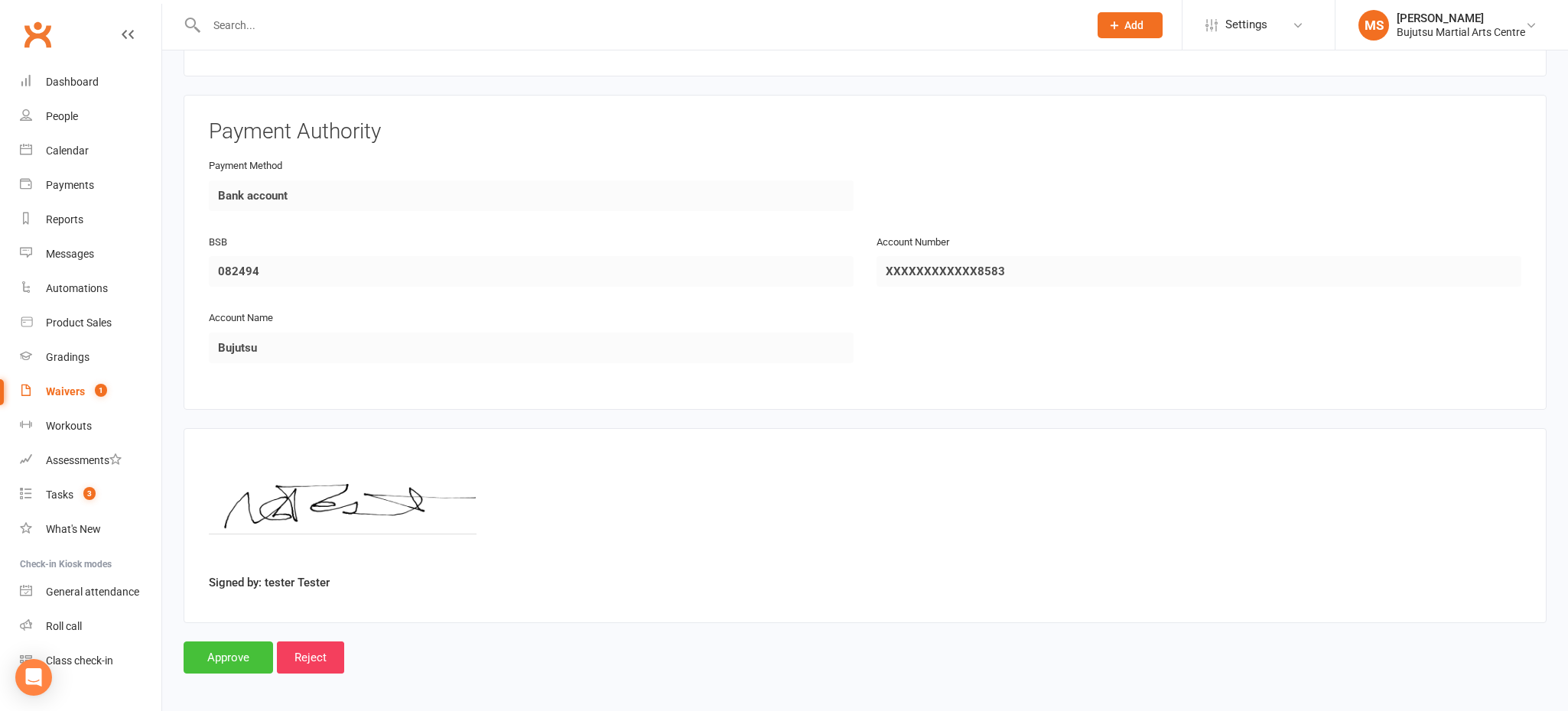
click at [235, 650] on input "Approve" at bounding box center [228, 657] width 89 height 32
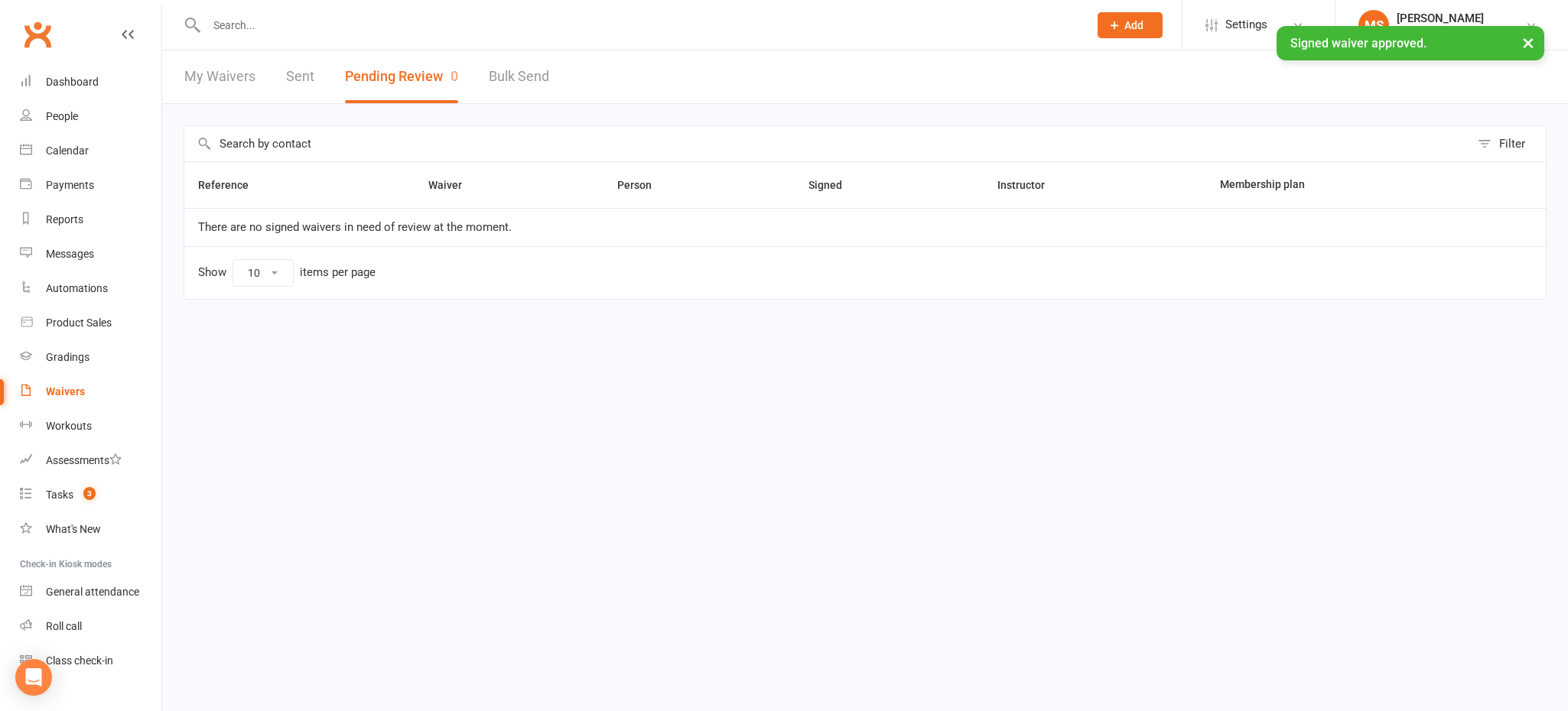
click at [251, 26] on div "× Signed waiver approved." at bounding box center [774, 26] width 1548 height 0
click at [245, 23] on input "text" at bounding box center [639, 25] width 876 height 22
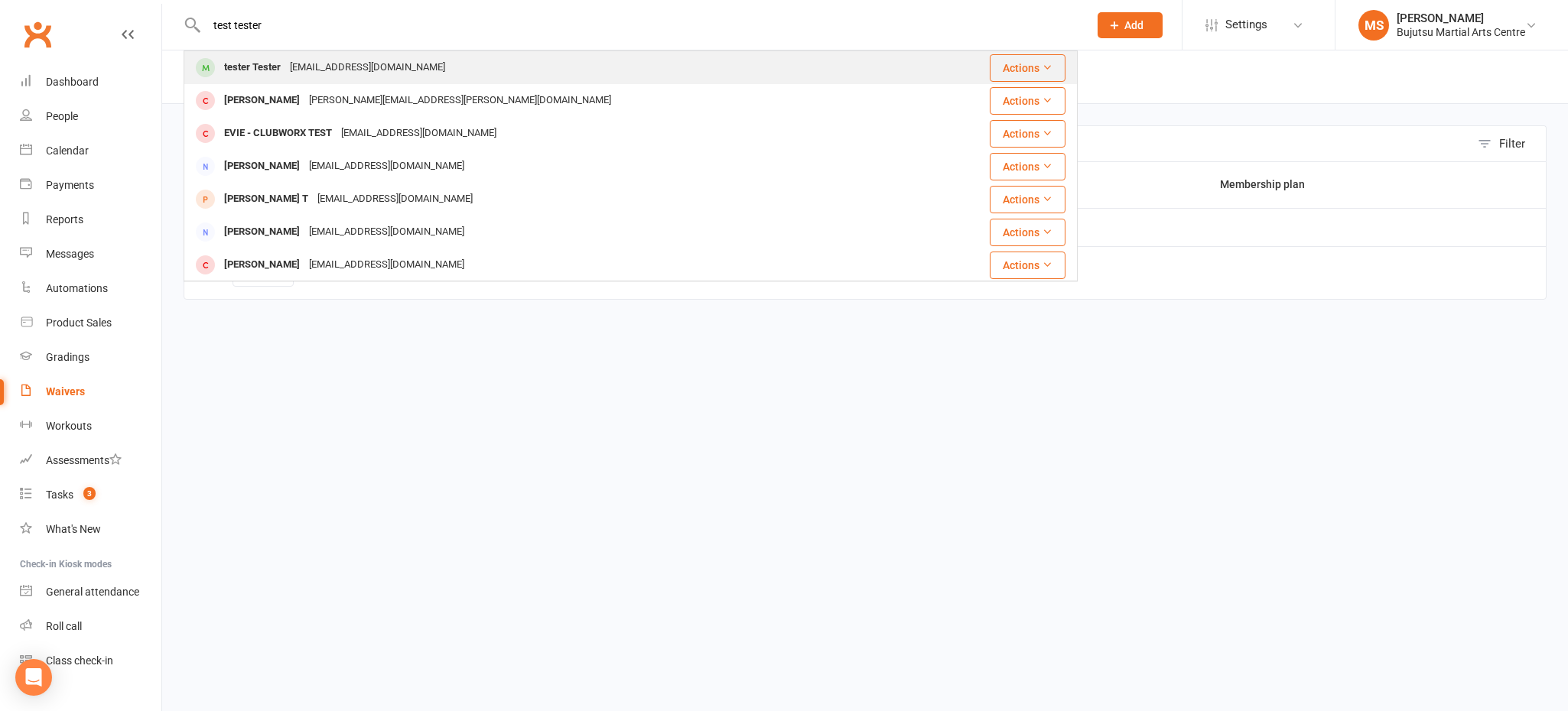
type input "test tester"
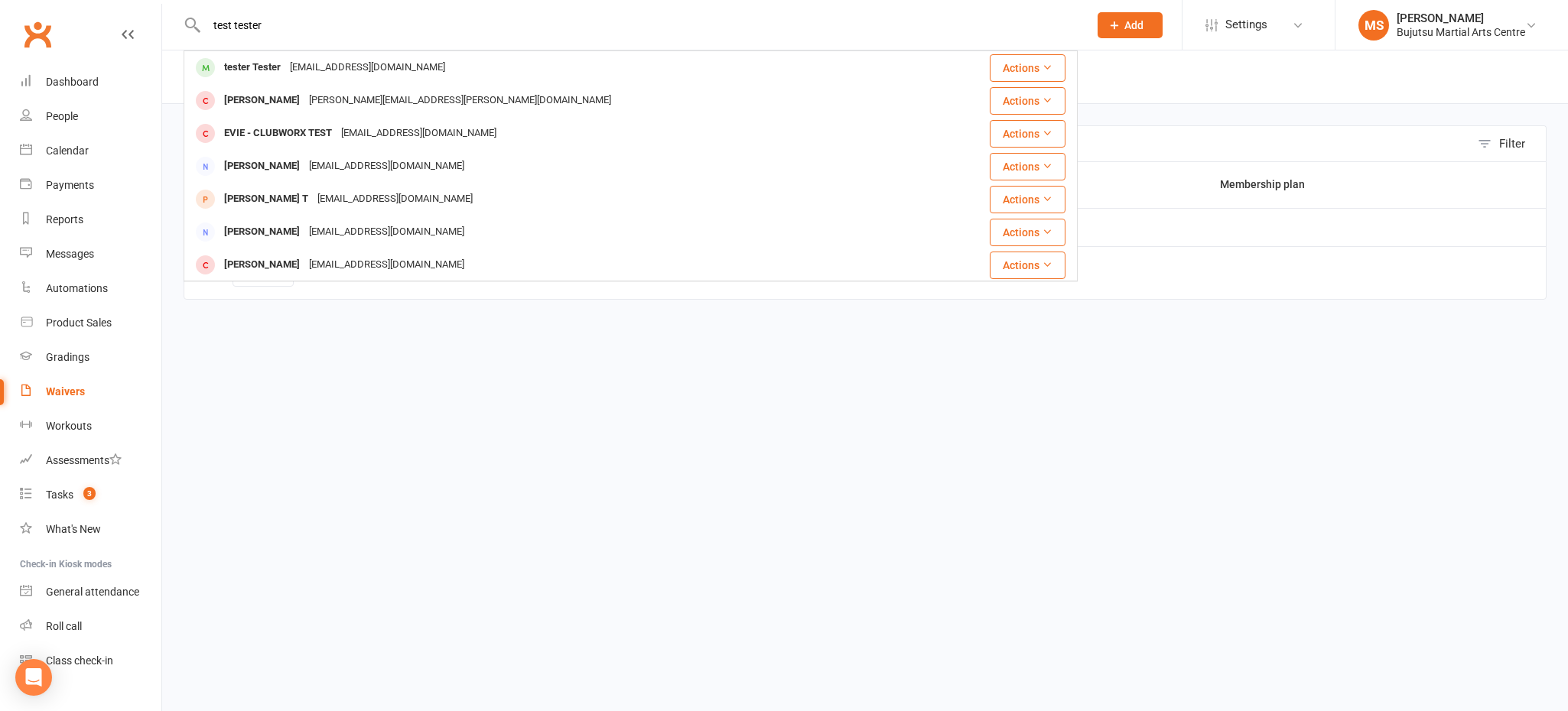
click at [276, 64] on div "tester Tester" at bounding box center [252, 68] width 66 height 22
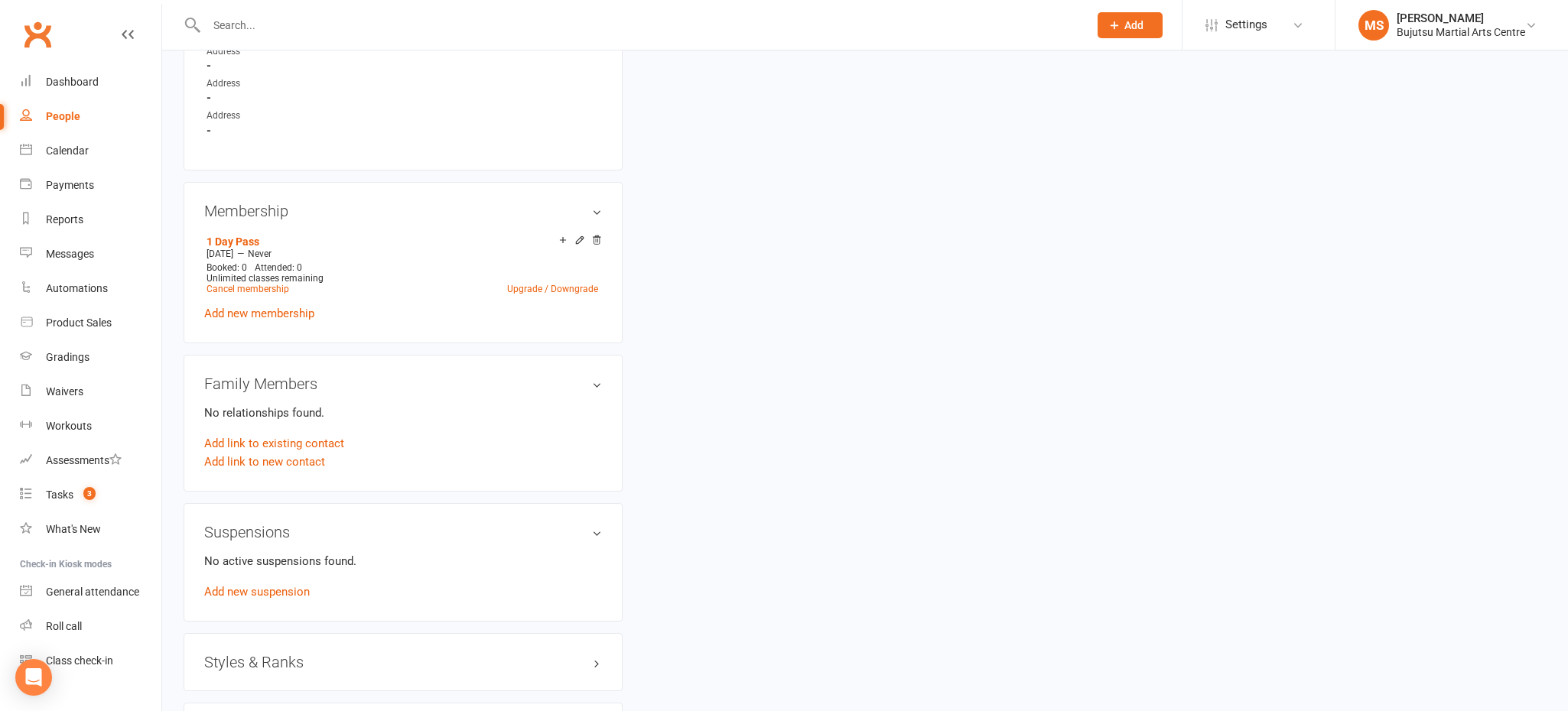
scroll to position [971, 0]
click at [596, 234] on icon at bounding box center [596, 239] width 11 height 11
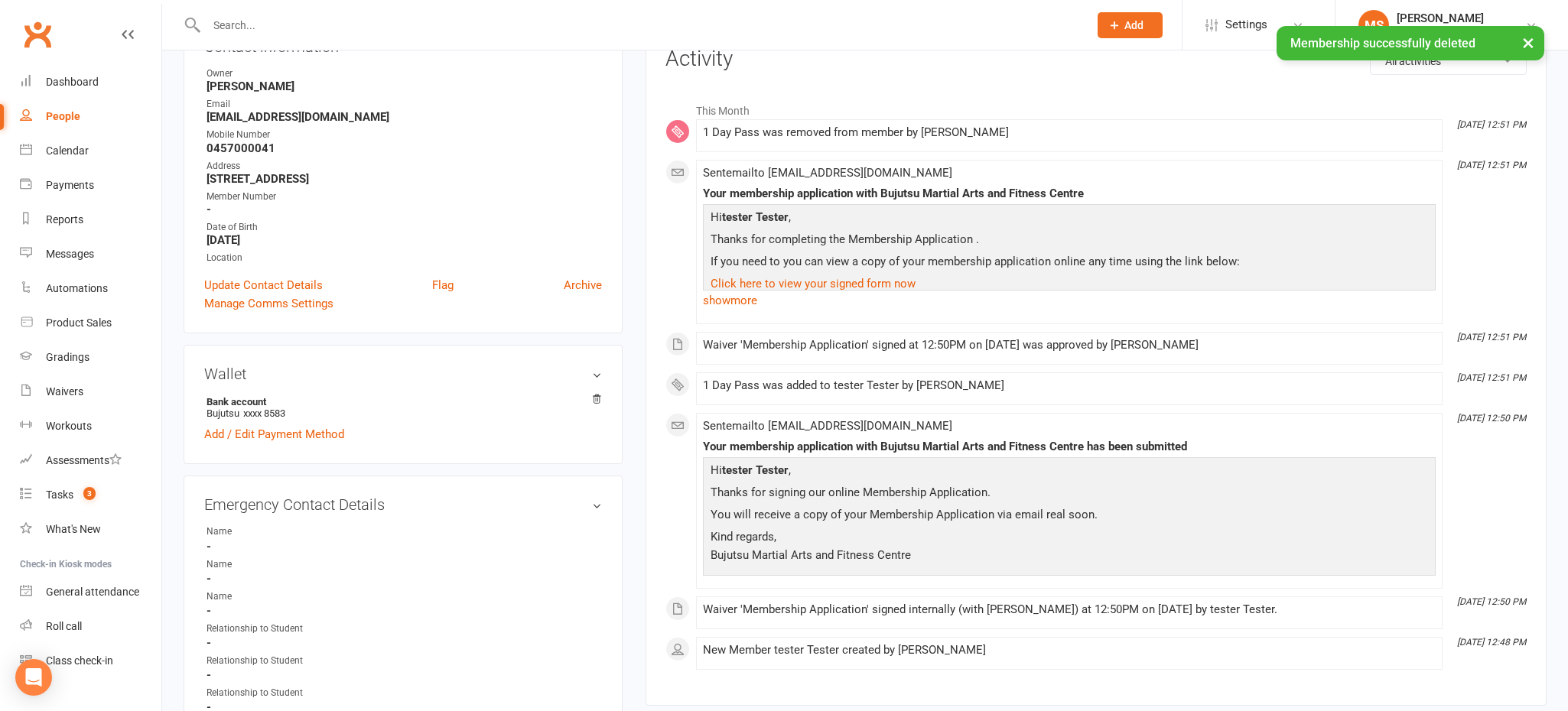
scroll to position [0, 0]
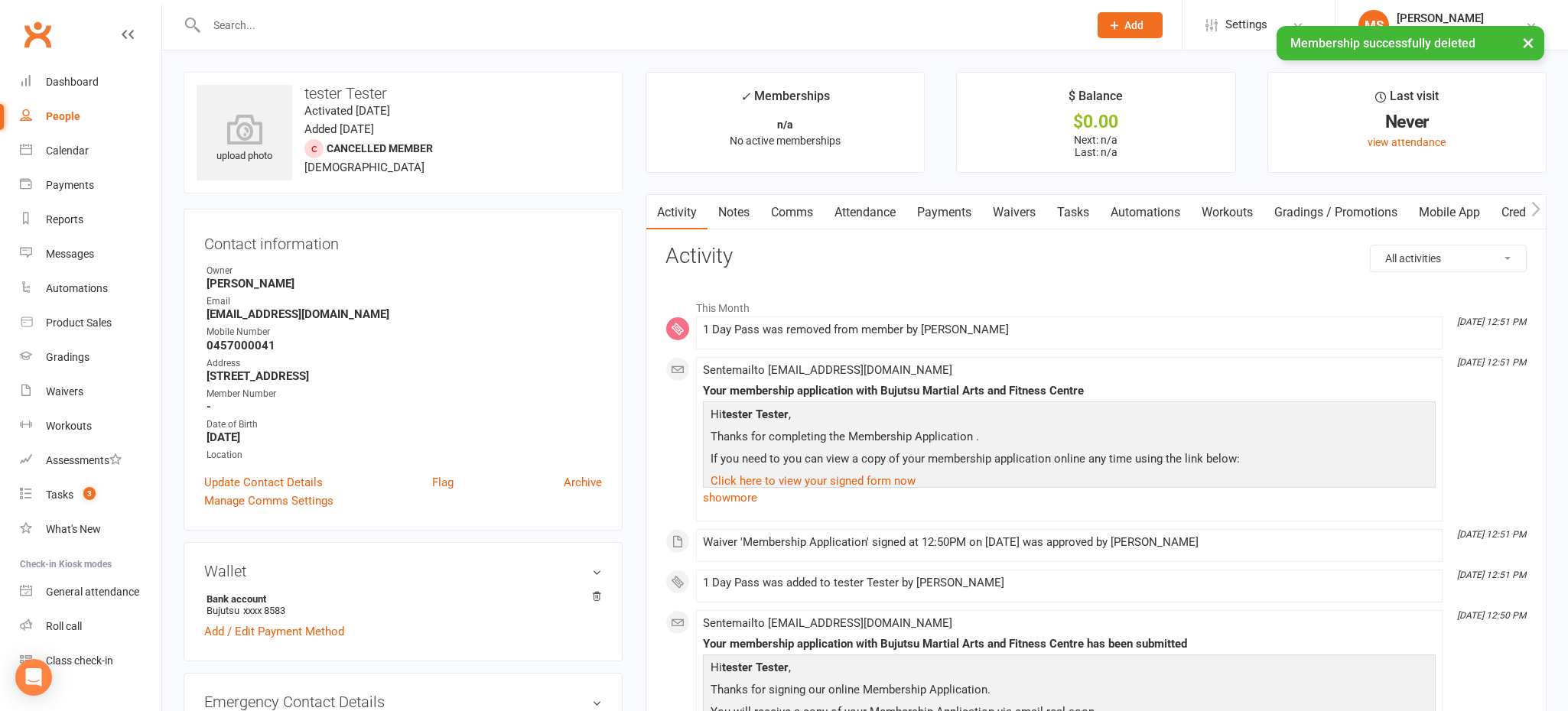
click at [576, 484] on link "Archive" at bounding box center [583, 482] width 38 height 18
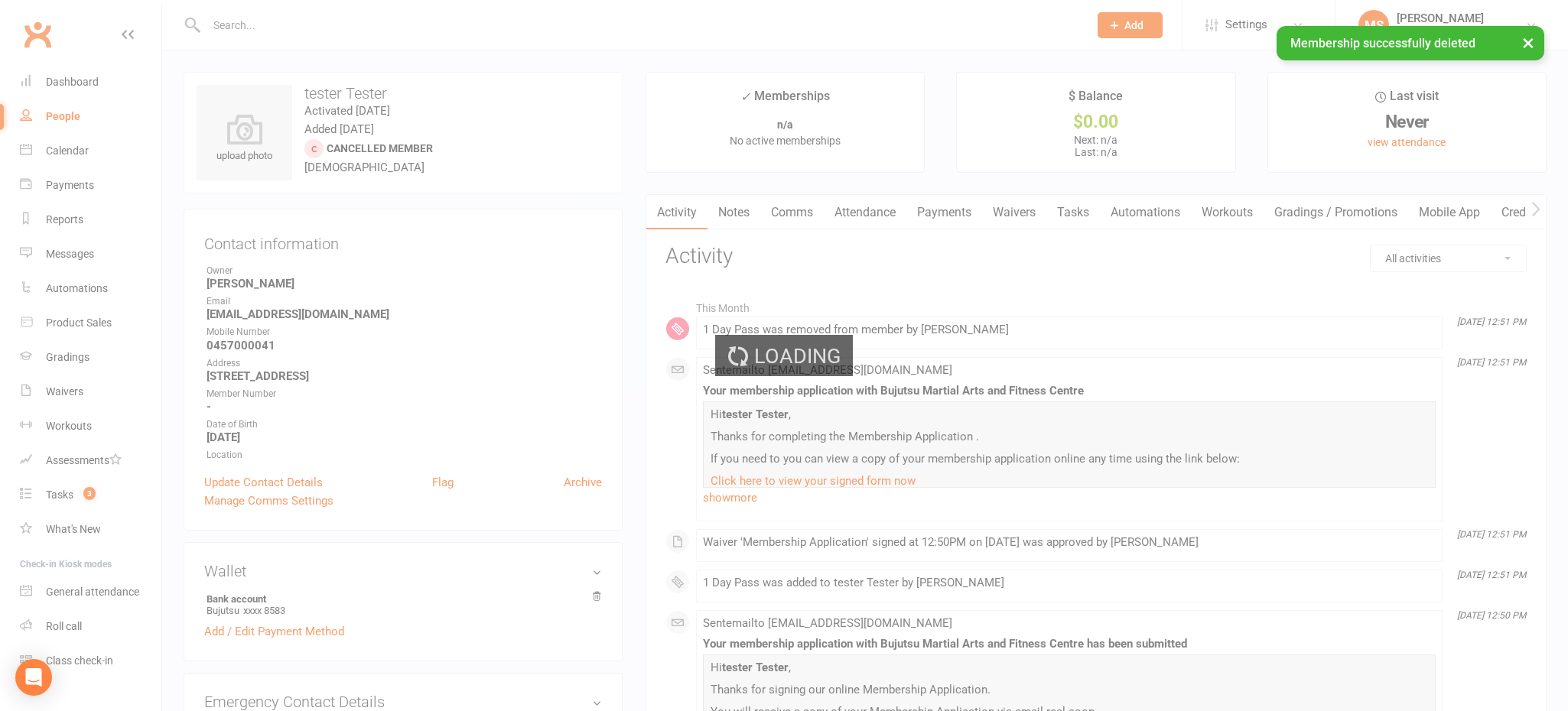
select select "100"
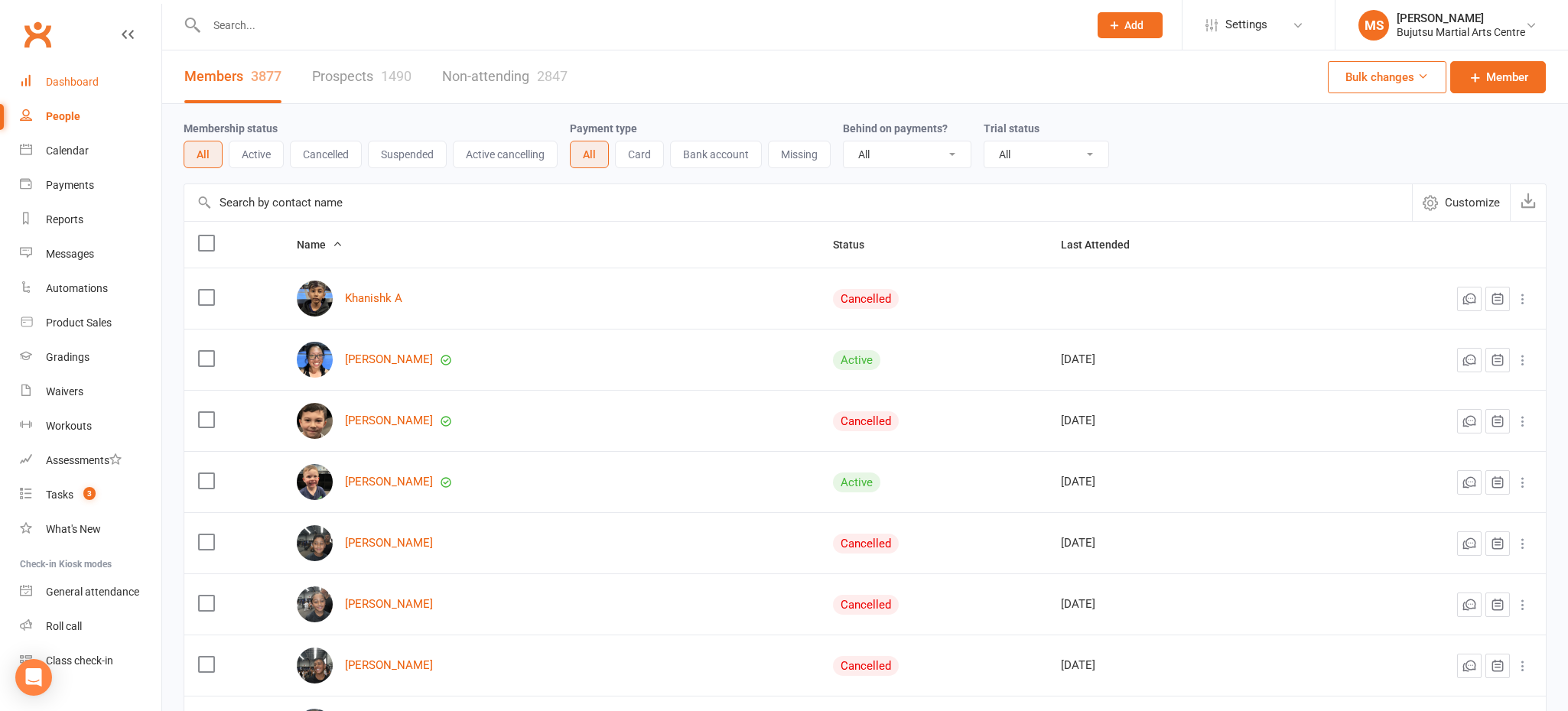
click at [79, 80] on div "Dashboard" at bounding box center [72, 82] width 53 height 13
